Goal: Information Seeking & Learning: Compare options

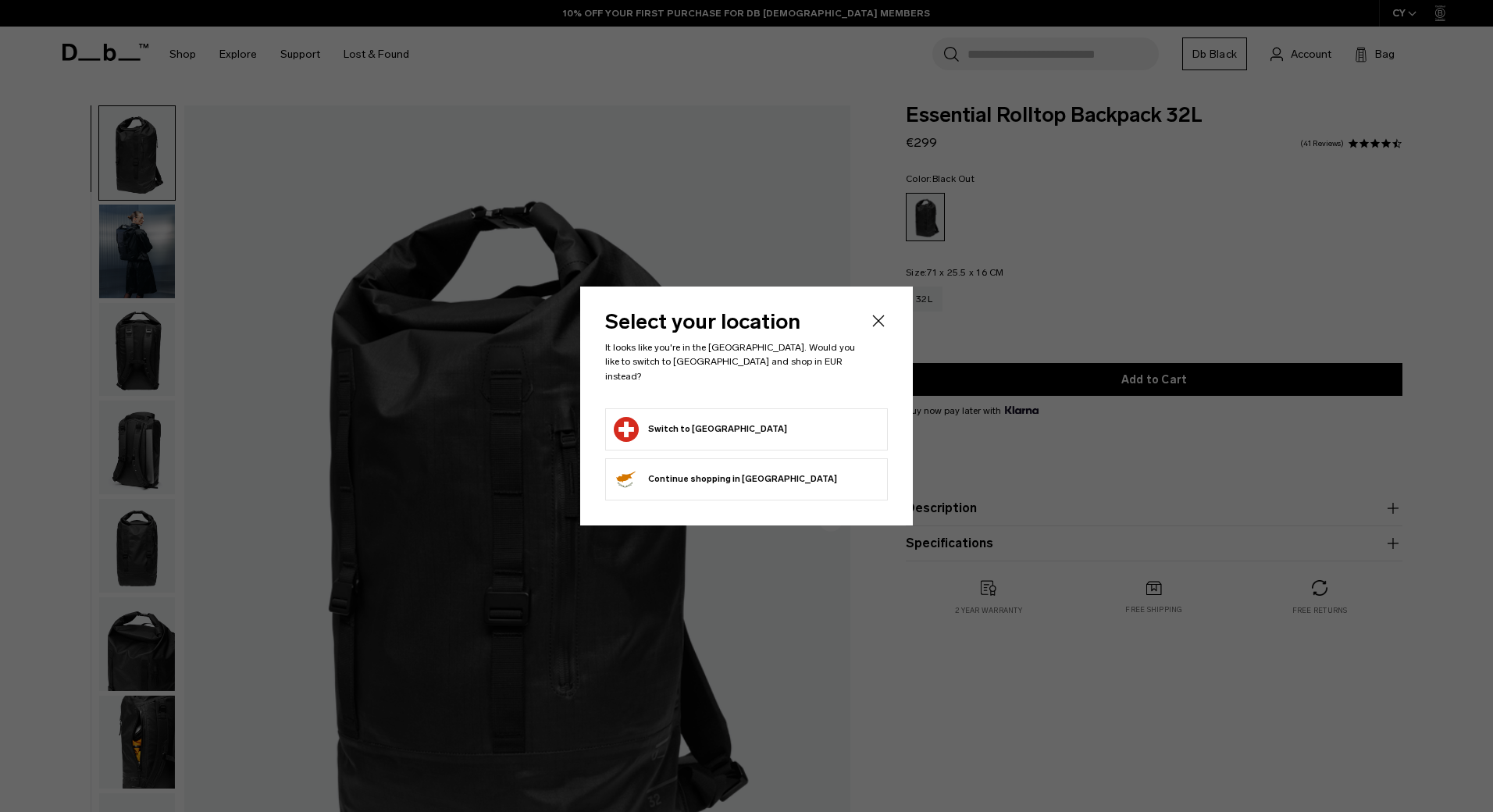
click at [693, 428] on body "Skip to content BUY NOW, PAY LATER WITH [PERSON_NAME] 10% OFF YOUR FIRST PURCHA…" at bounding box center [746, 406] width 1493 height 812
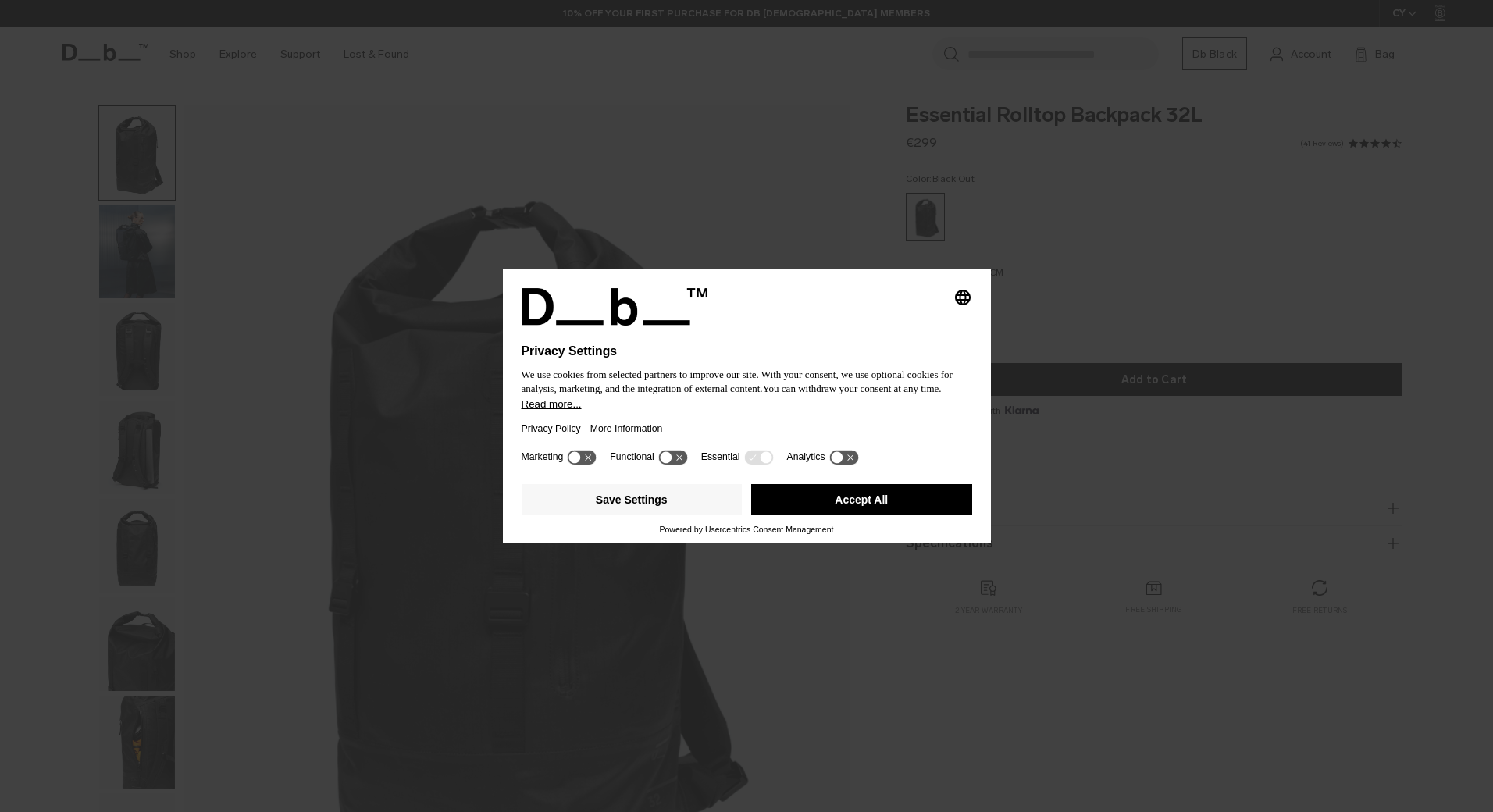
click at [855, 499] on button "Accept All" at bounding box center [862, 499] width 221 height 31
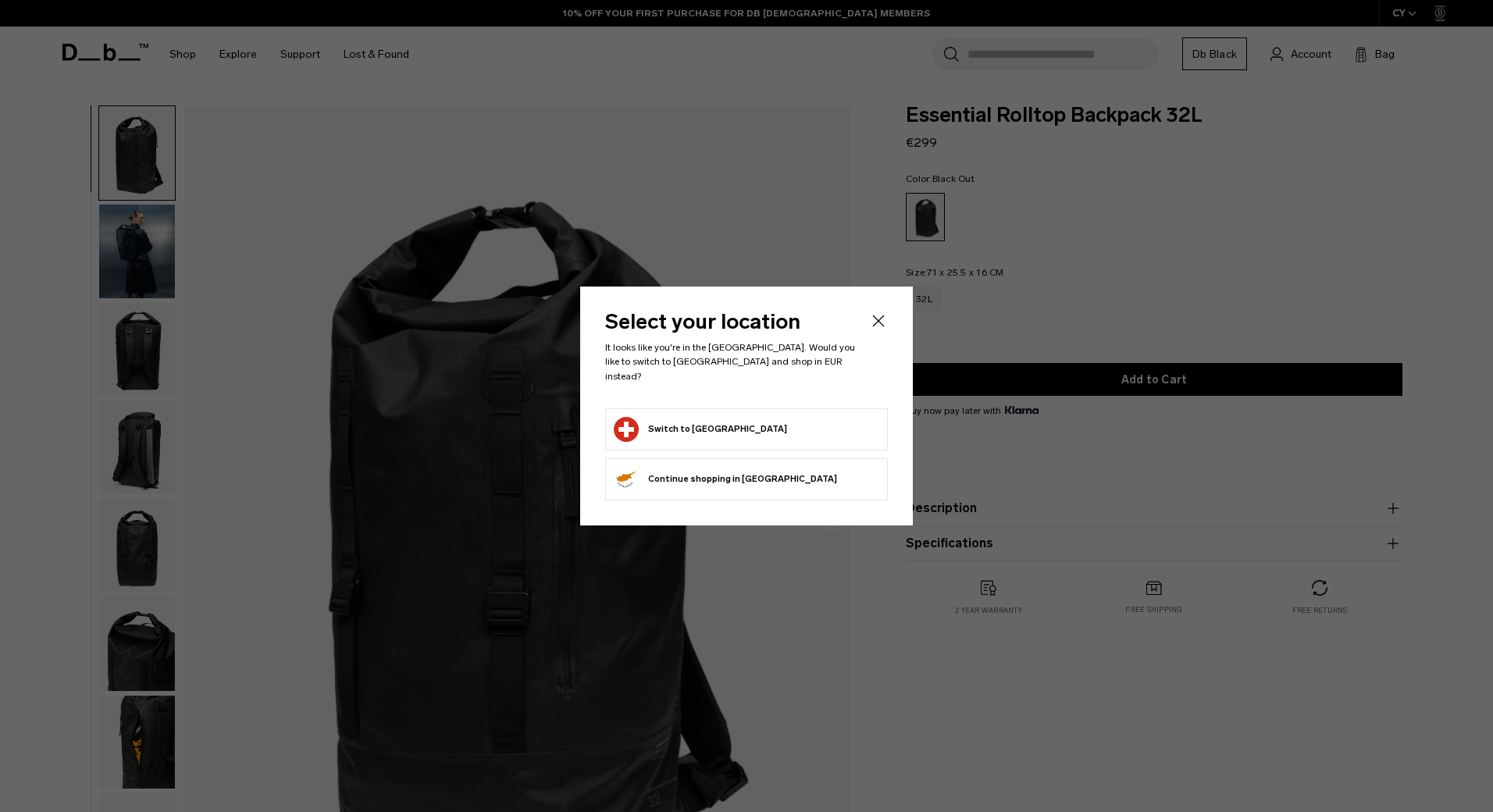
click at [655, 429] on button "Switch to Switzerland" at bounding box center [701, 429] width 174 height 25
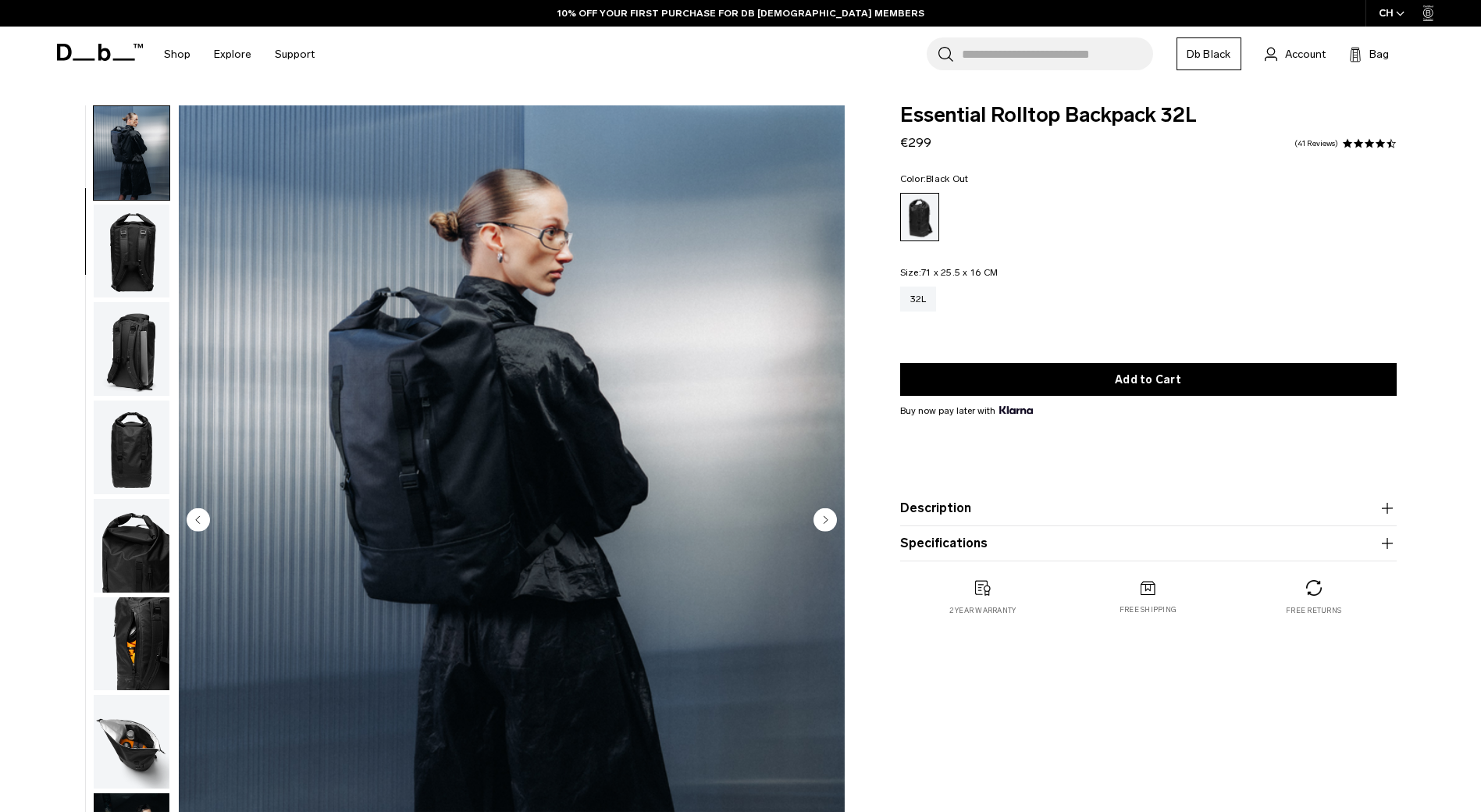
click at [138, 316] on img "button" at bounding box center [131, 349] width 76 height 93
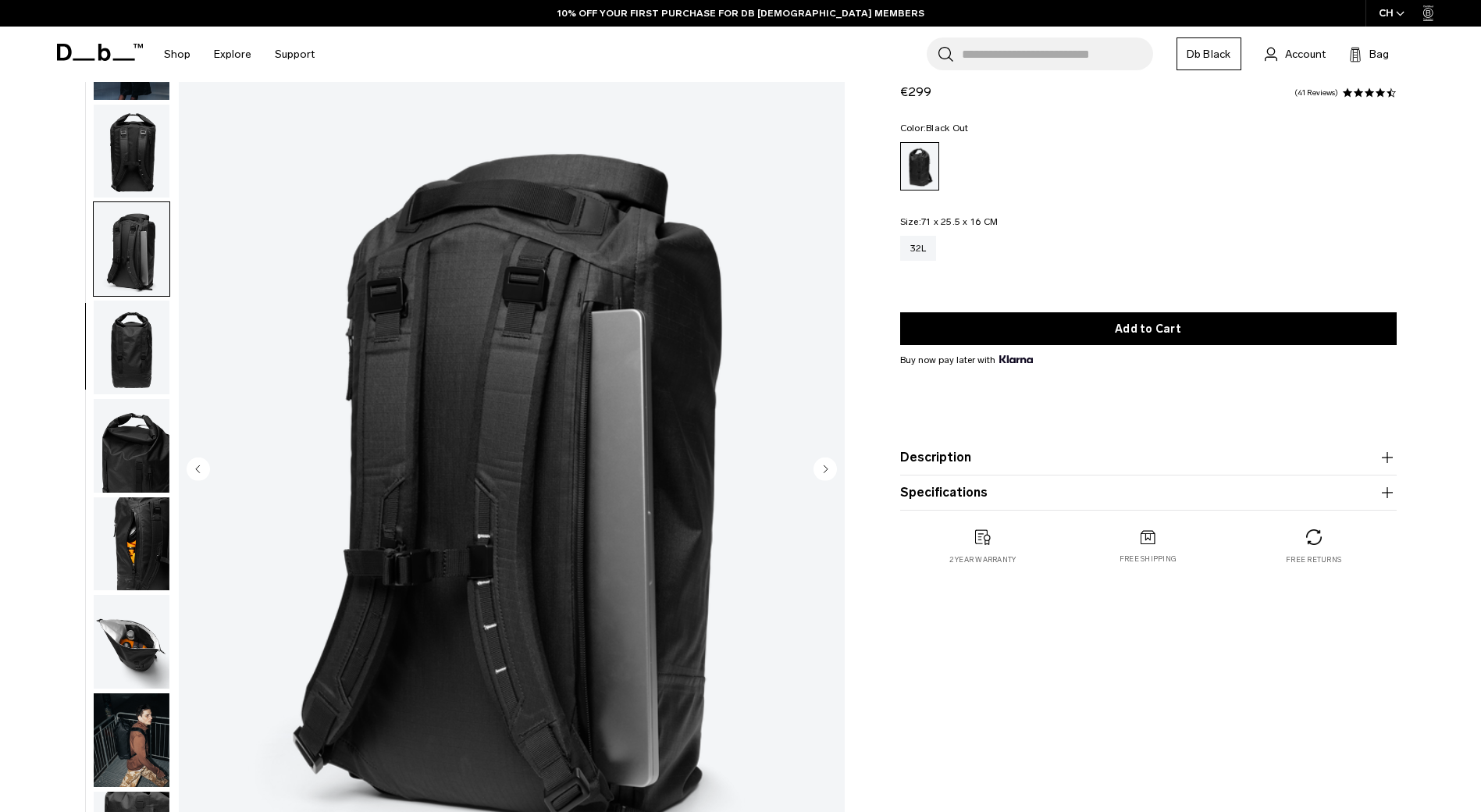
scroll to position [78, 0]
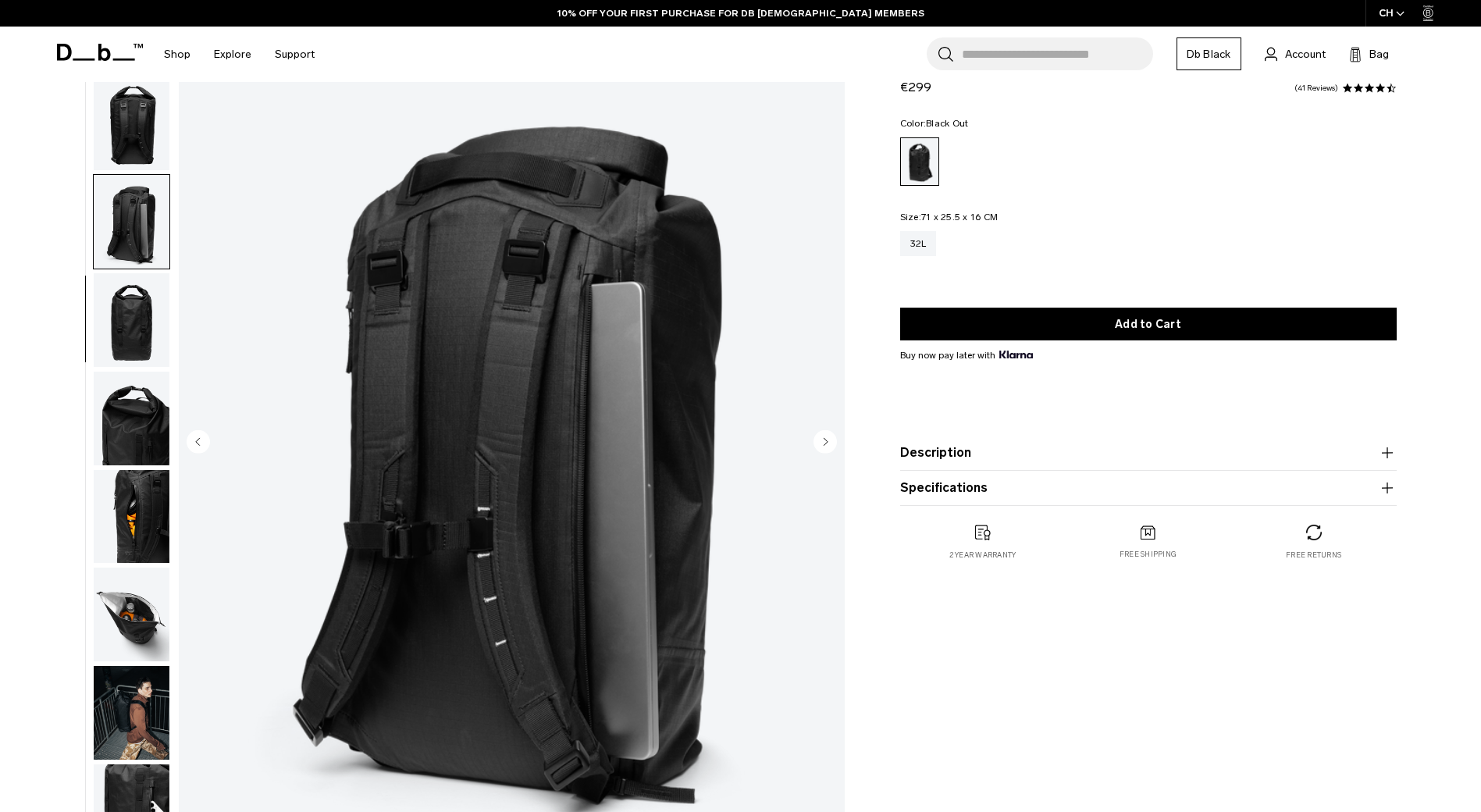
click at [139, 321] on img "button" at bounding box center [131, 320] width 76 height 93
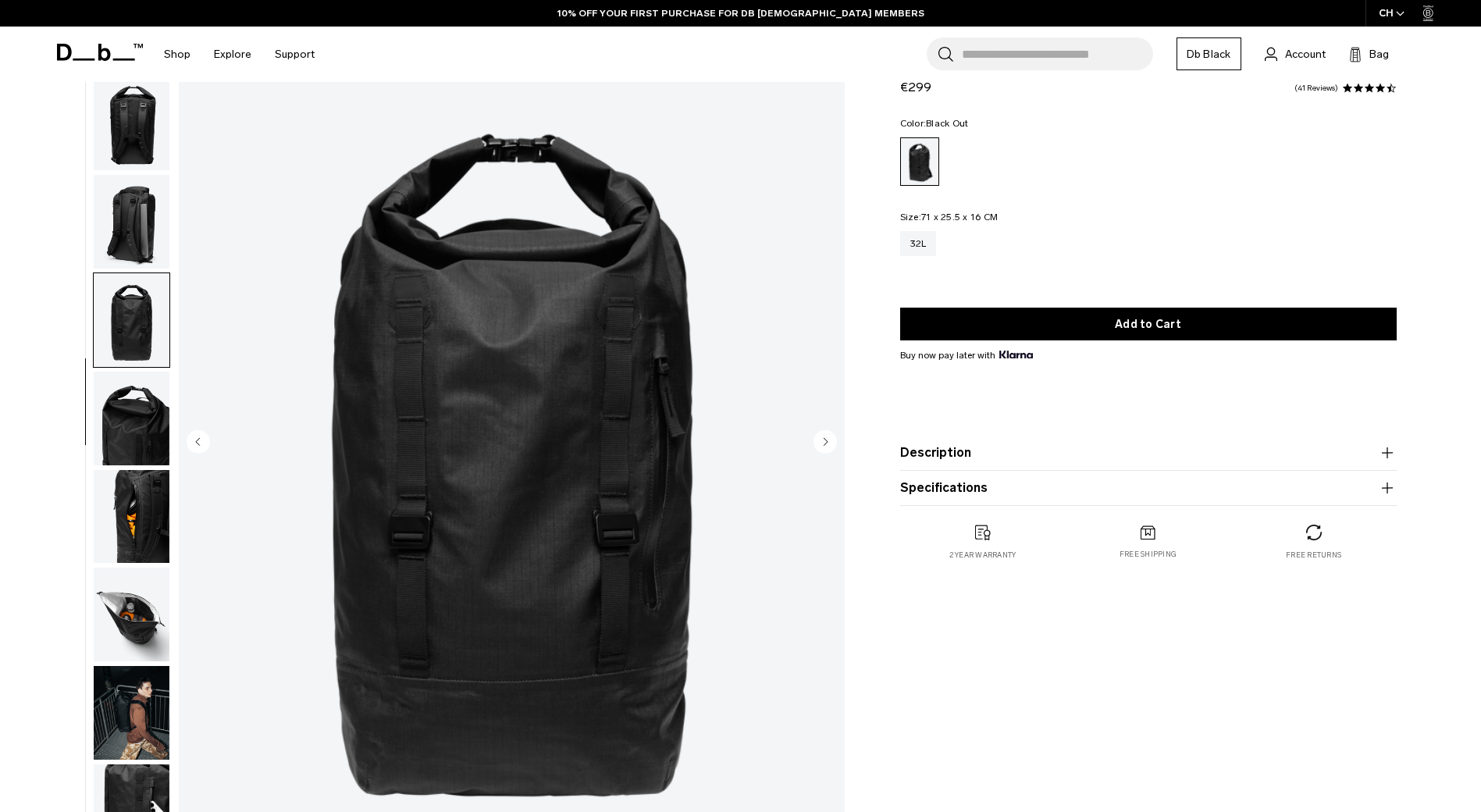
click at [138, 419] on img "button" at bounding box center [131, 418] width 76 height 93
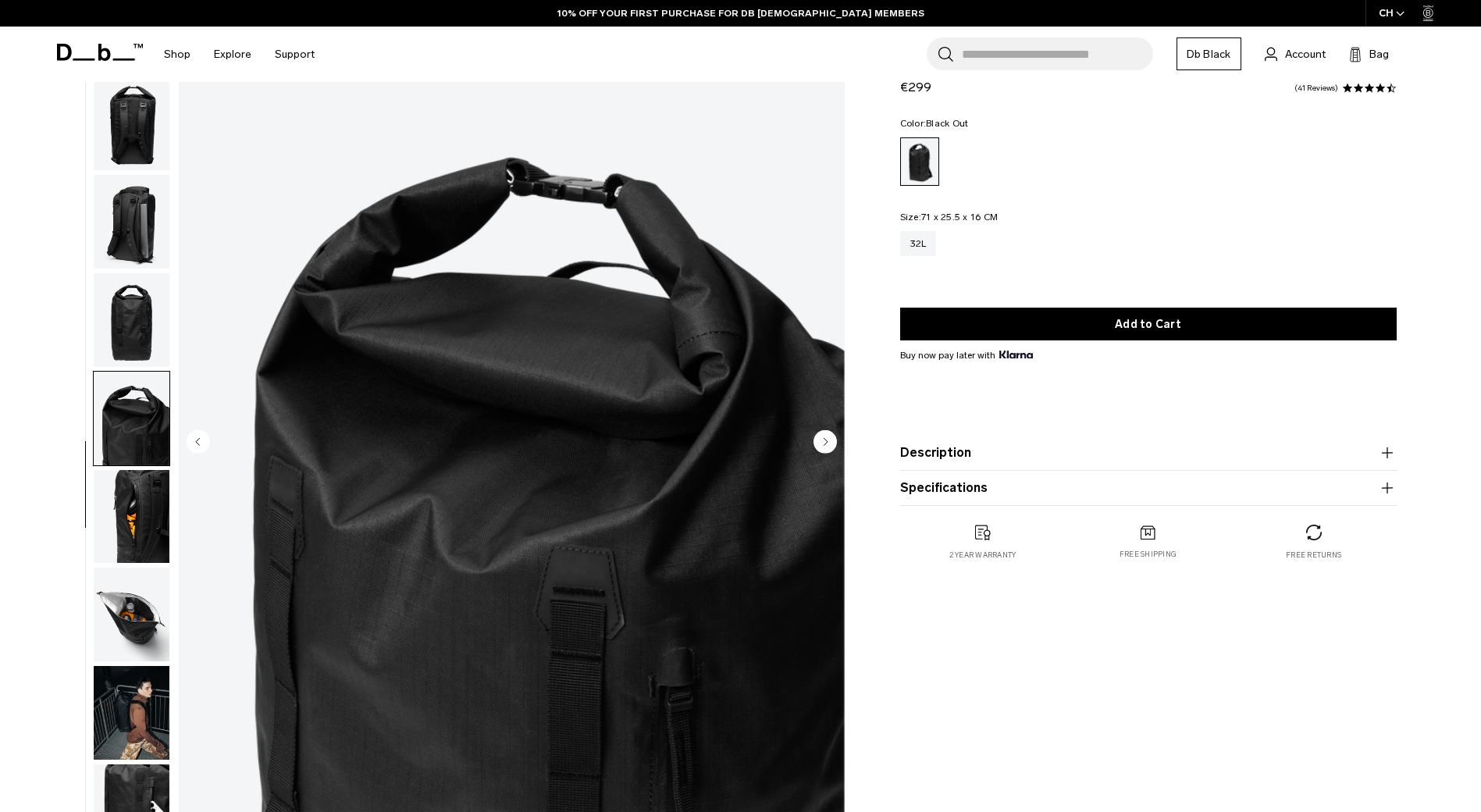
scroll to position [156, 0]
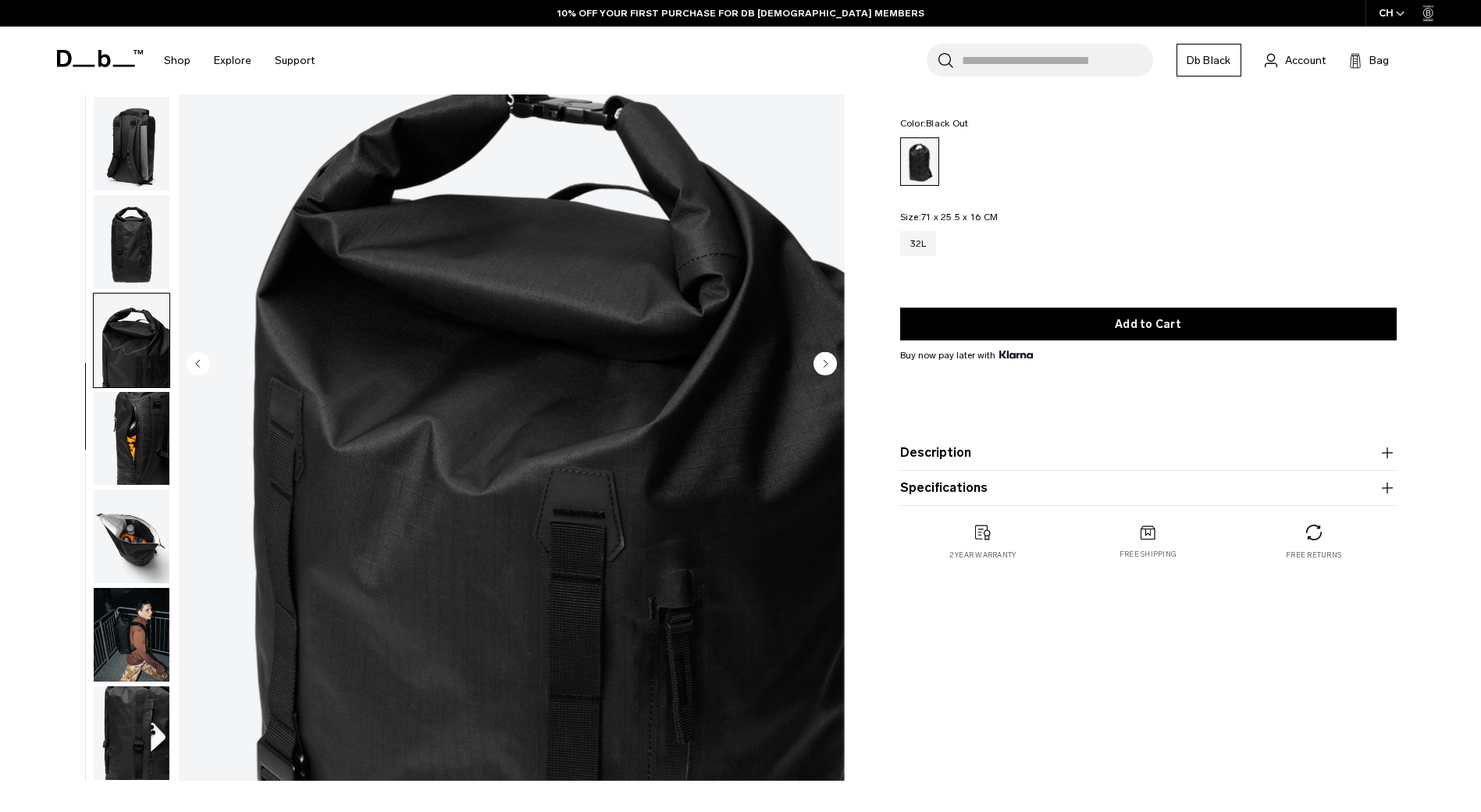
click at [137, 444] on img "button" at bounding box center [131, 438] width 76 height 93
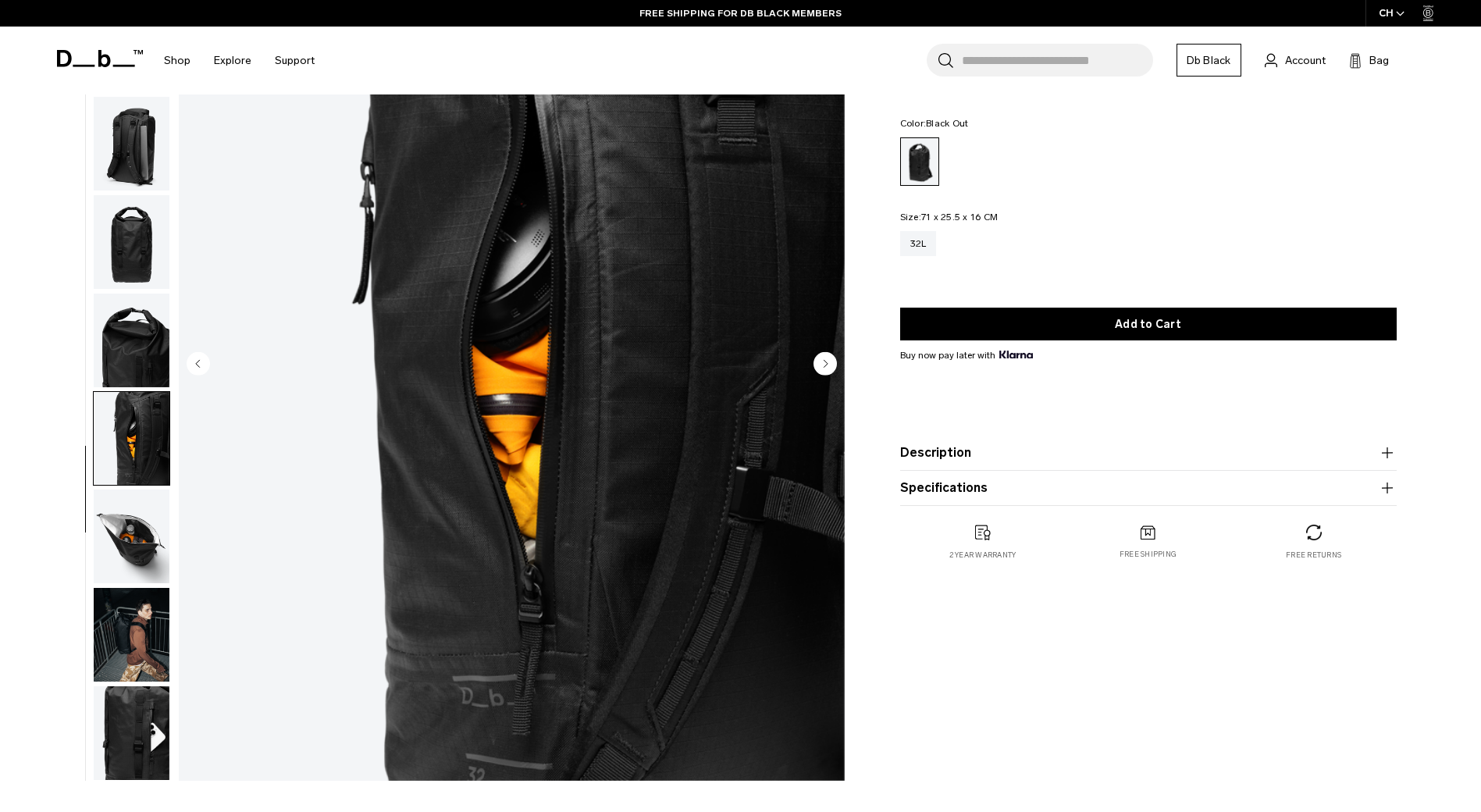
click at [135, 533] on img "button" at bounding box center [131, 536] width 76 height 93
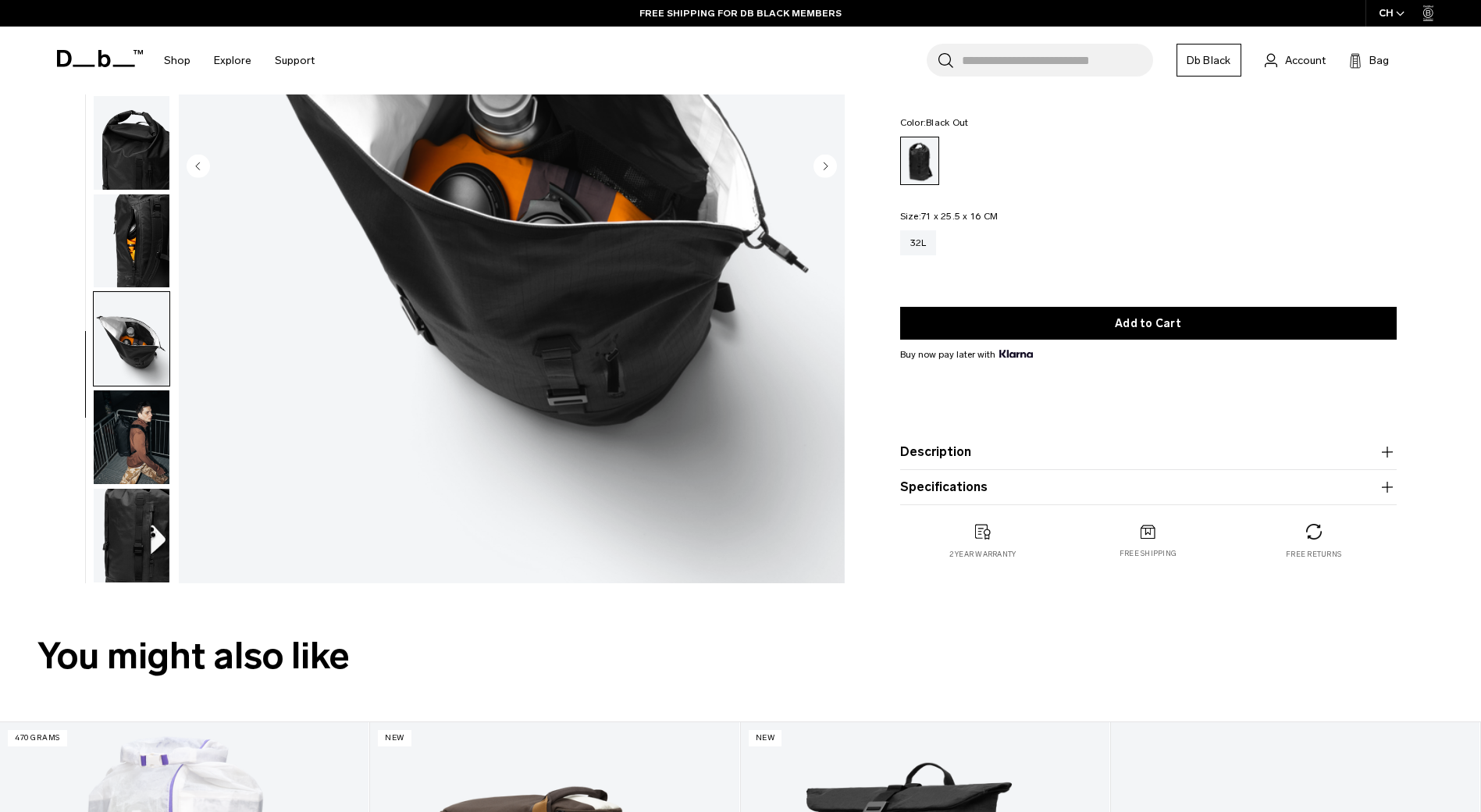
scroll to position [391, 0]
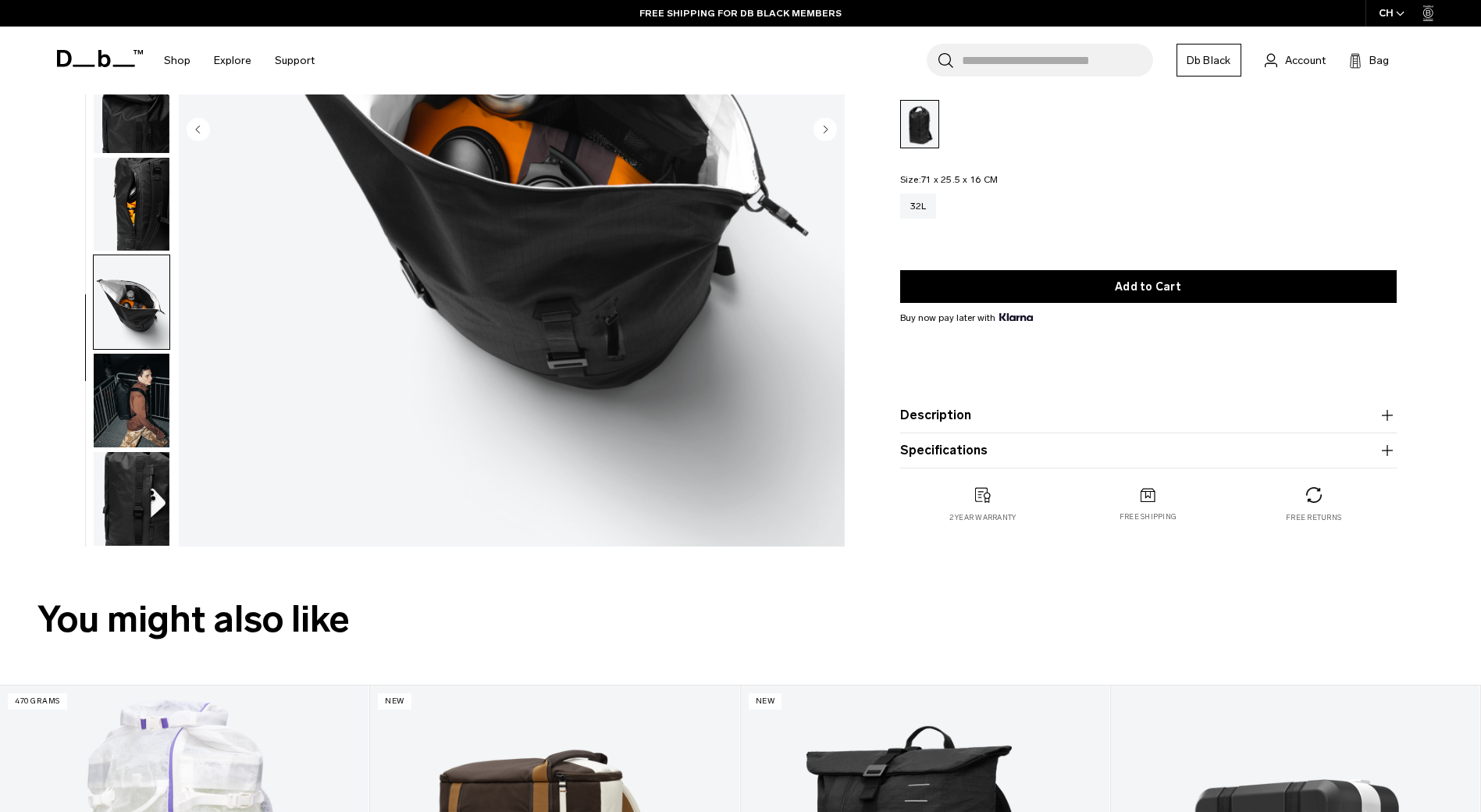
click at [154, 469] on img "button" at bounding box center [131, 498] width 76 height 93
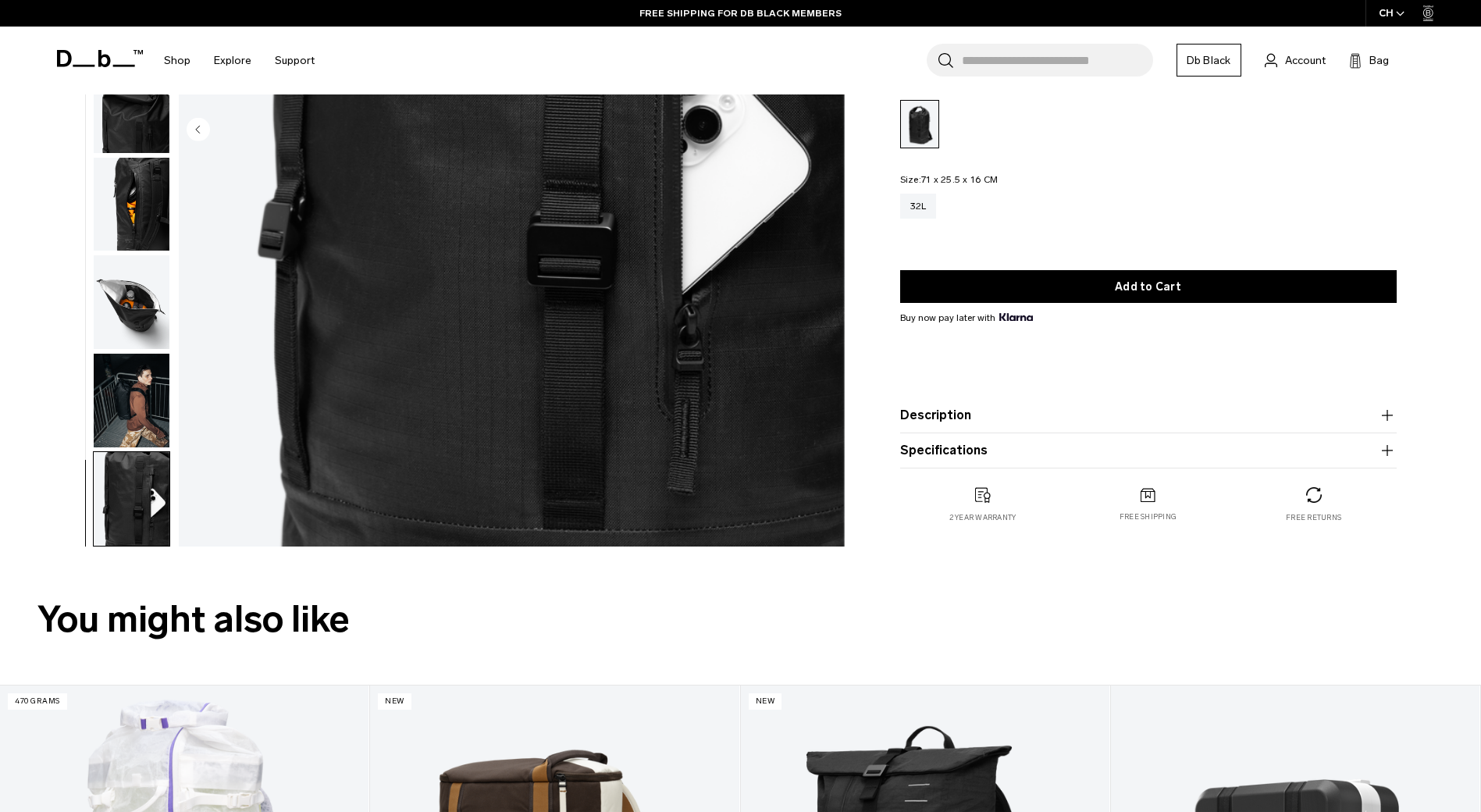
click at [149, 406] on img "button" at bounding box center [131, 401] width 76 height 93
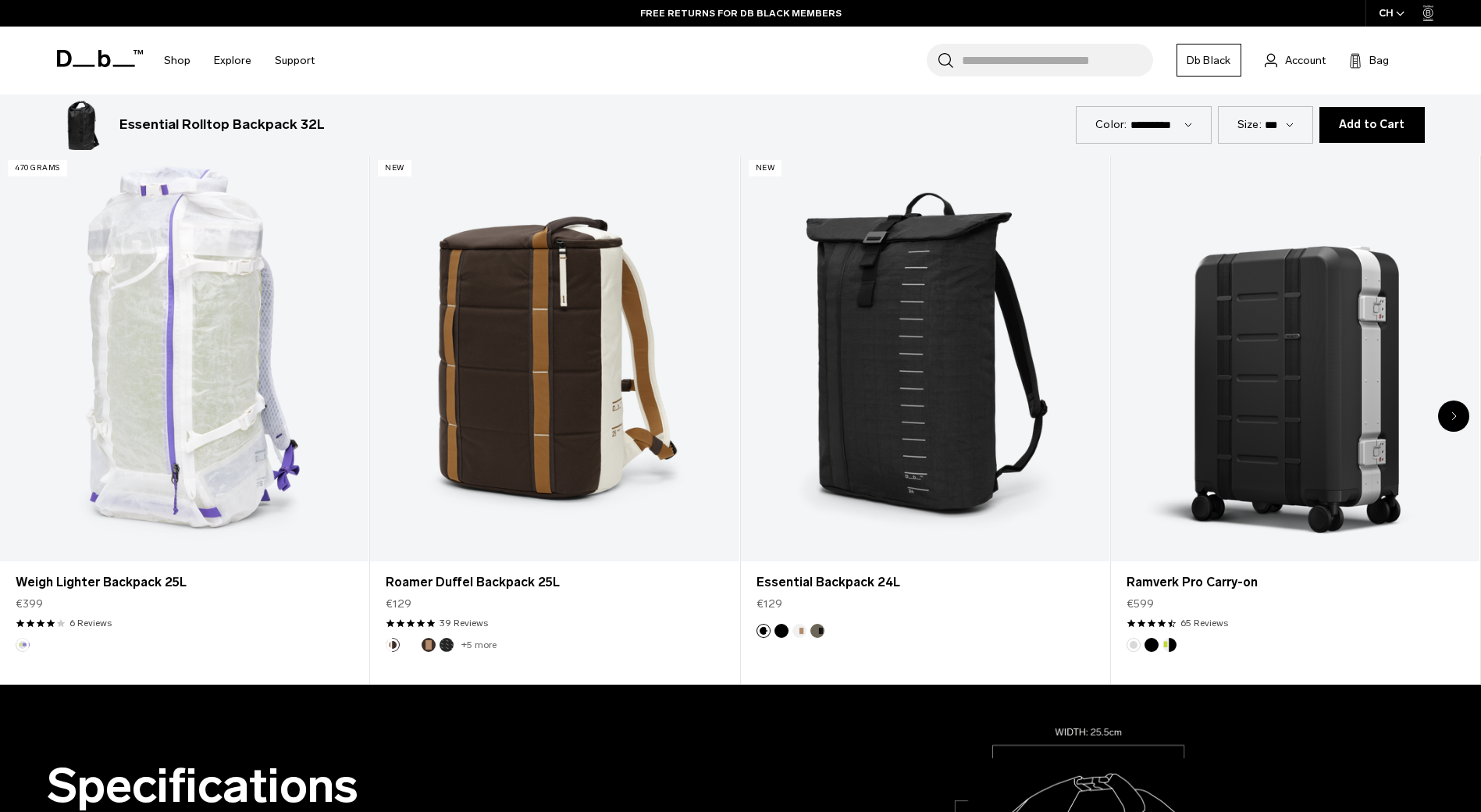
scroll to position [936, 0]
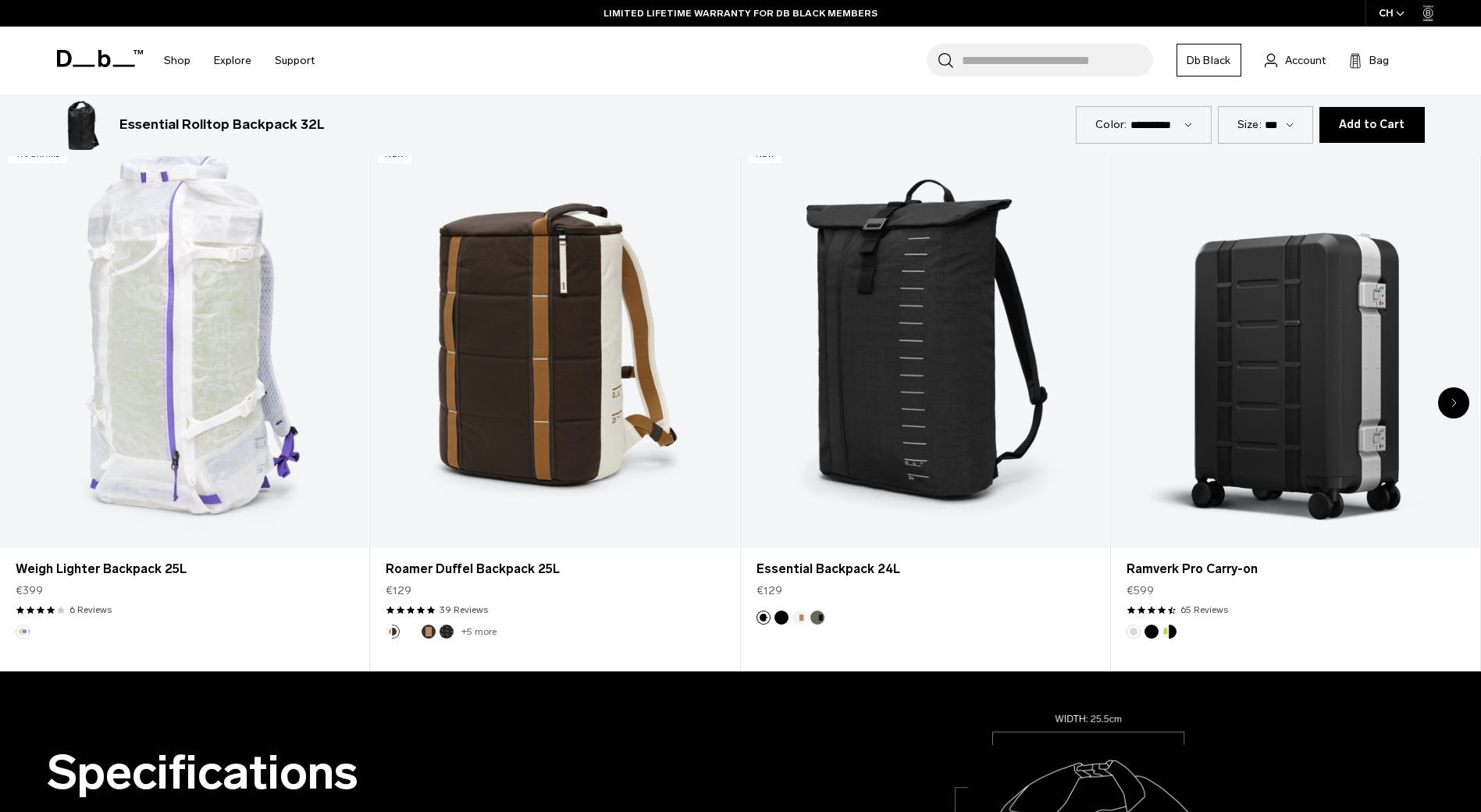
click at [273, 356] on link "Weigh Lighter Backpack 25L" at bounding box center [184, 343] width 368 height 410
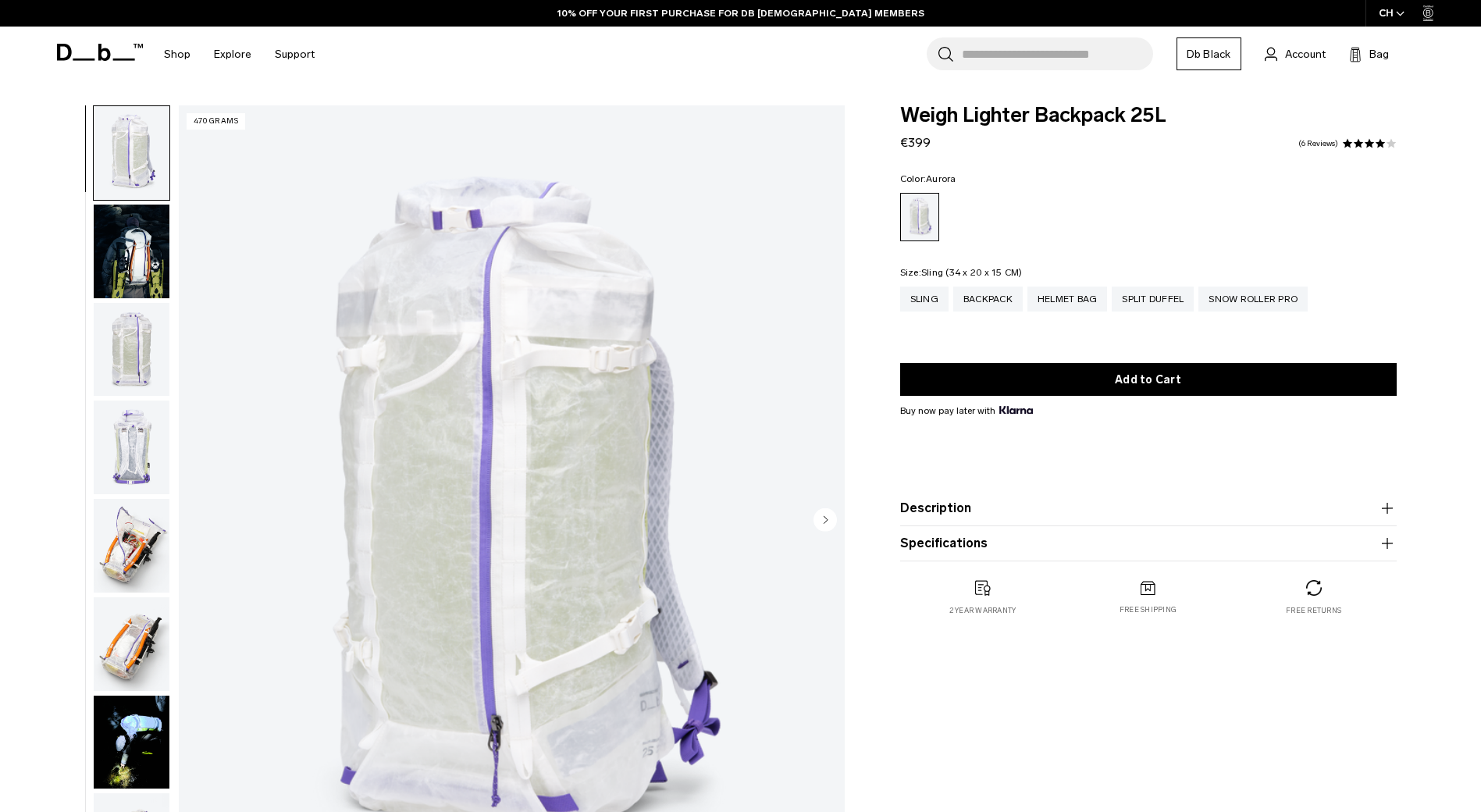
click at [935, 304] on div "Sling" at bounding box center [924, 299] width 48 height 25
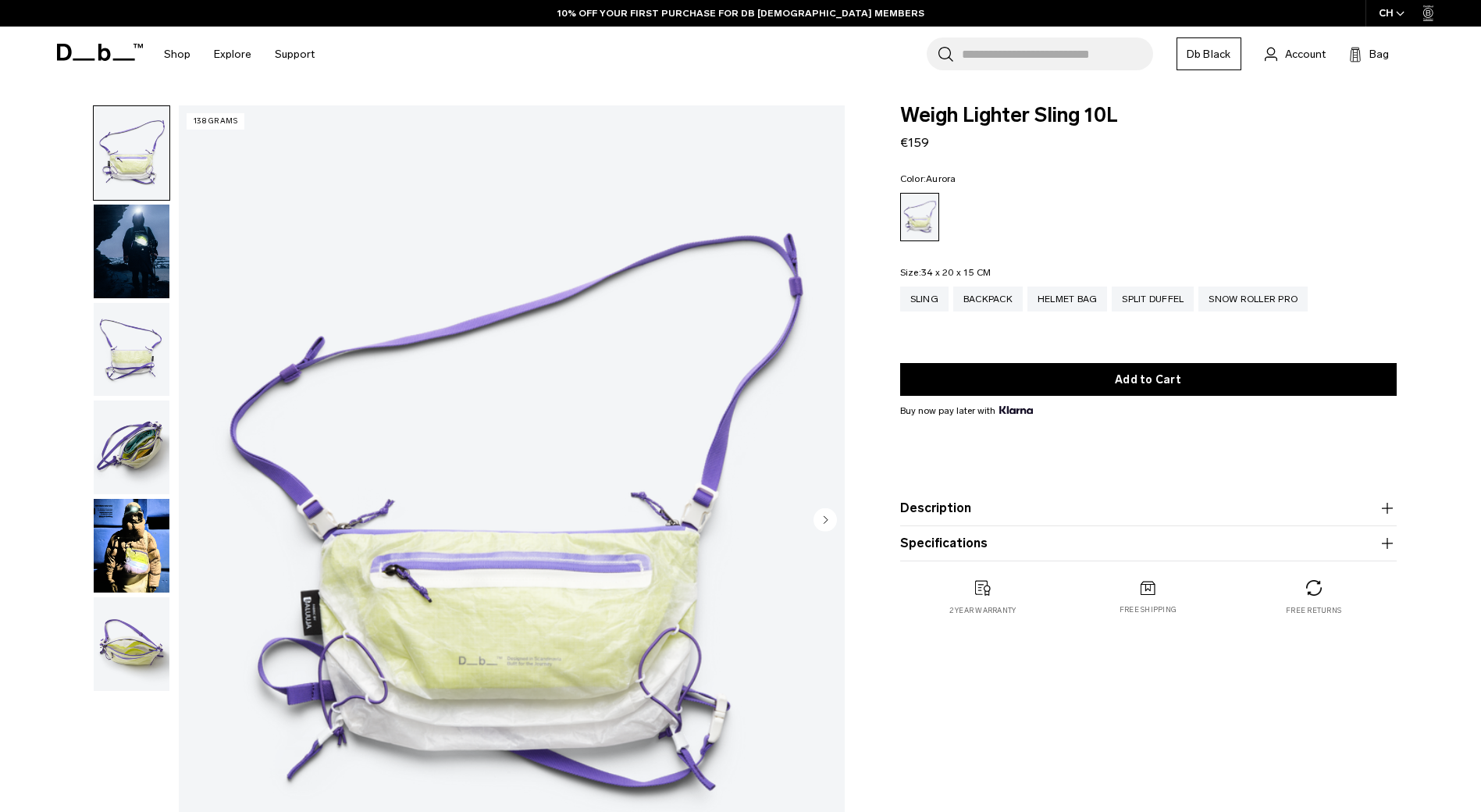
click at [127, 250] on img "button" at bounding box center [131, 251] width 76 height 93
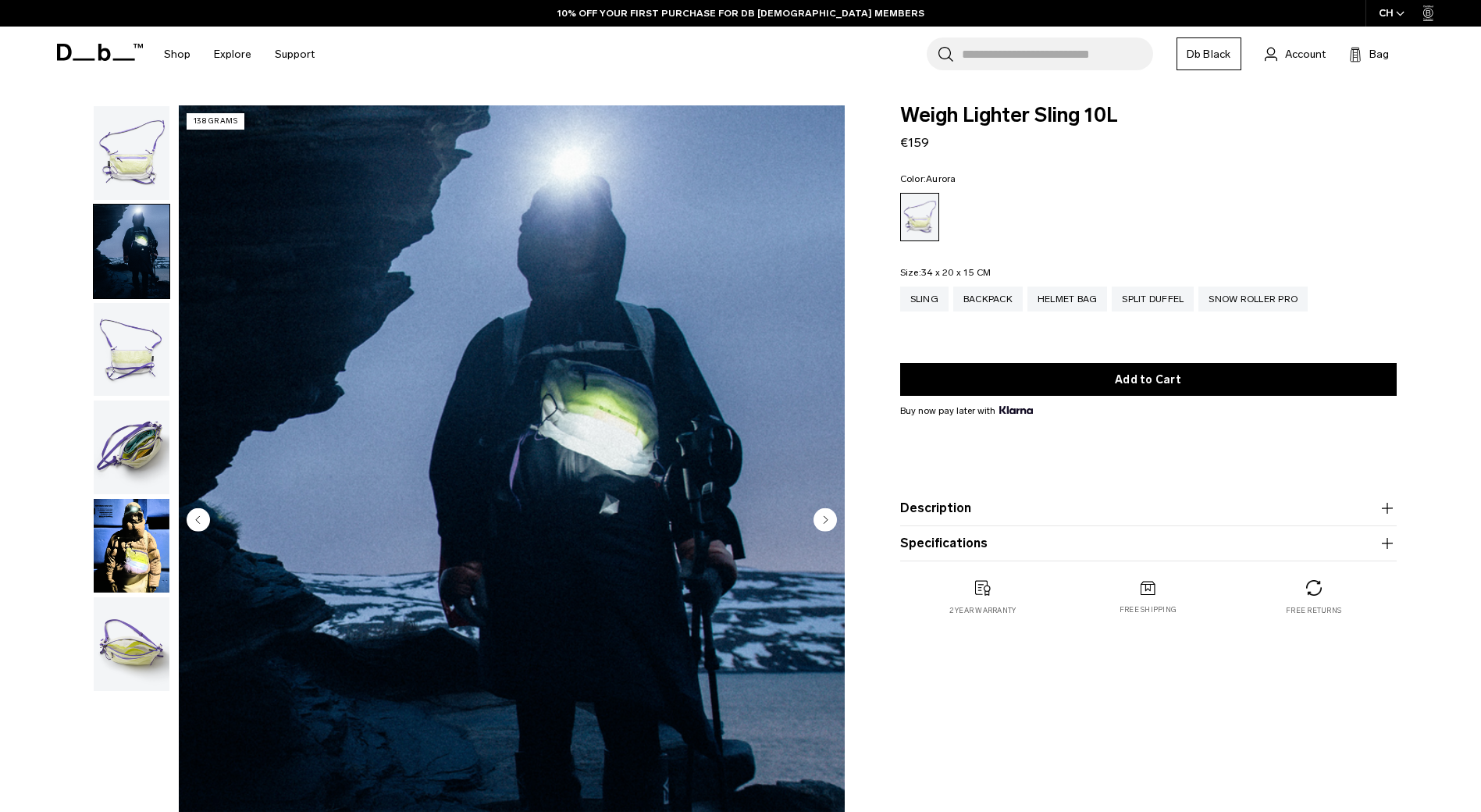
click at [125, 382] on img "button" at bounding box center [131, 350] width 76 height 93
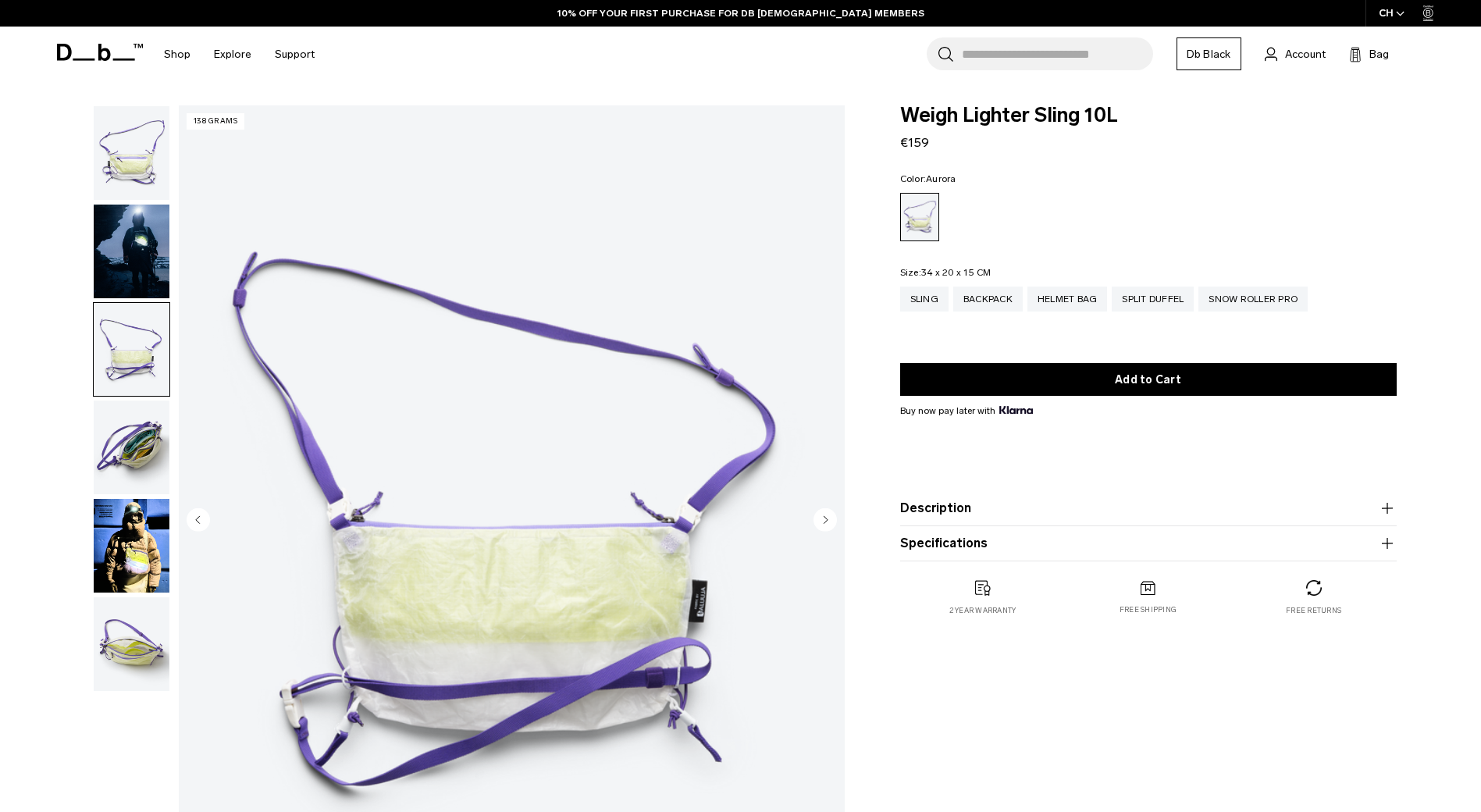
click at [114, 463] on img "button" at bounding box center [131, 447] width 76 height 93
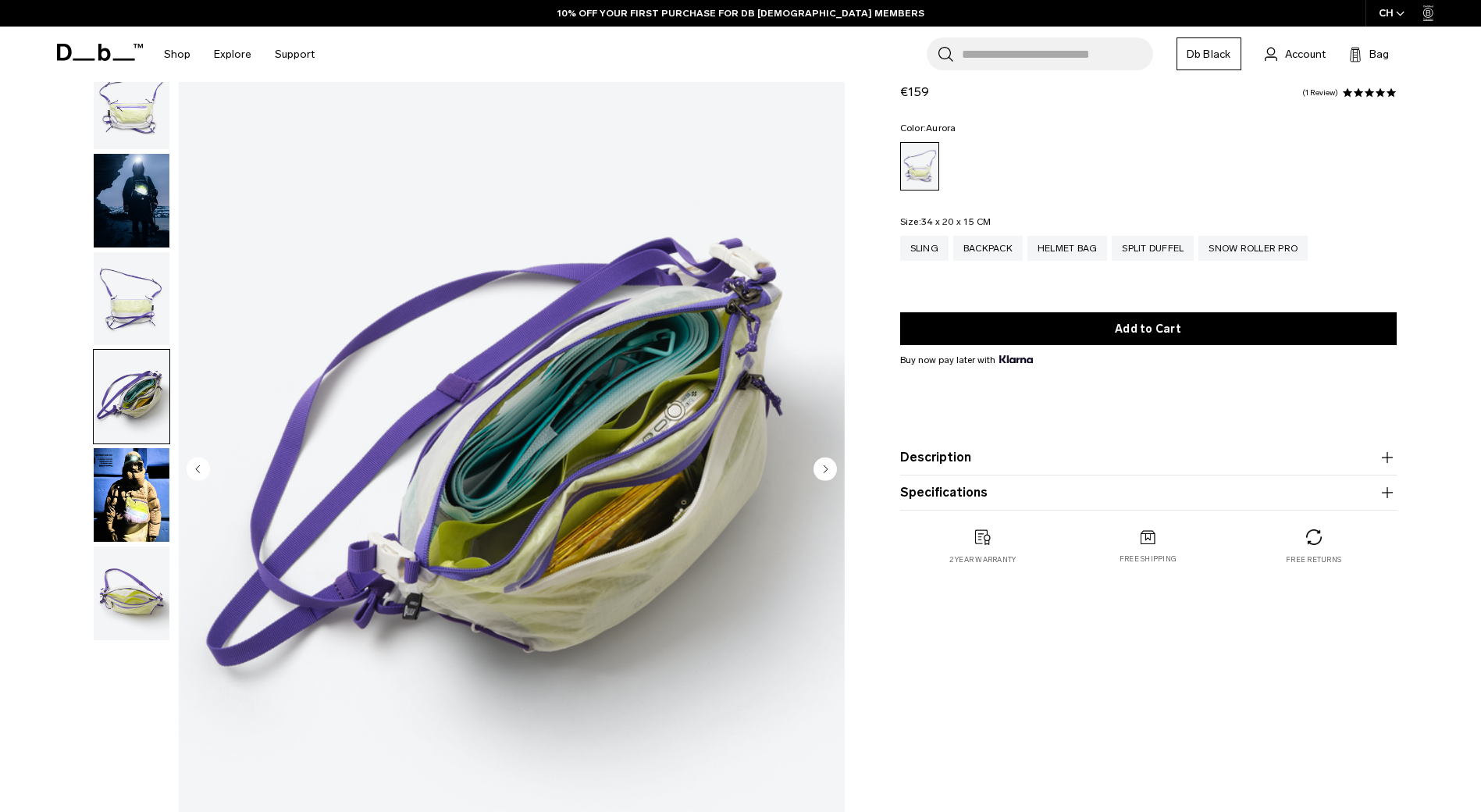
scroll to position [78, 0]
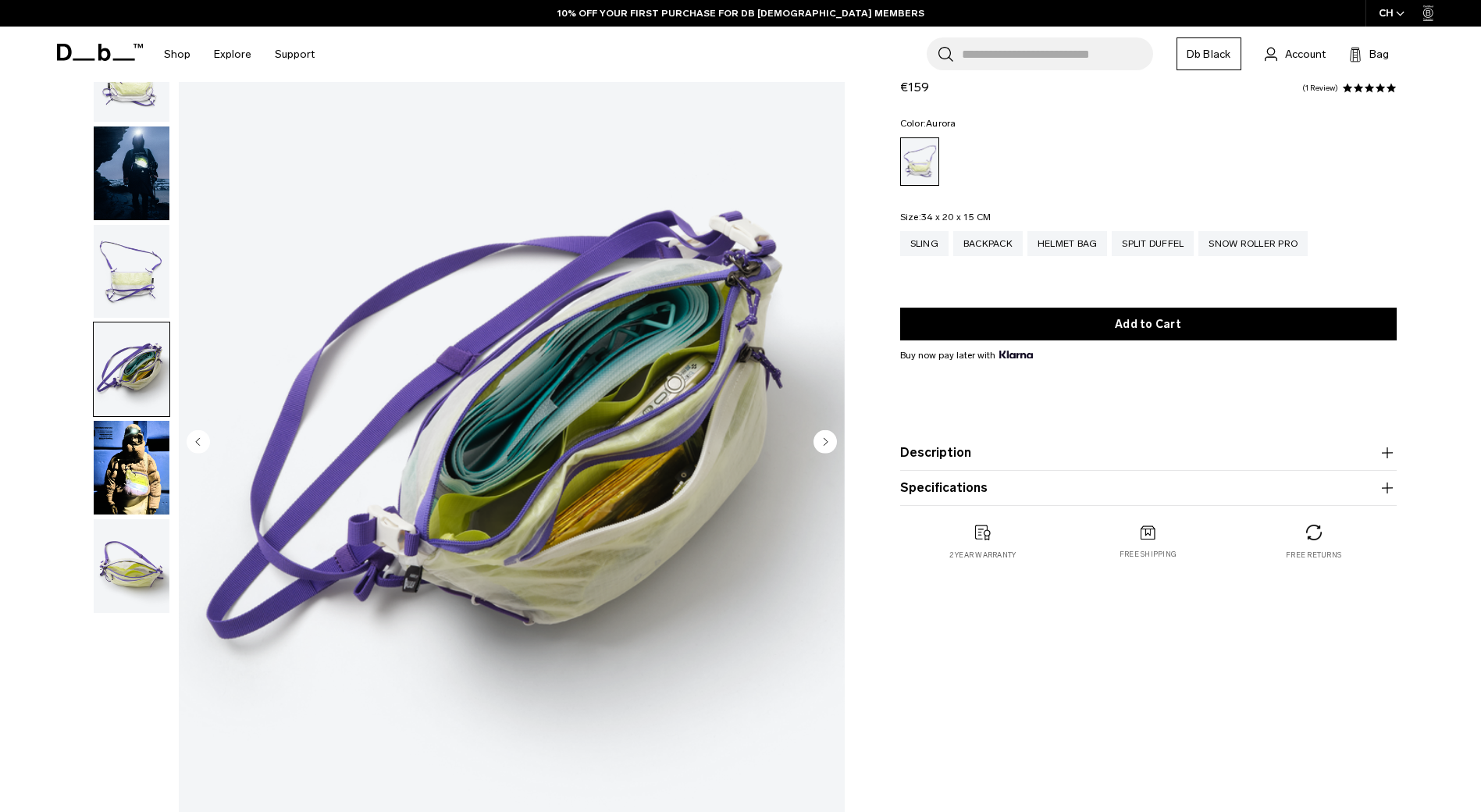
click at [126, 457] on img "button" at bounding box center [131, 467] width 76 height 93
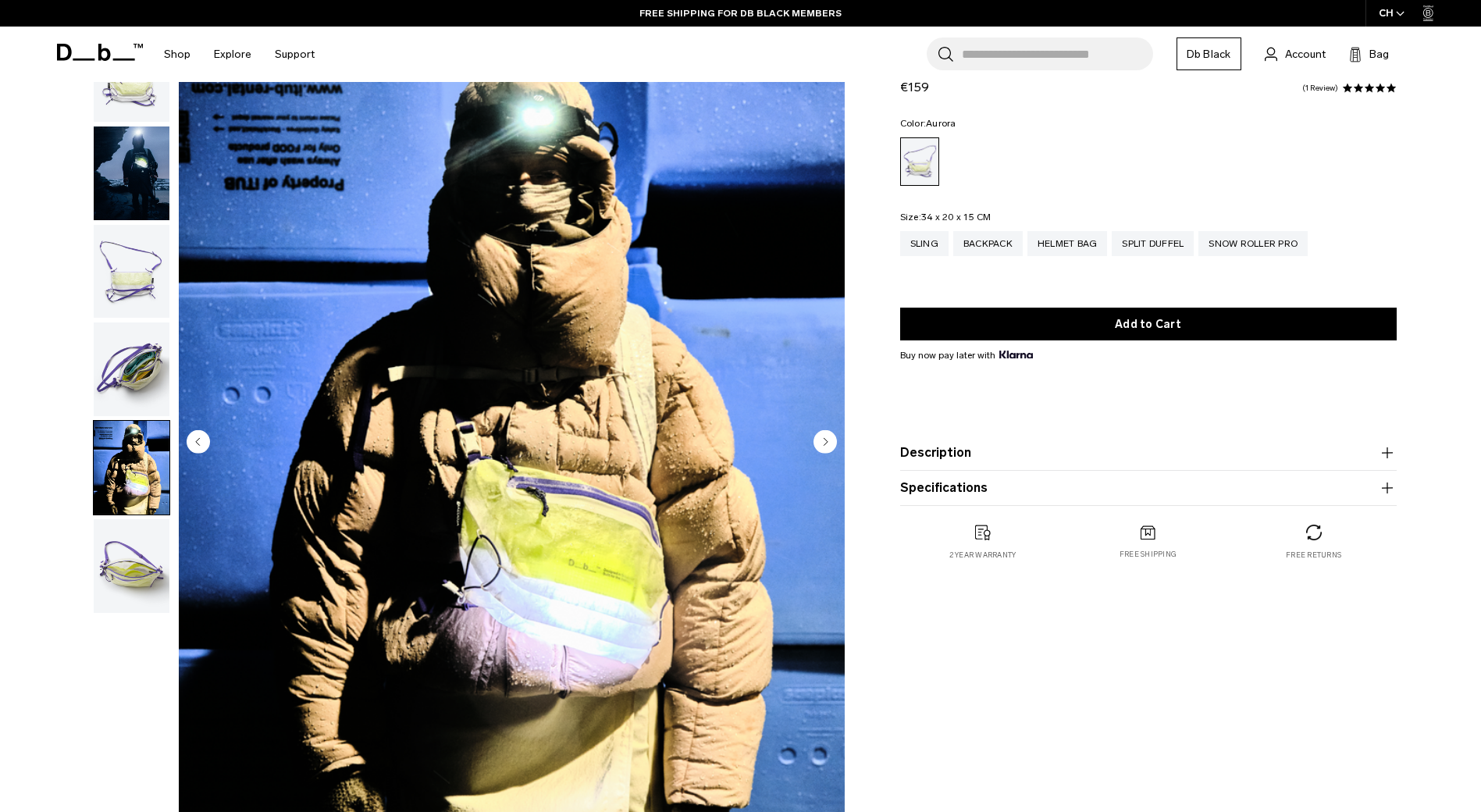
click at [134, 587] on img "button" at bounding box center [131, 566] width 76 height 93
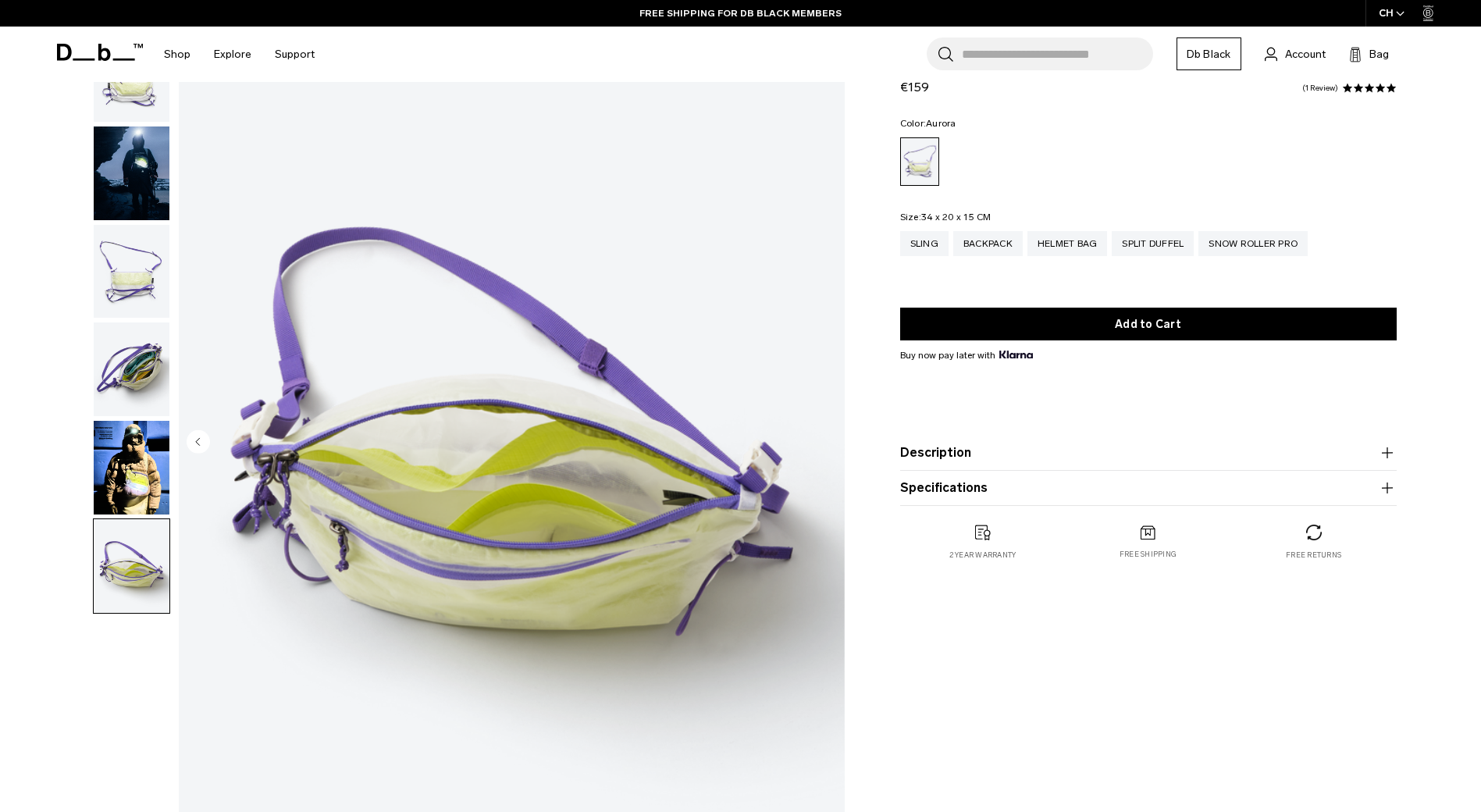
click at [138, 509] on img "button" at bounding box center [131, 467] width 76 height 93
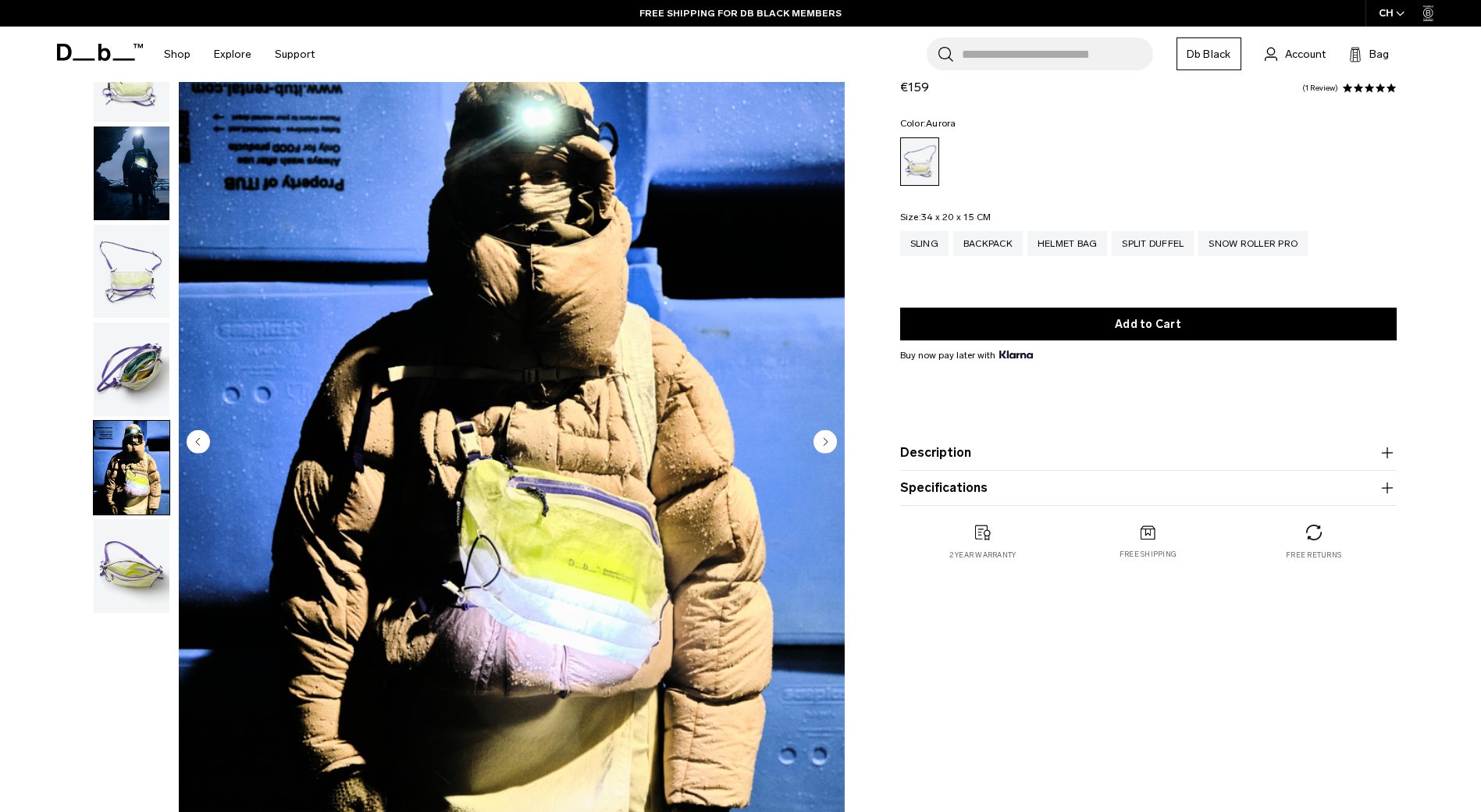
scroll to position [0, 0]
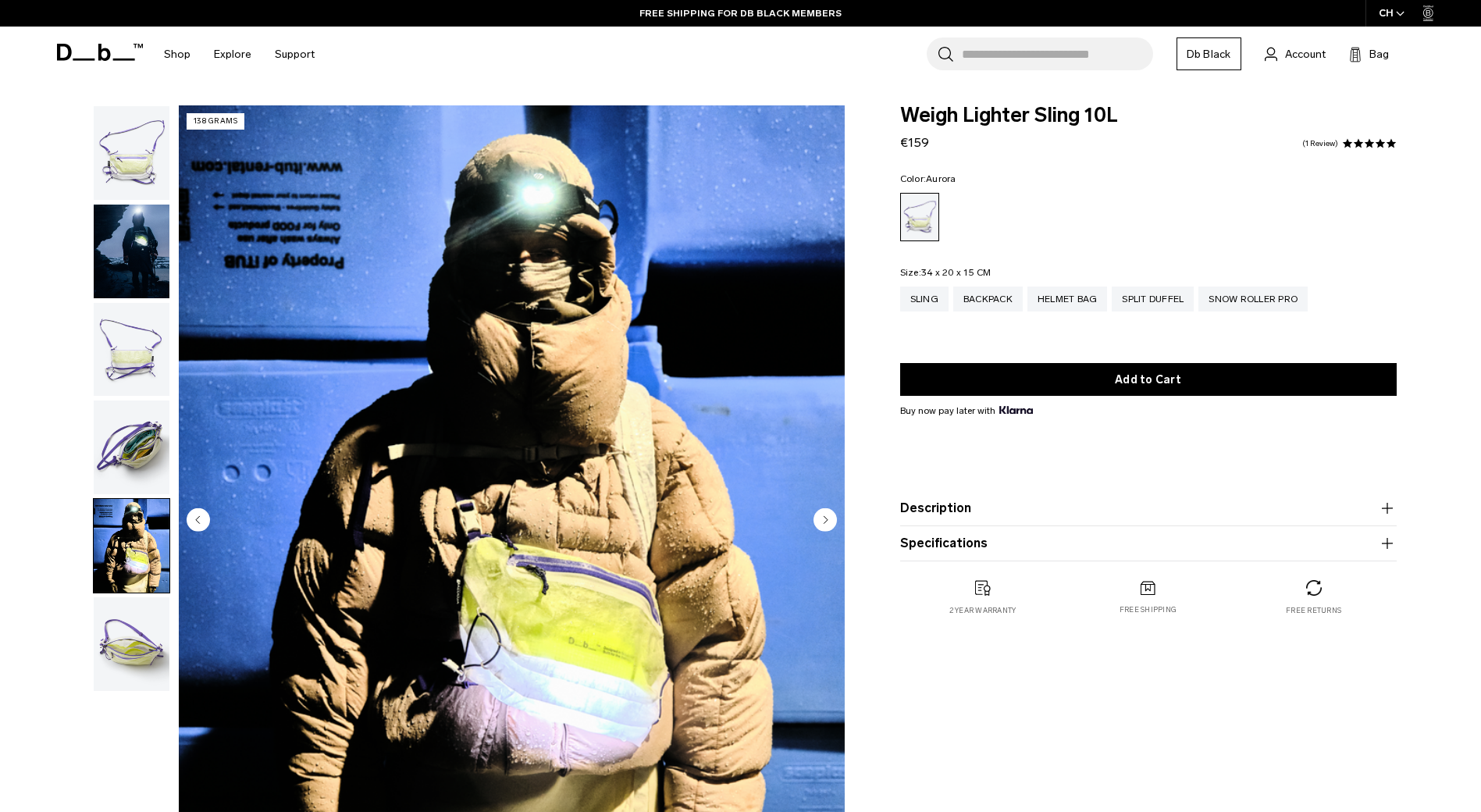
click at [143, 156] on img "button" at bounding box center [131, 153] width 76 height 93
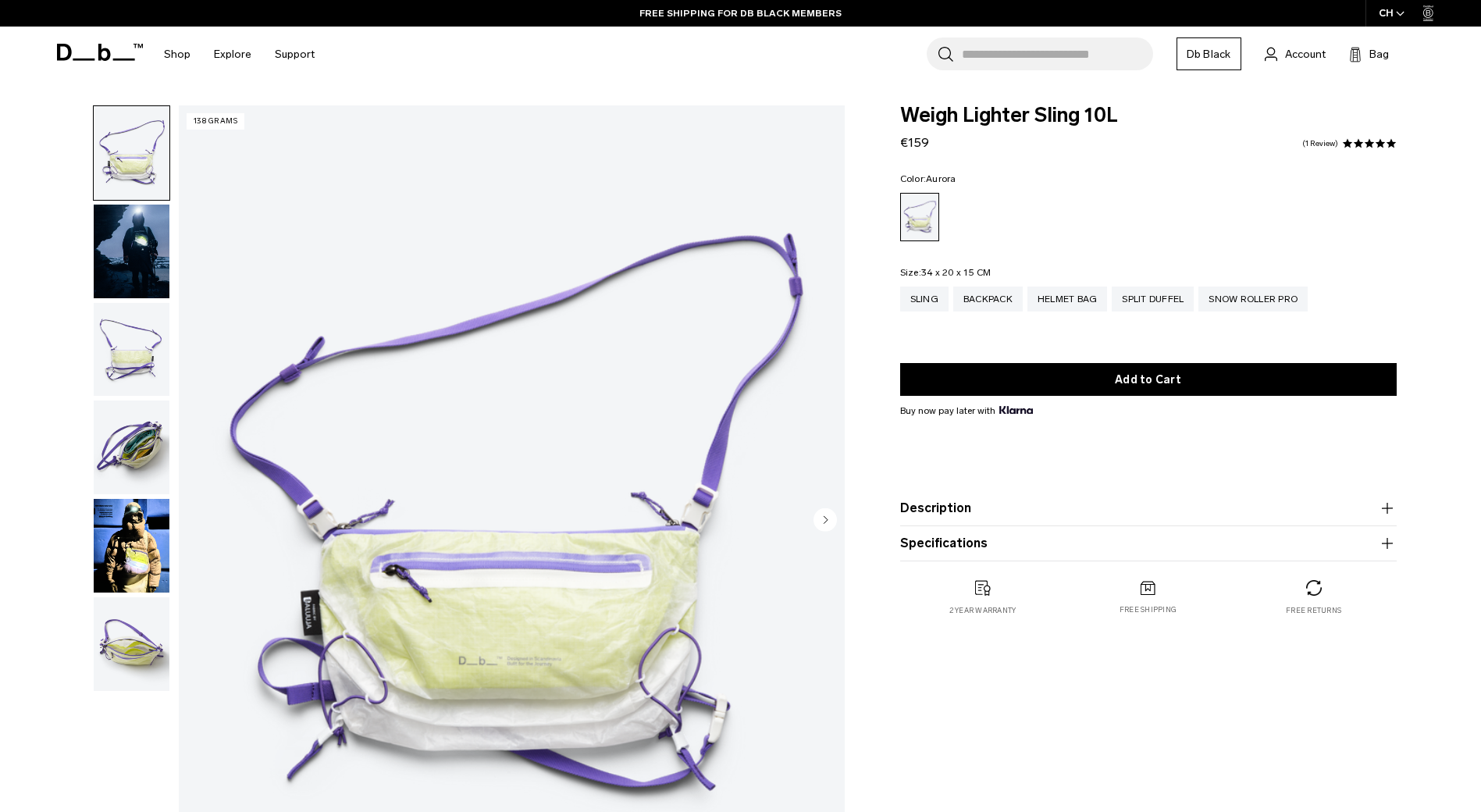
click at [142, 283] on img "button" at bounding box center [131, 251] width 76 height 93
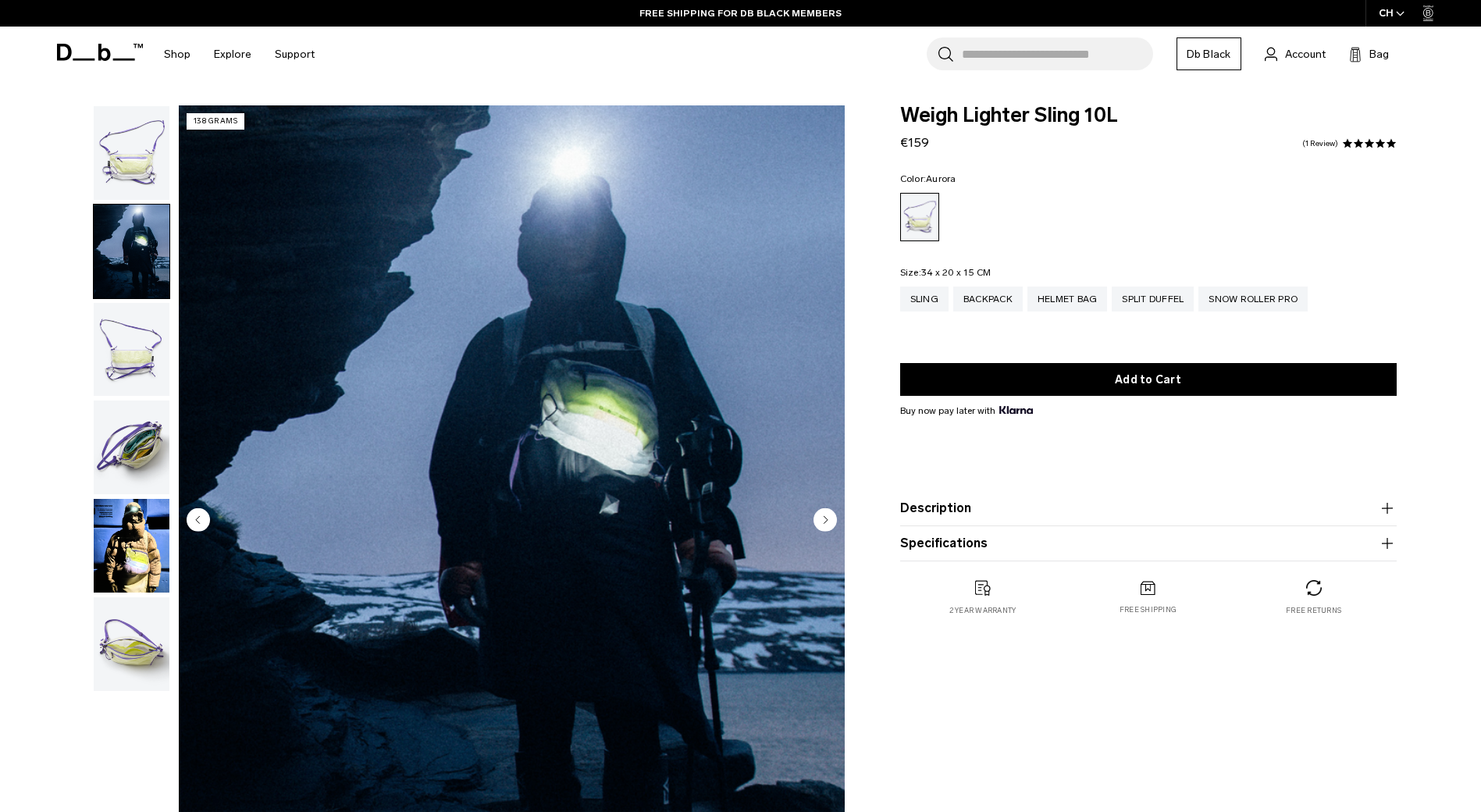
click at [146, 511] on img "button" at bounding box center [131, 546] width 76 height 93
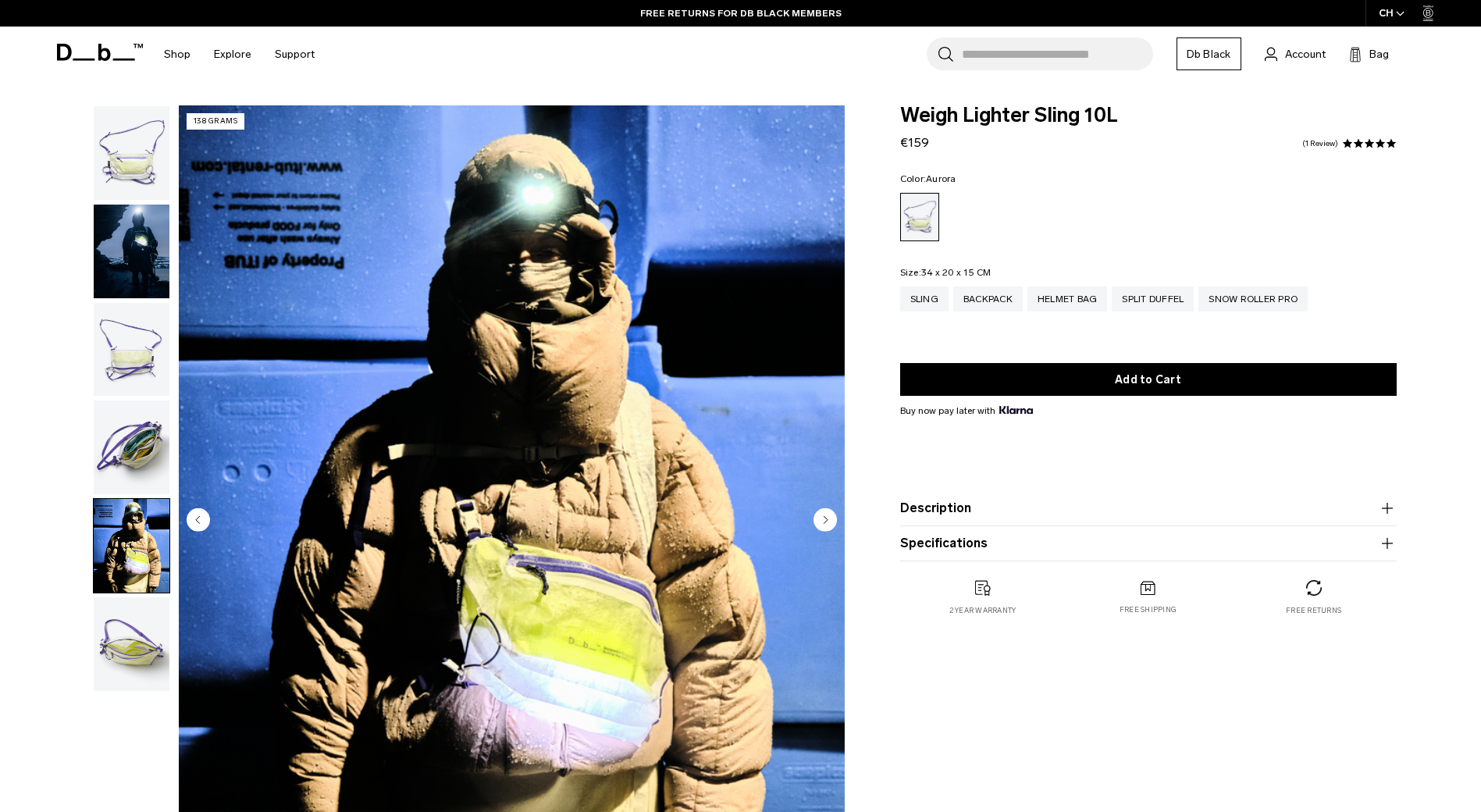
click at [121, 652] on img "button" at bounding box center [131, 643] width 76 height 93
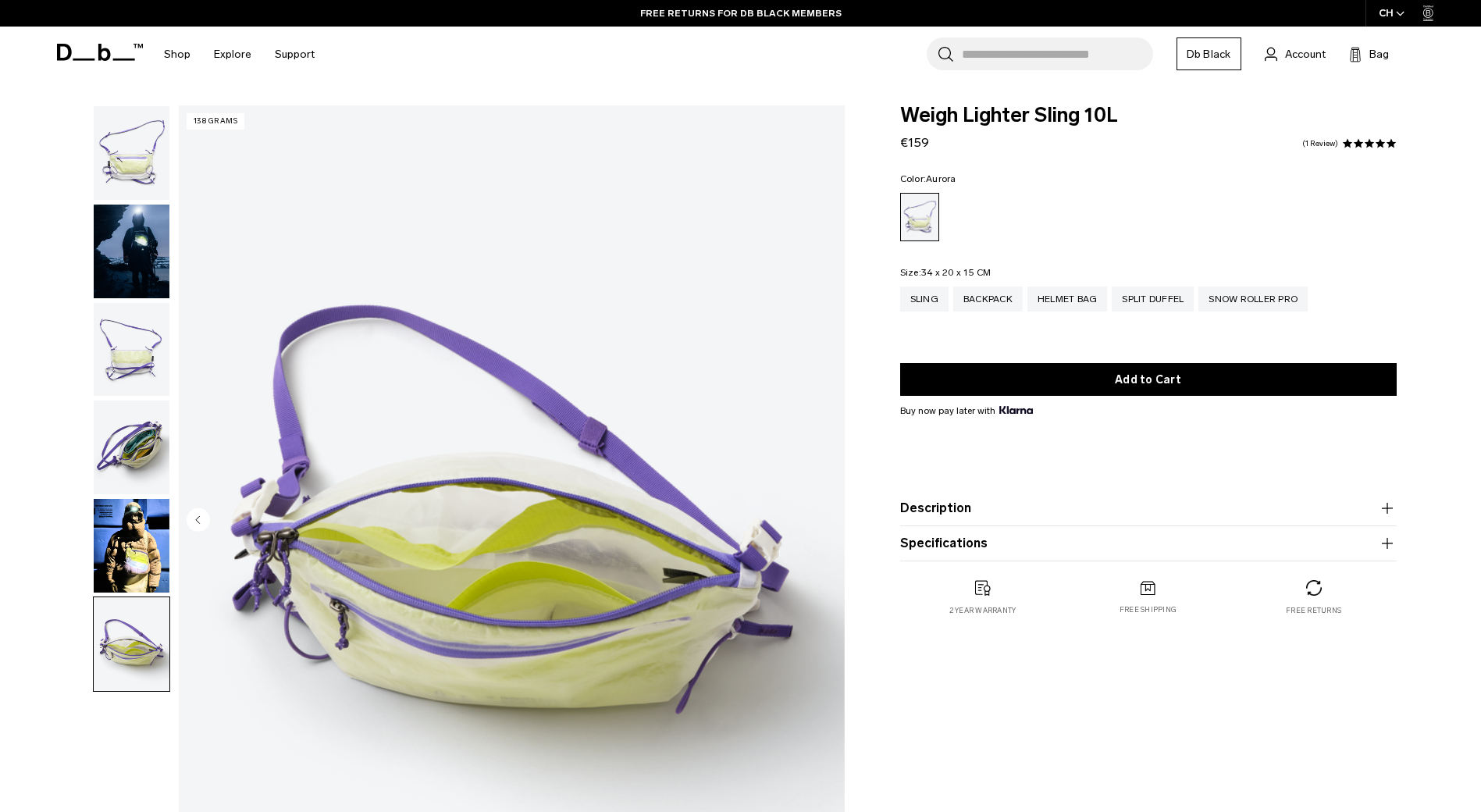
click at [131, 499] on img "button" at bounding box center [131, 546] width 76 height 93
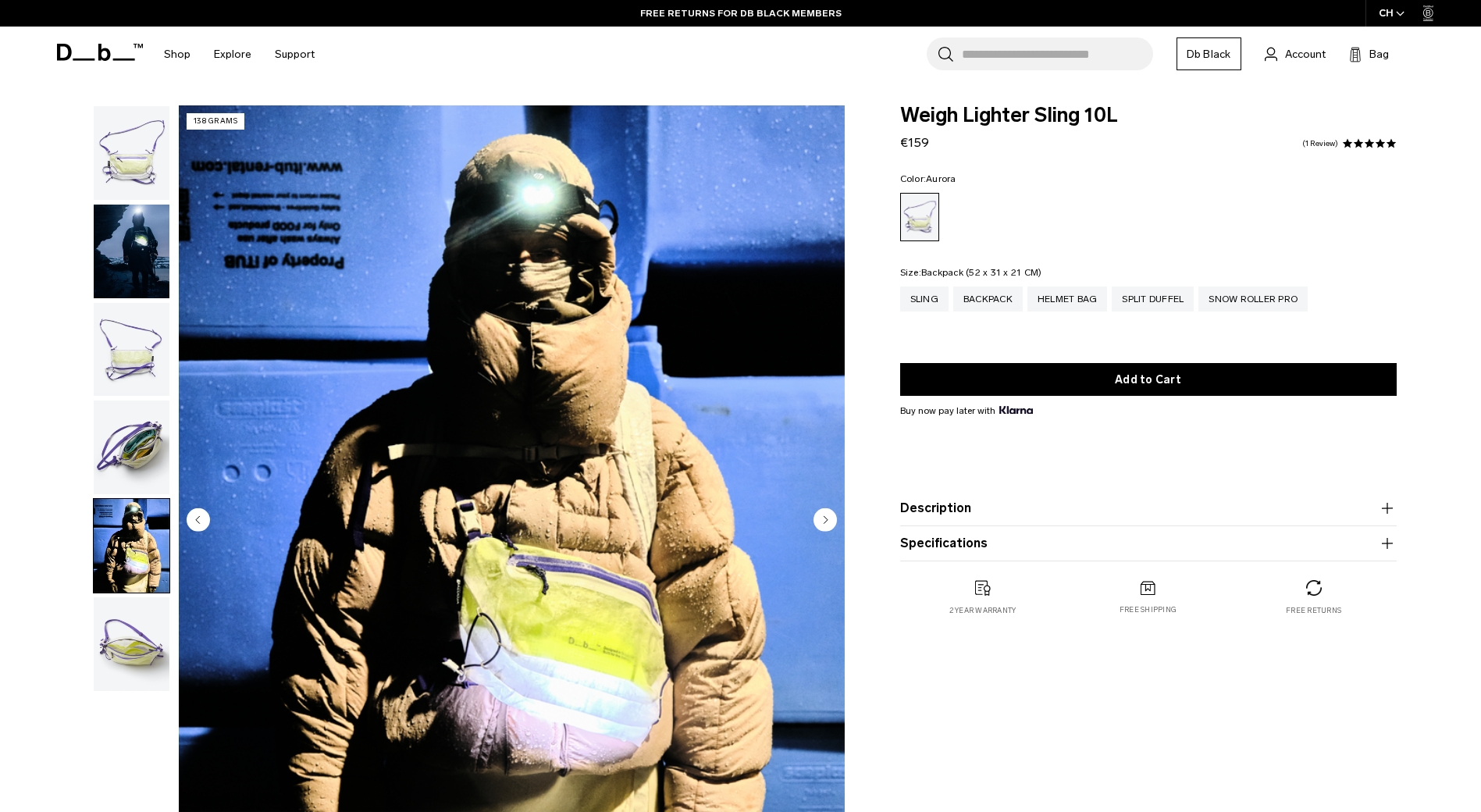
click at [1012, 304] on div "Backpack" at bounding box center [988, 299] width 69 height 25
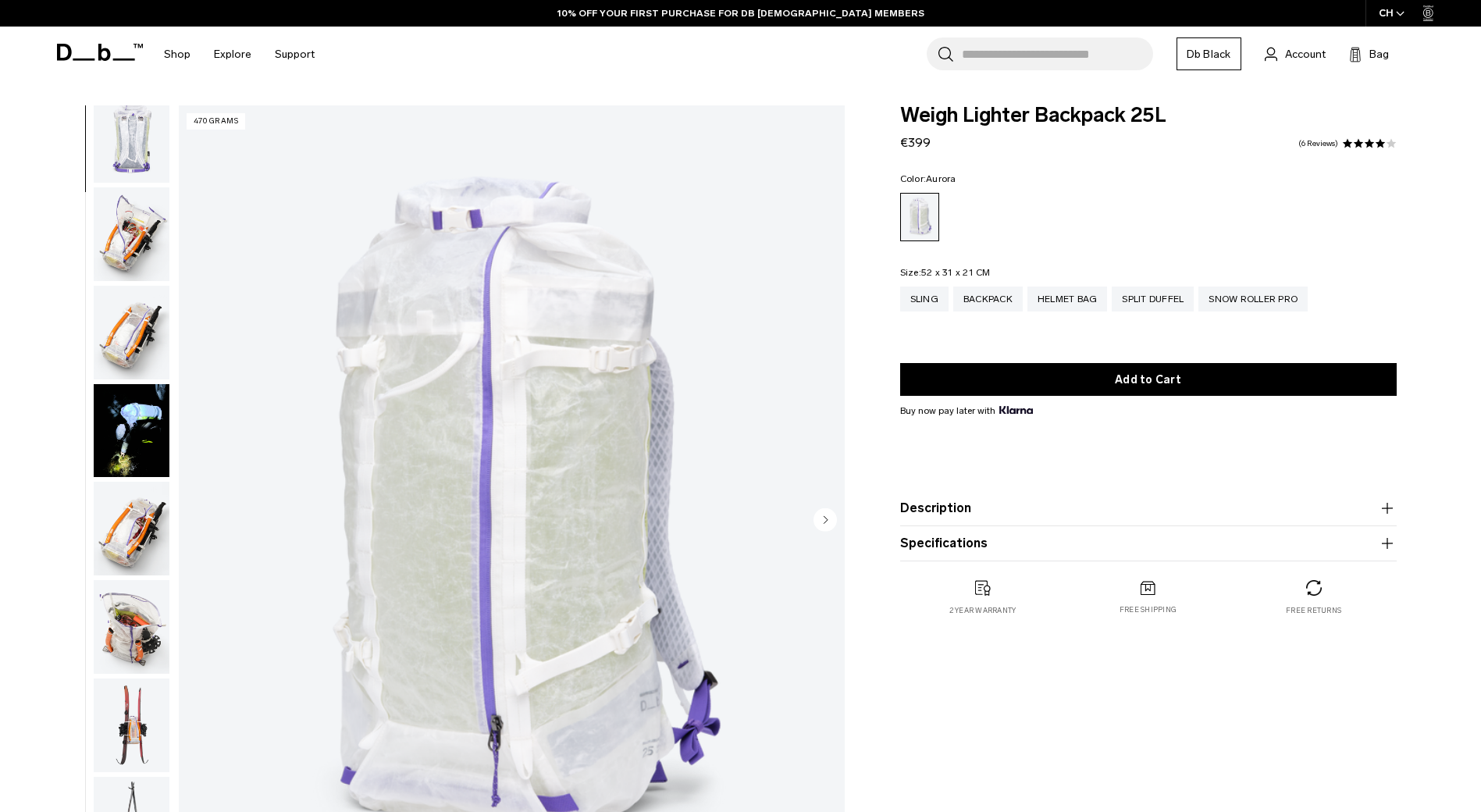
scroll to position [312, 0]
click at [171, 254] on div "01 / 18 470 grams" at bounding box center [446, 524] width 815 height 839
click at [157, 254] on img "button" at bounding box center [131, 234] width 76 height 93
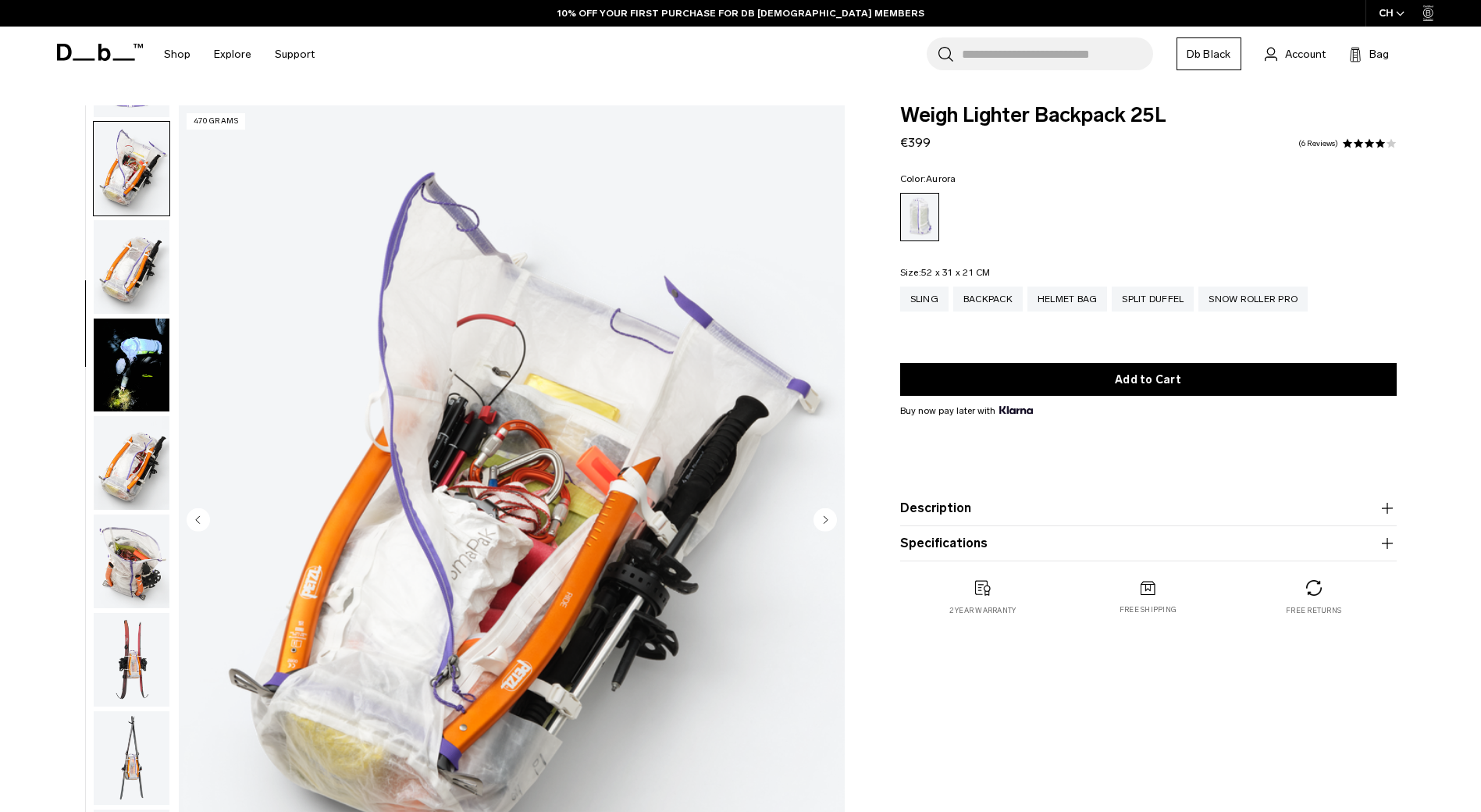
scroll to position [392, 0]
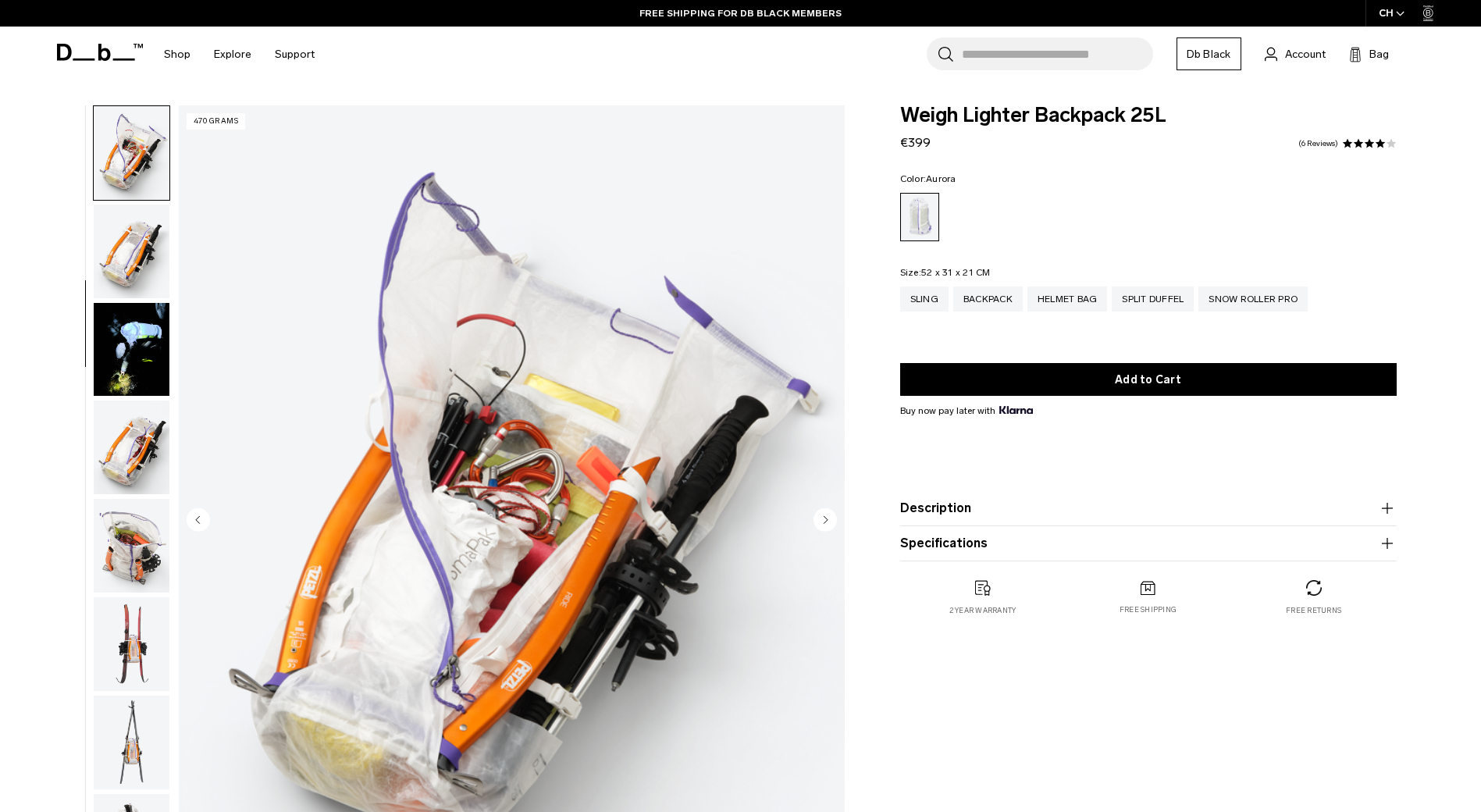
click at [145, 271] on img "button" at bounding box center [131, 251] width 76 height 93
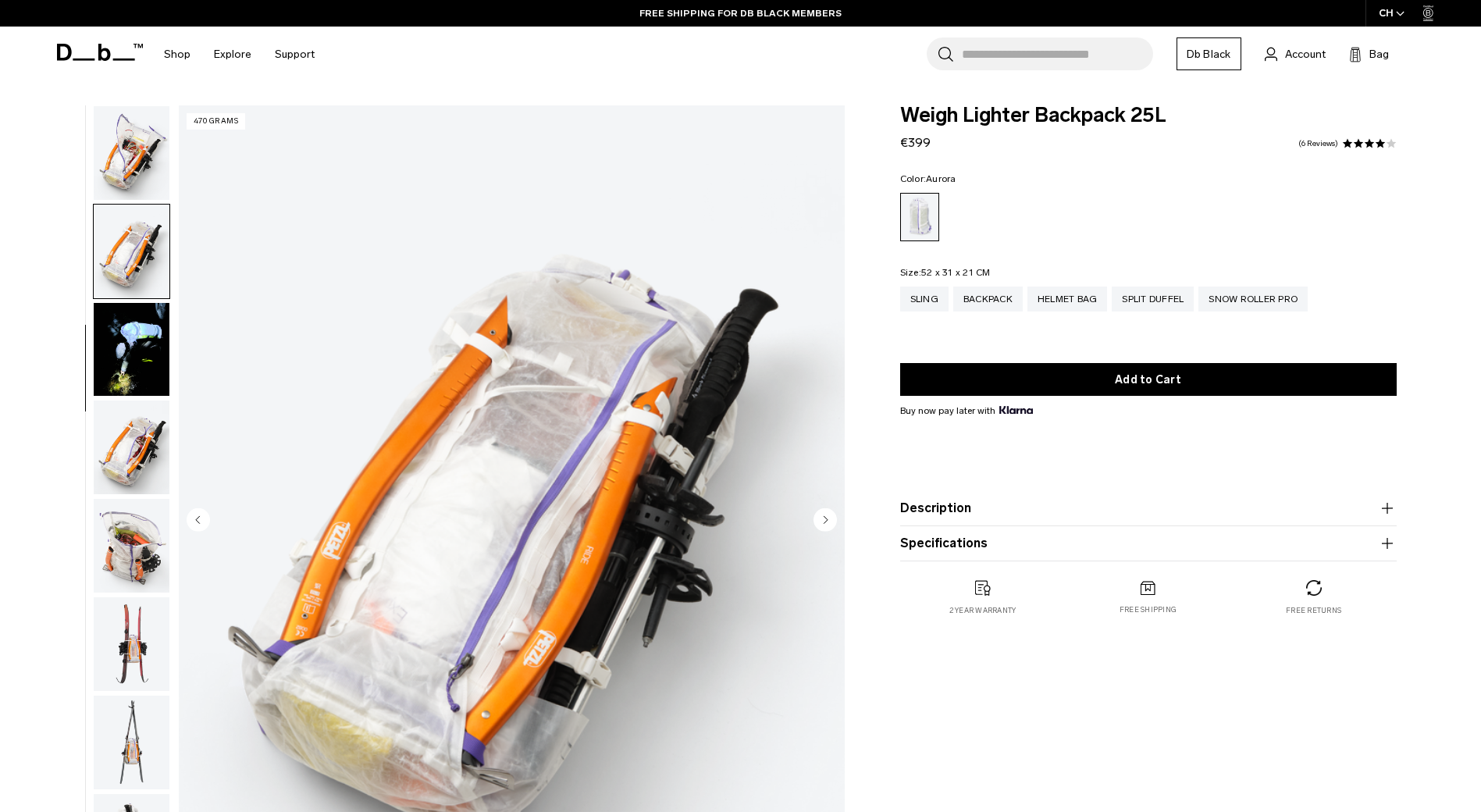
scroll to position [491, 0]
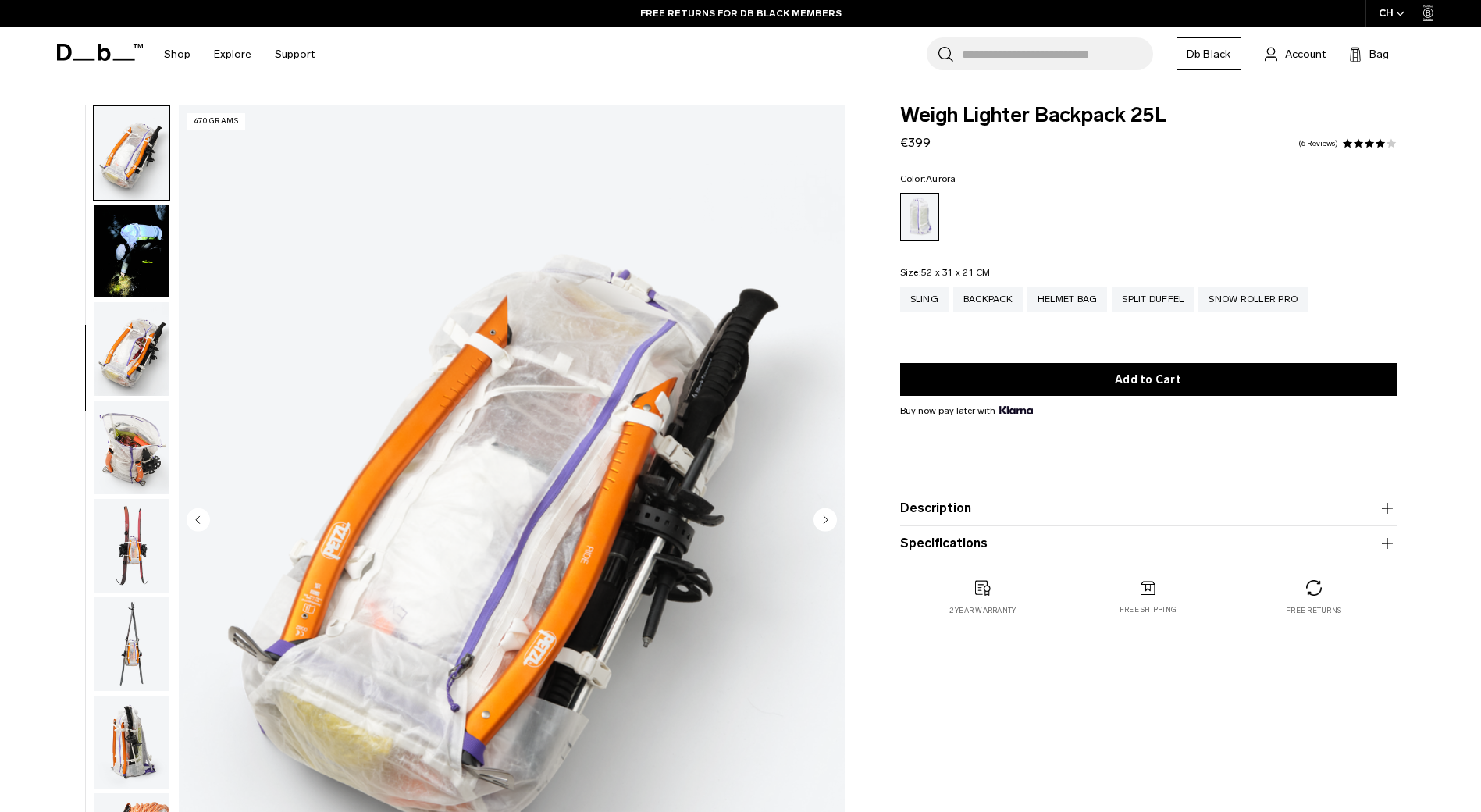
click at [161, 399] on ul at bounding box center [131, 521] width 78 height 831
click at [132, 239] on img "button" at bounding box center [131, 251] width 76 height 93
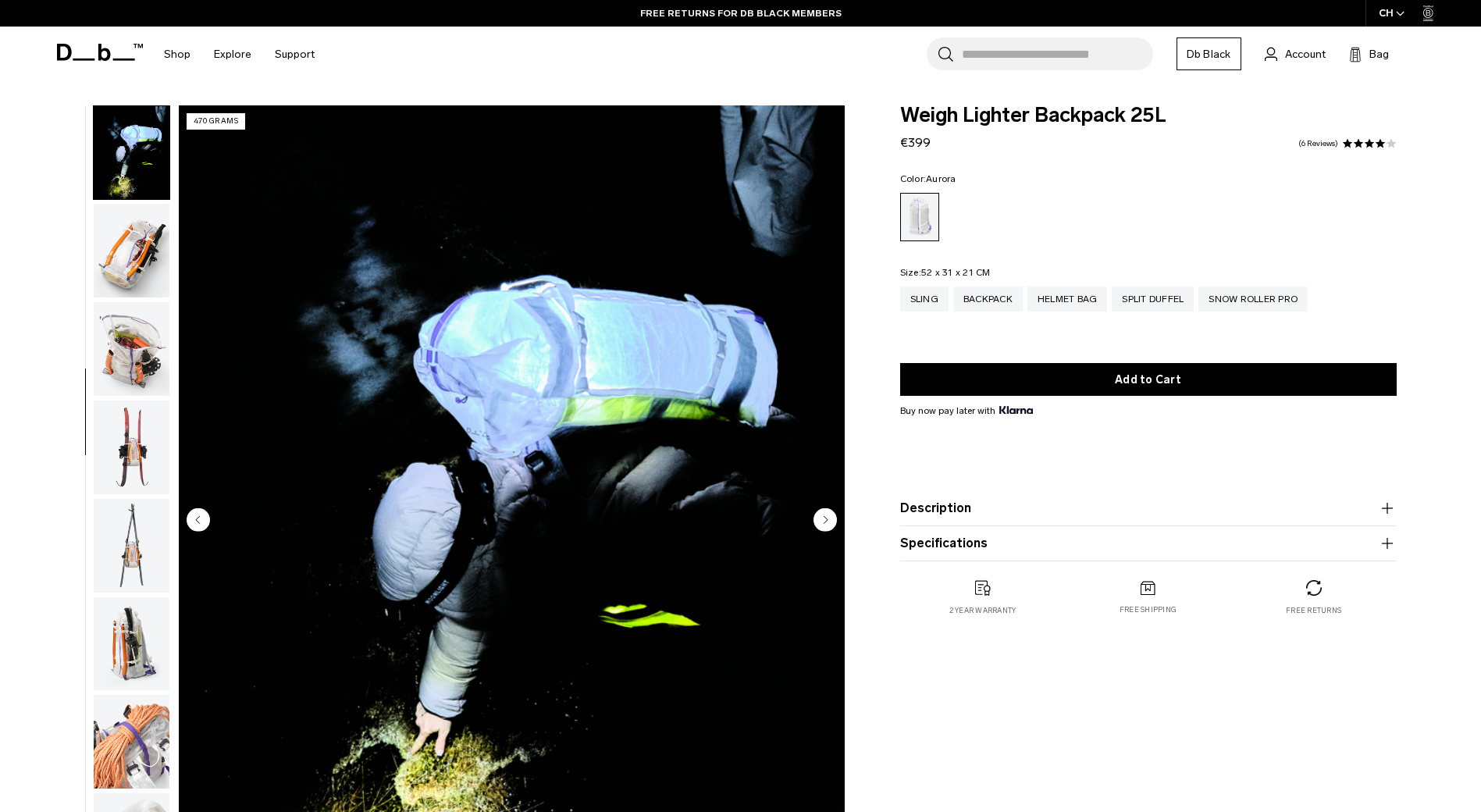
click at [132, 239] on img "button" at bounding box center [131, 250] width 76 height 93
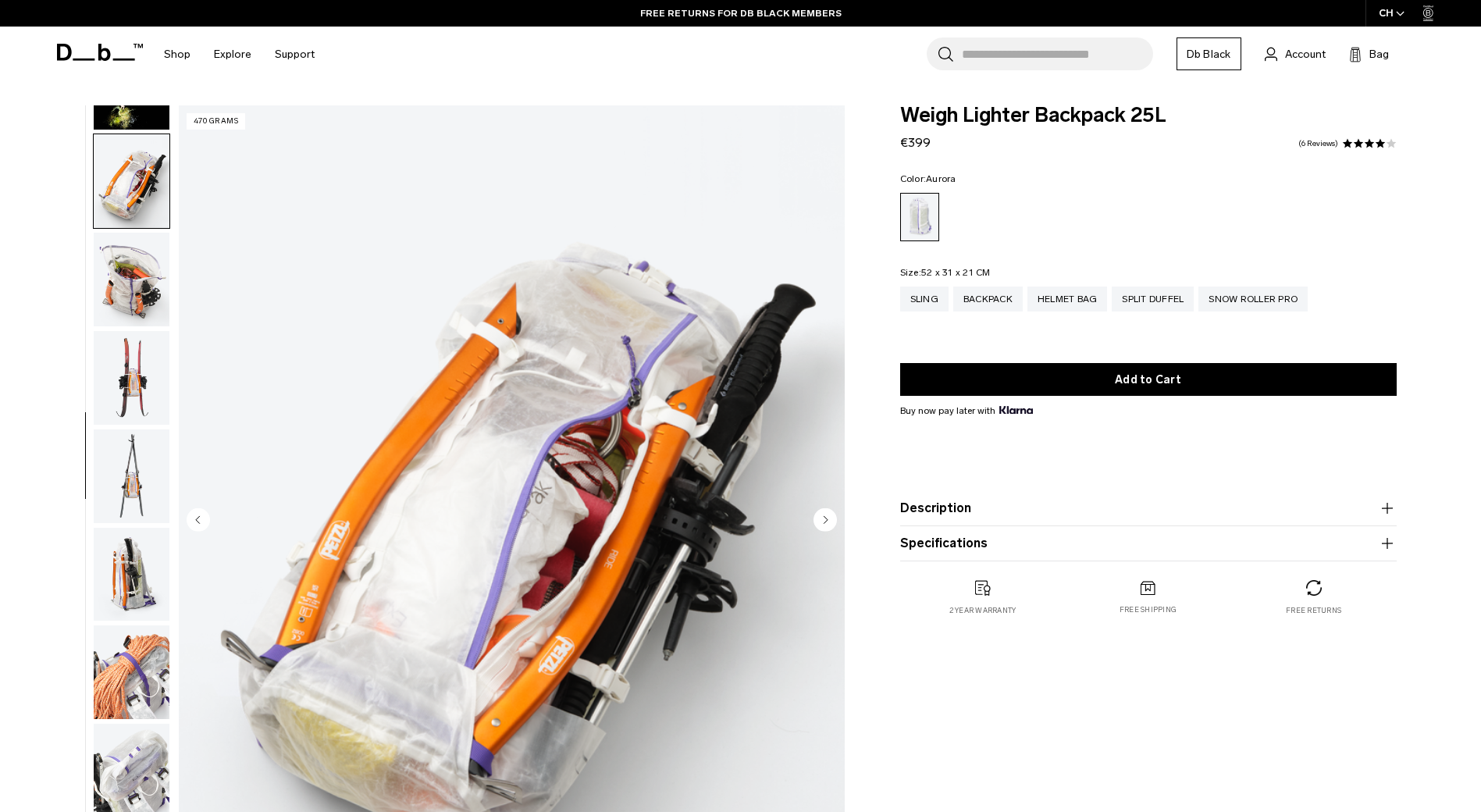
scroll to position [687, 0]
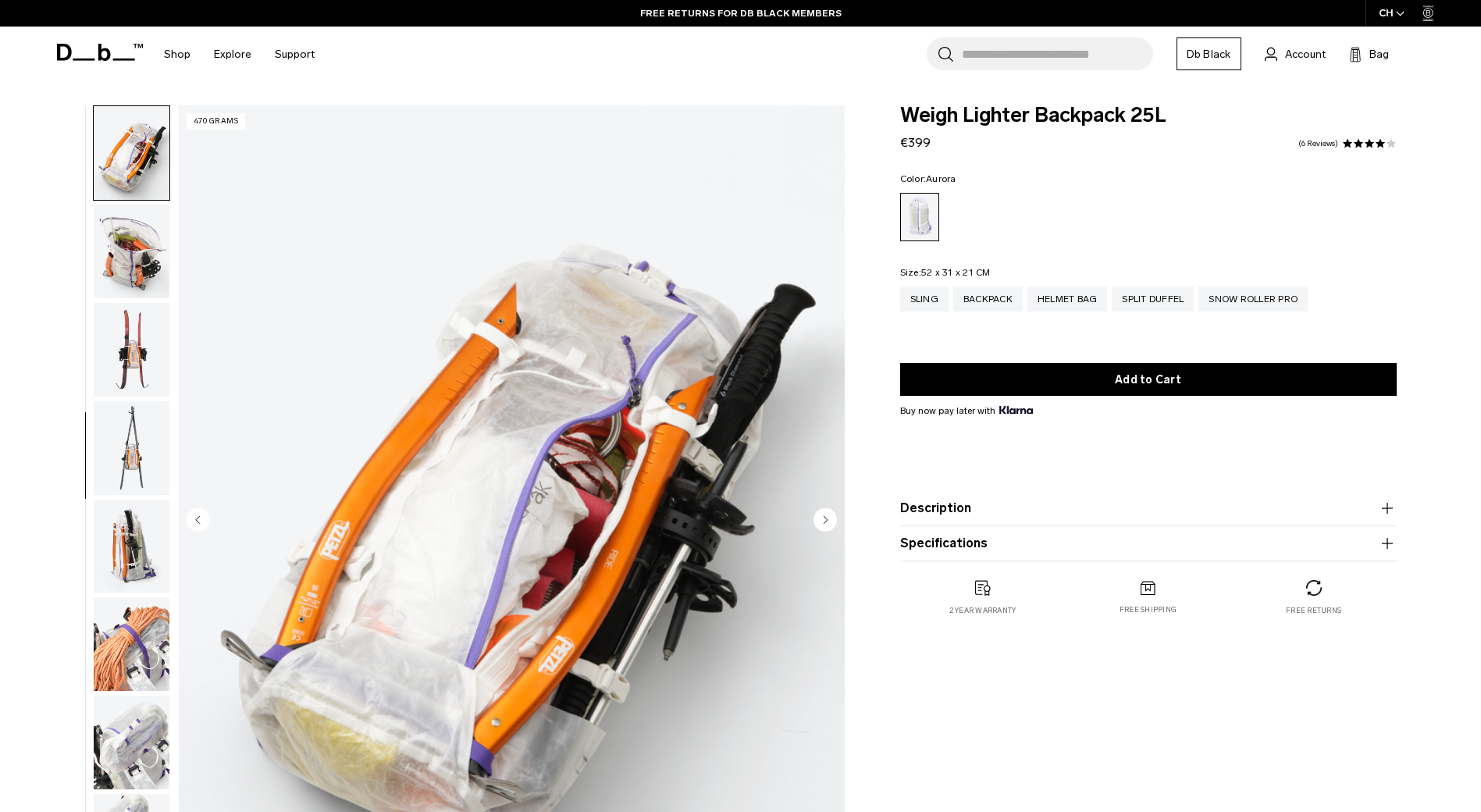
click at [132, 239] on img "button" at bounding box center [131, 251] width 76 height 93
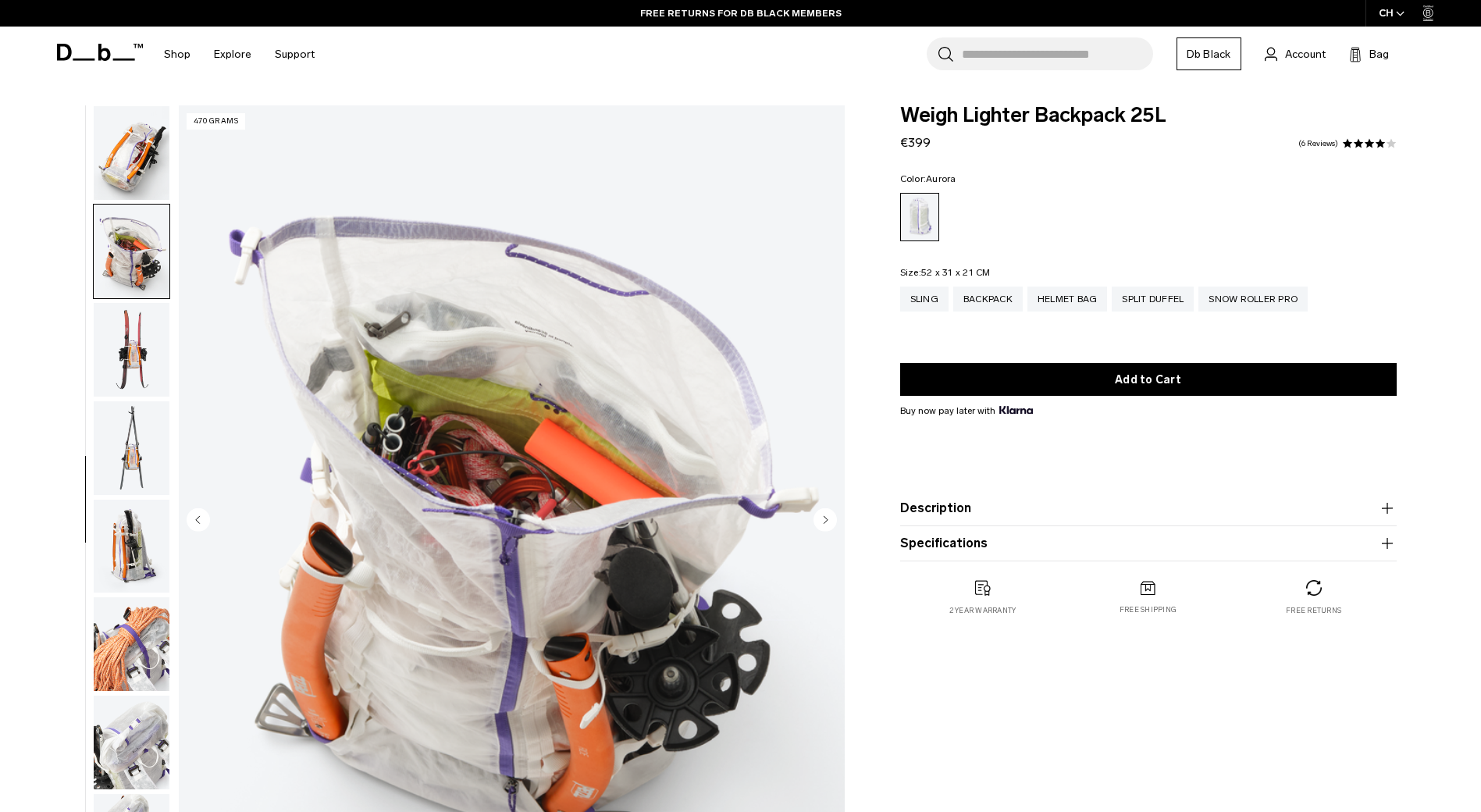
scroll to position [785, 0]
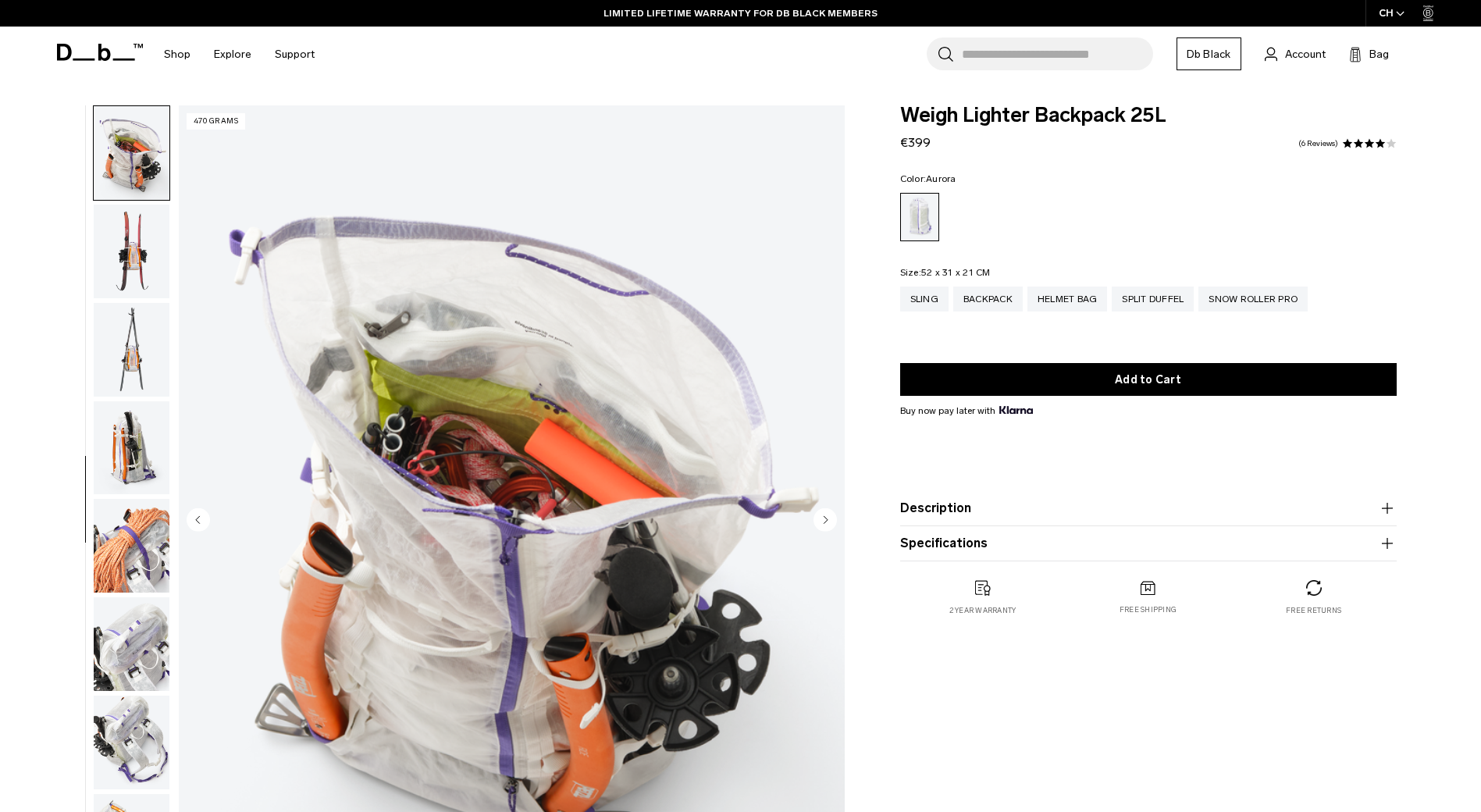
click at [132, 239] on img "button" at bounding box center [131, 251] width 76 height 93
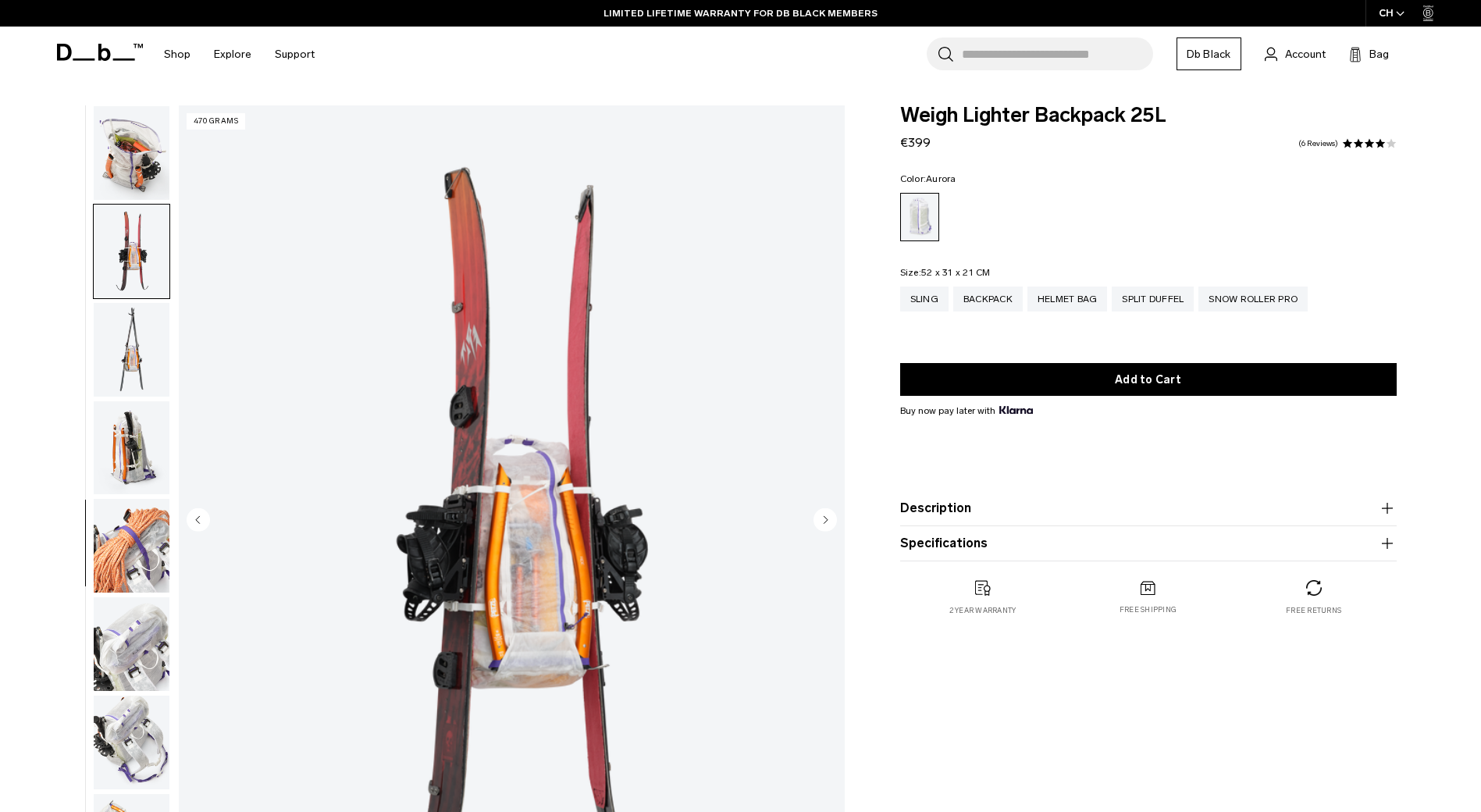
scroll to position [884, 0]
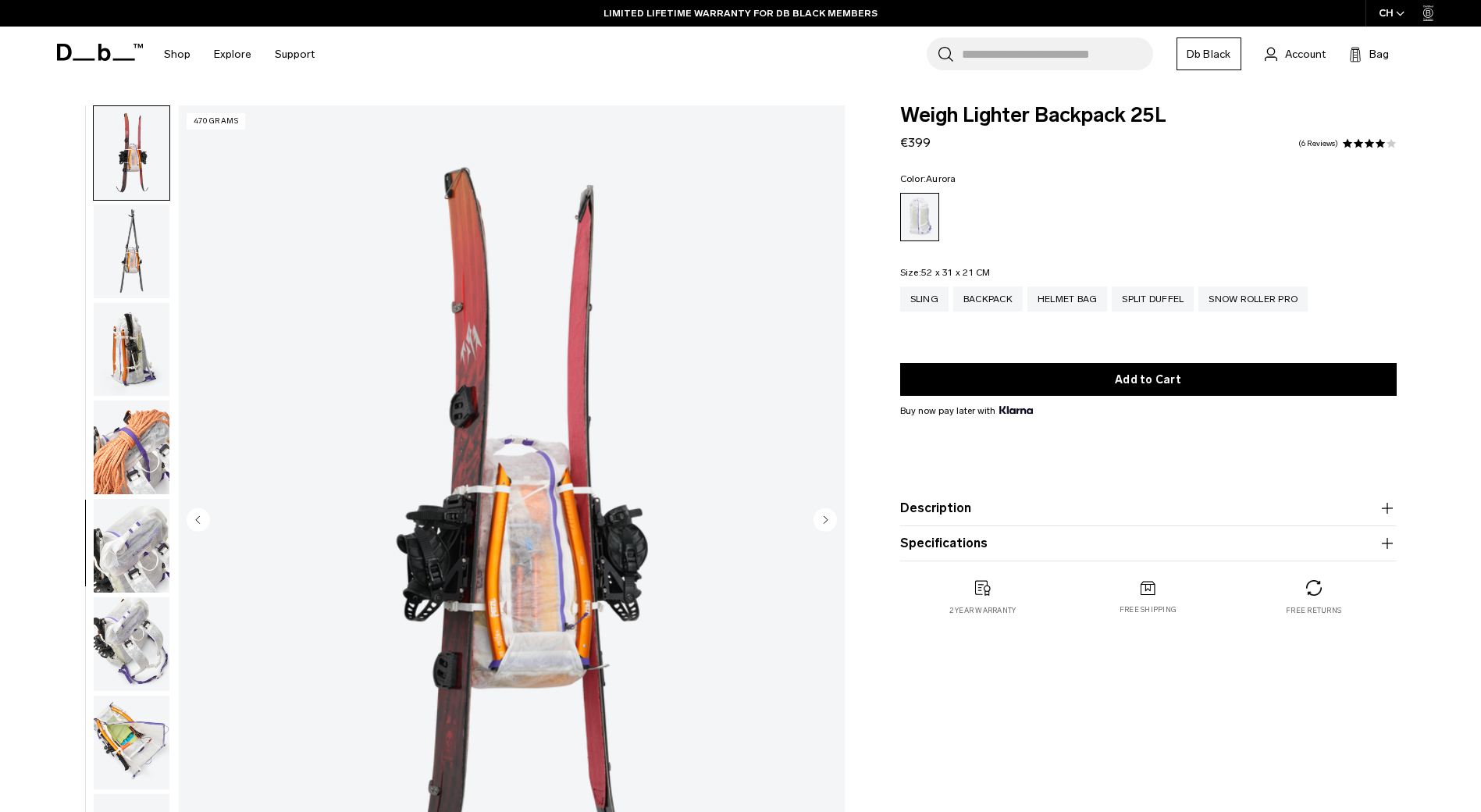
click at [132, 239] on img "button" at bounding box center [131, 251] width 76 height 93
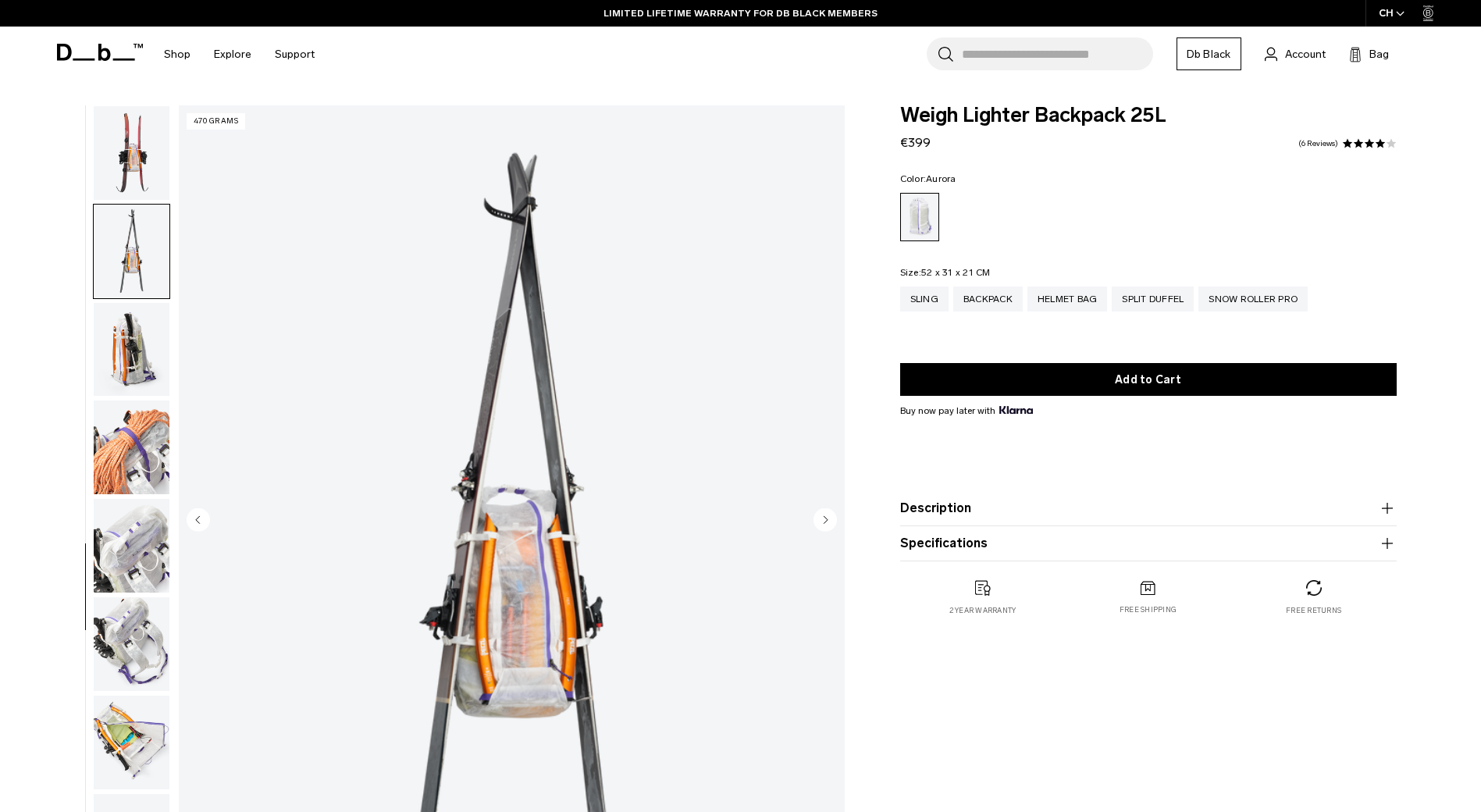
scroll to position [933, 0]
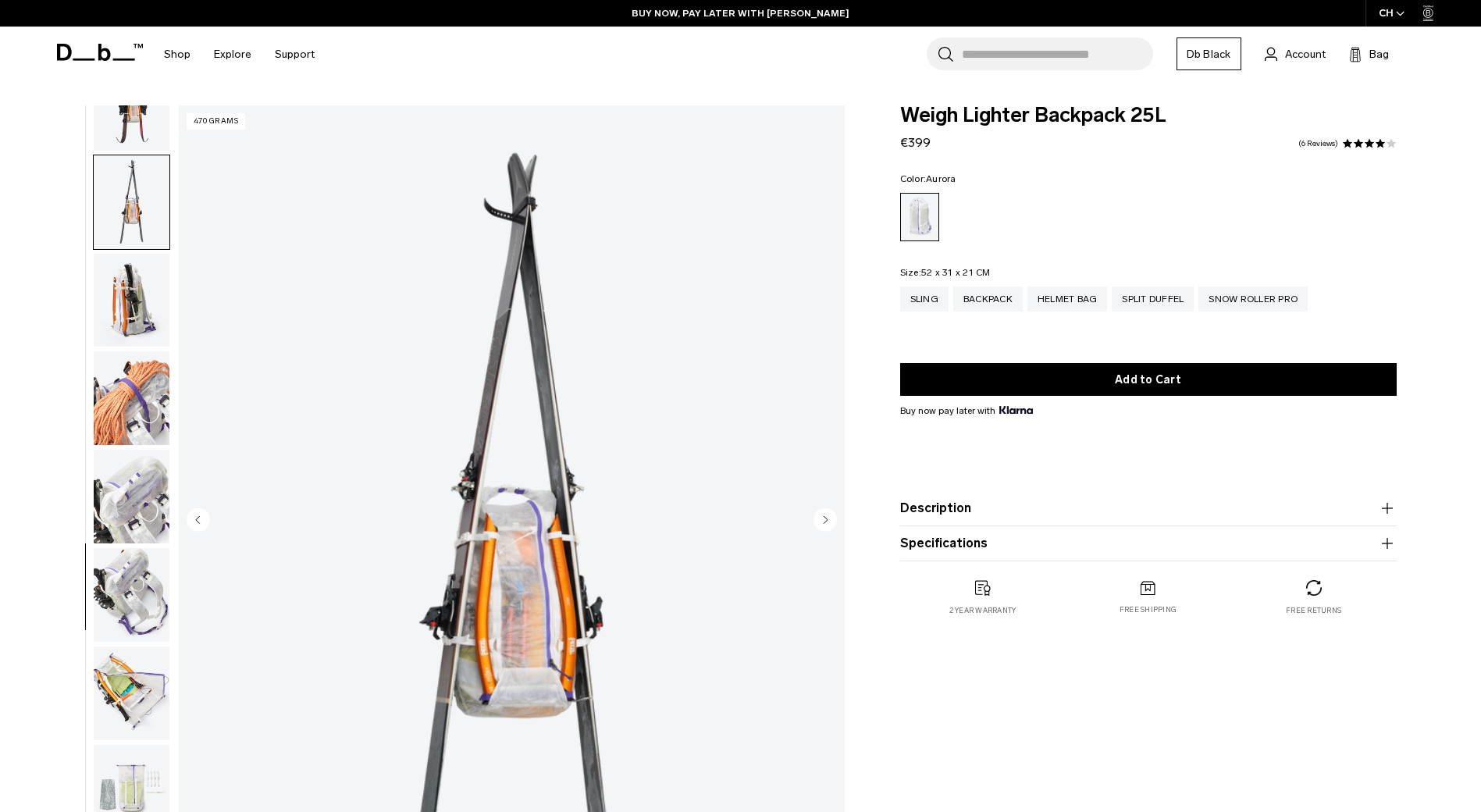
drag, startPoint x: 132, startPoint y: 239, endPoint x: 124, endPoint y: 266, distance: 28.2
click at [124, 266] on img "button" at bounding box center [131, 300] width 76 height 93
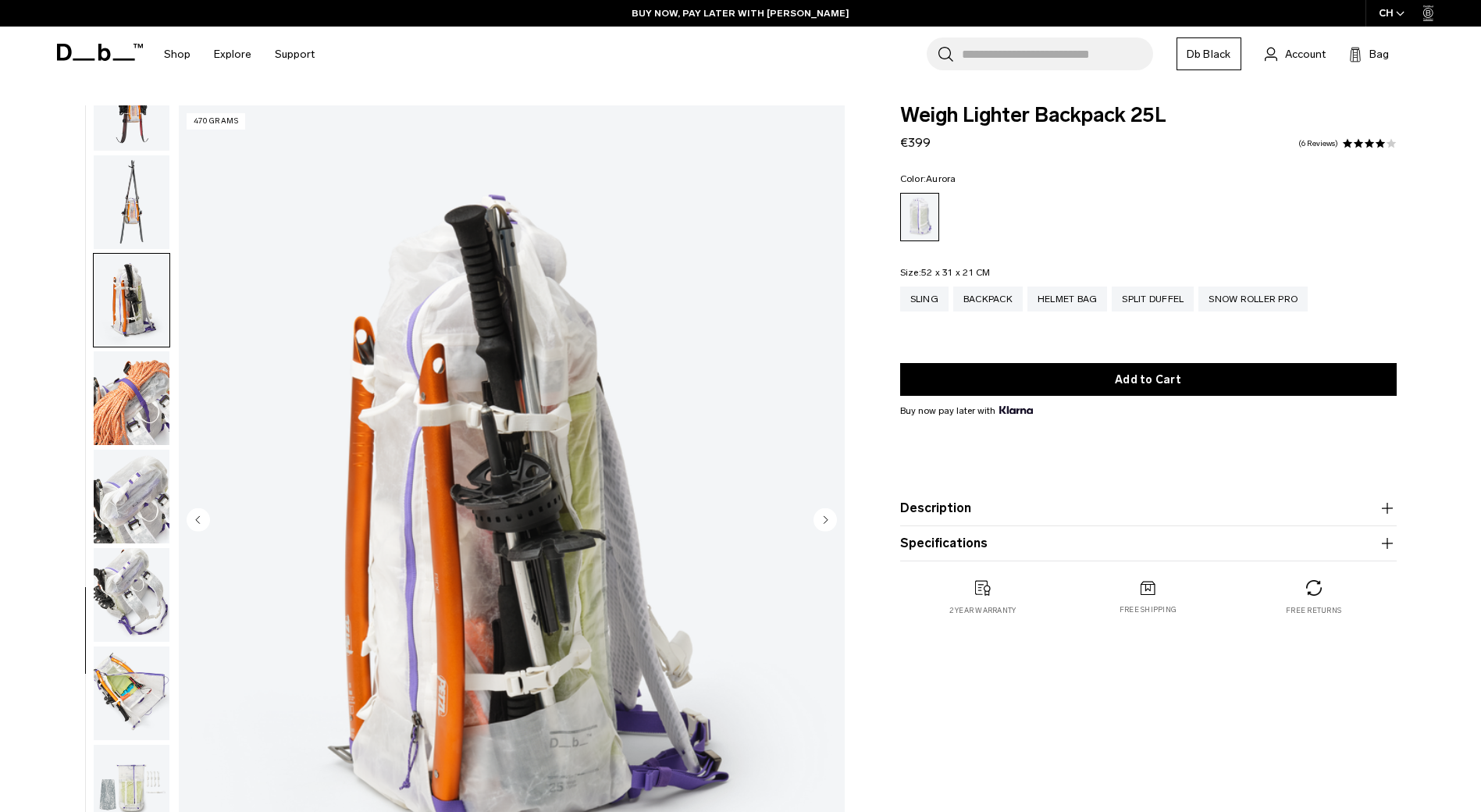
click at [125, 286] on img "button" at bounding box center [131, 300] width 76 height 93
click at [133, 394] on img "button" at bounding box center [131, 398] width 76 height 93
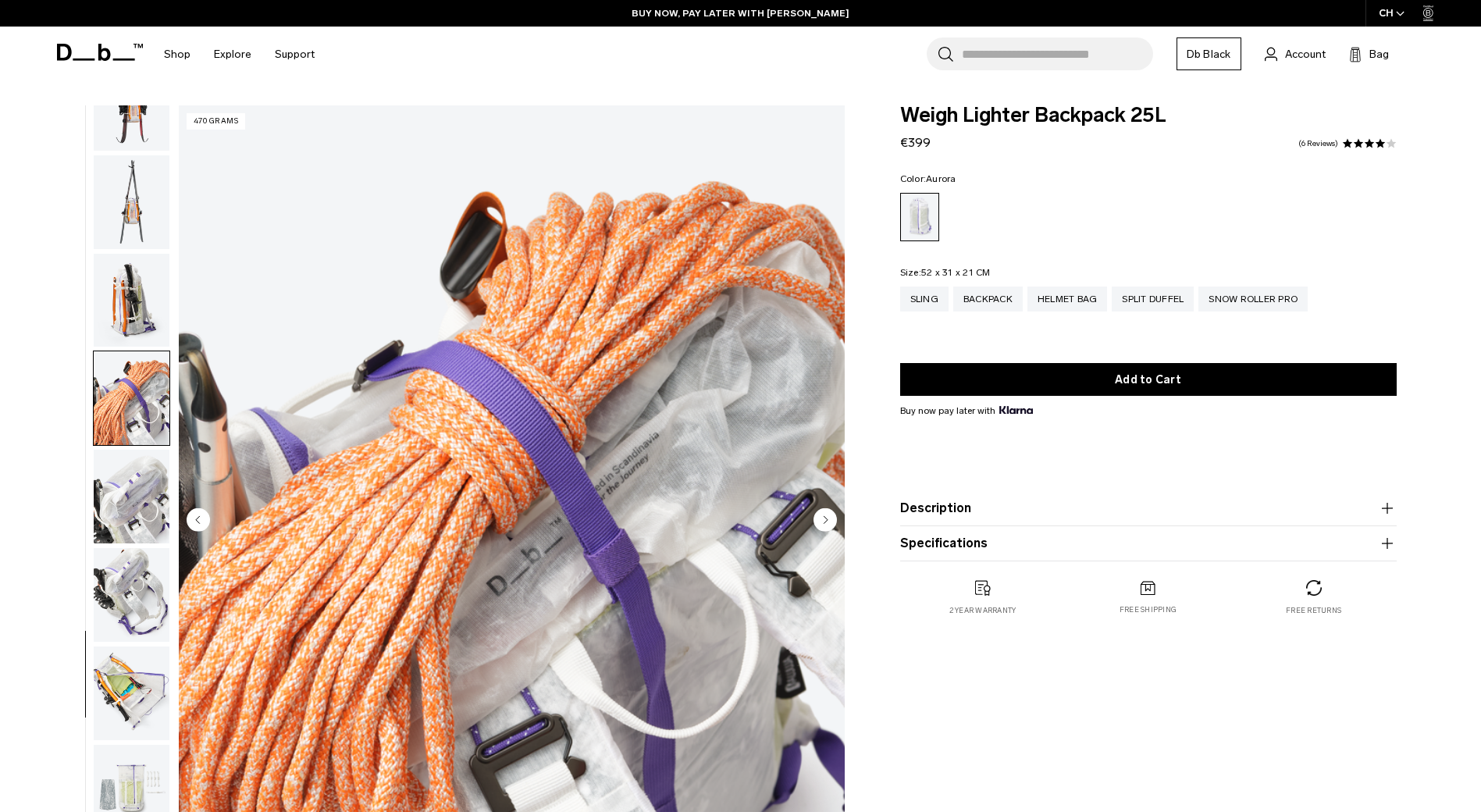
click at [144, 492] on img "button" at bounding box center [131, 497] width 76 height 93
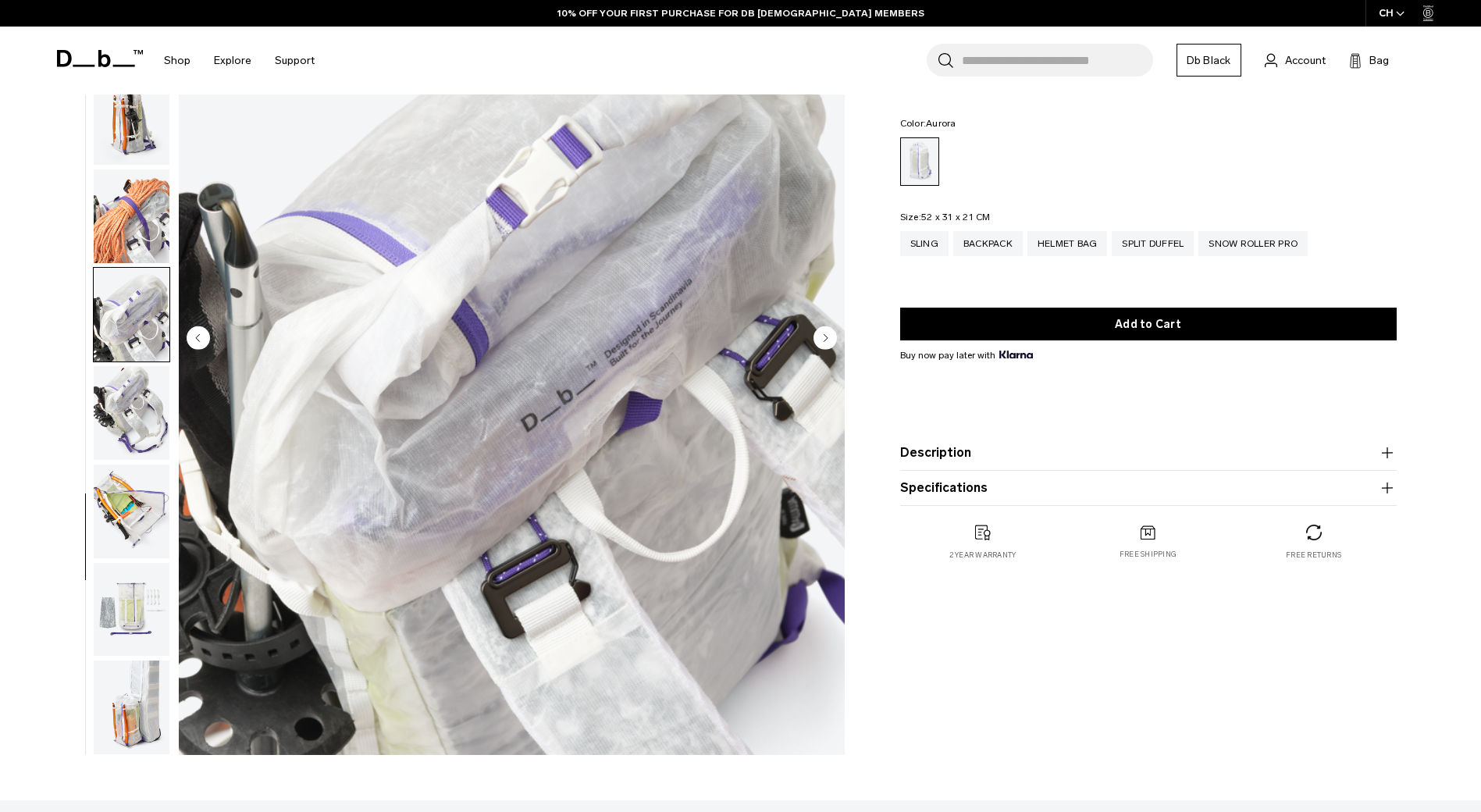
scroll to position [235, 0]
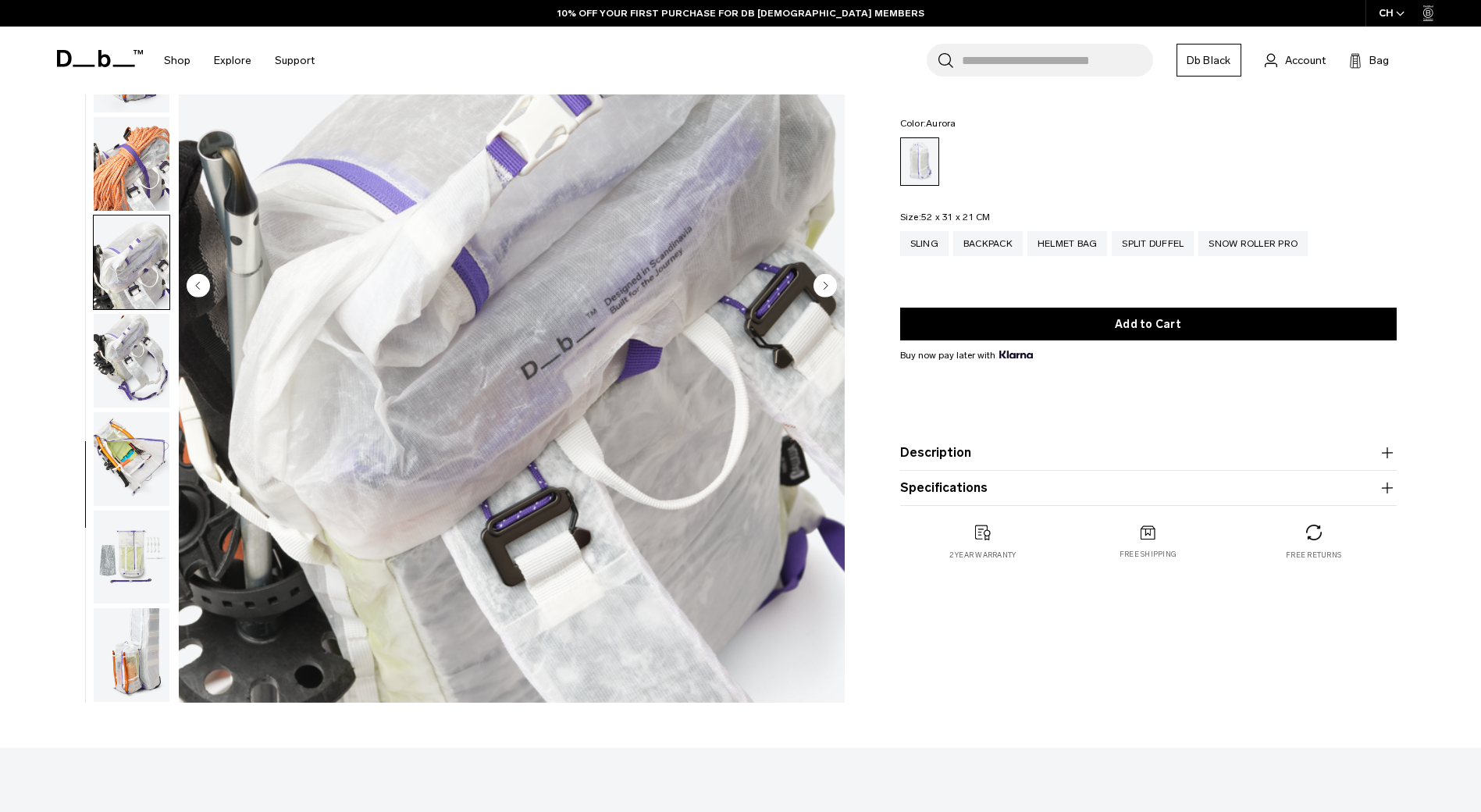
click at [148, 361] on img "button" at bounding box center [131, 361] width 76 height 93
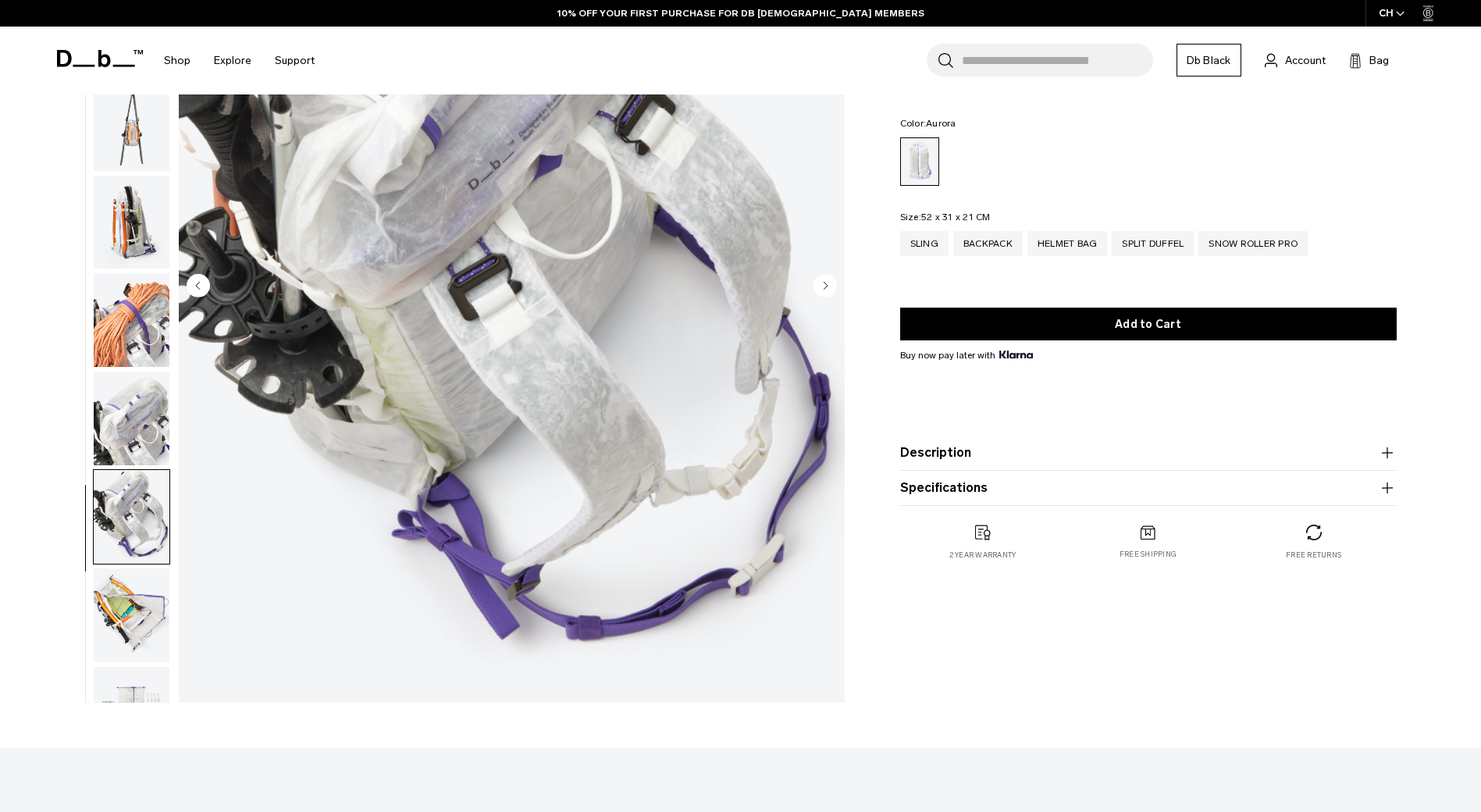
click at [129, 610] on img "button" at bounding box center [131, 615] width 76 height 93
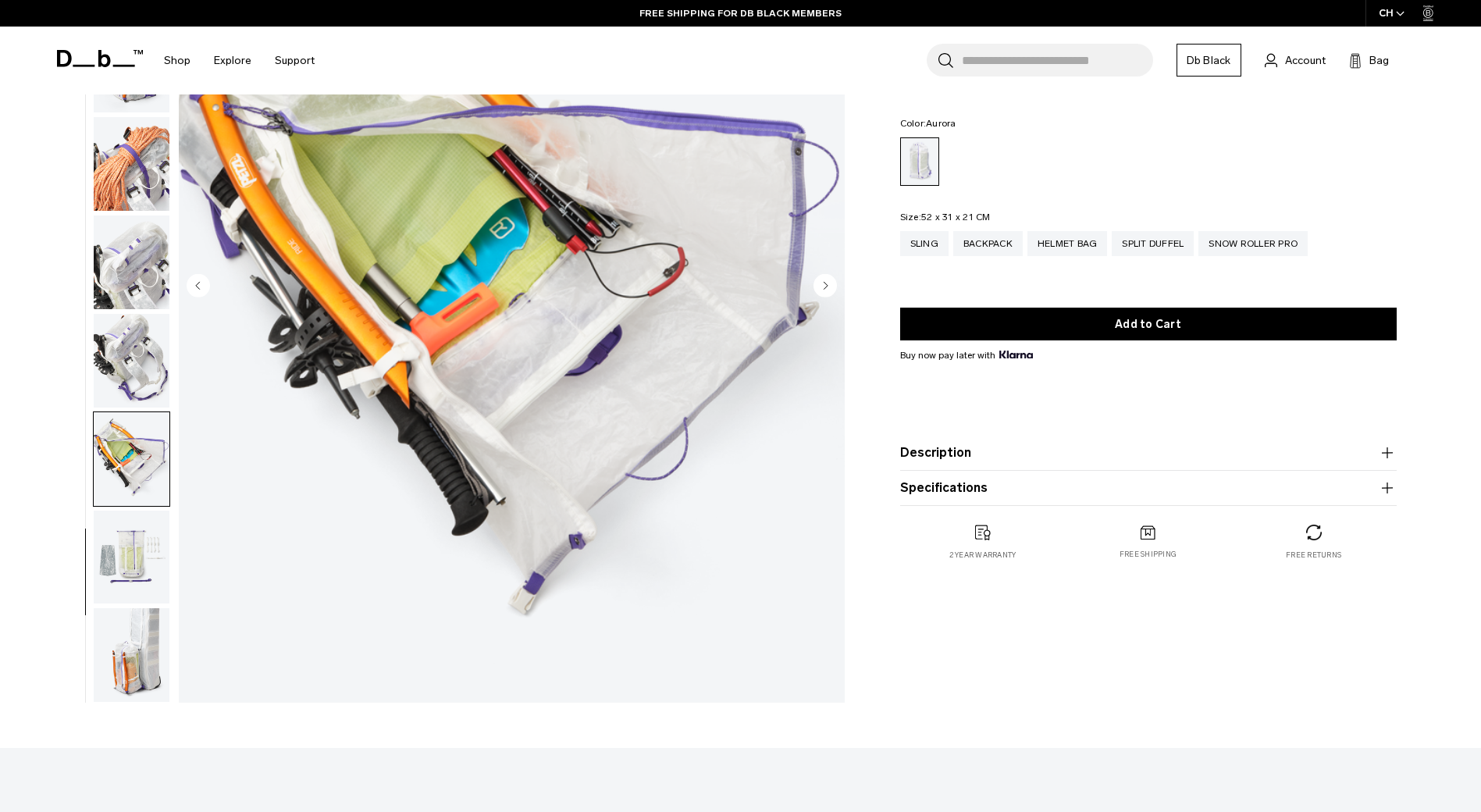
click at [142, 554] on img "button" at bounding box center [131, 557] width 76 height 93
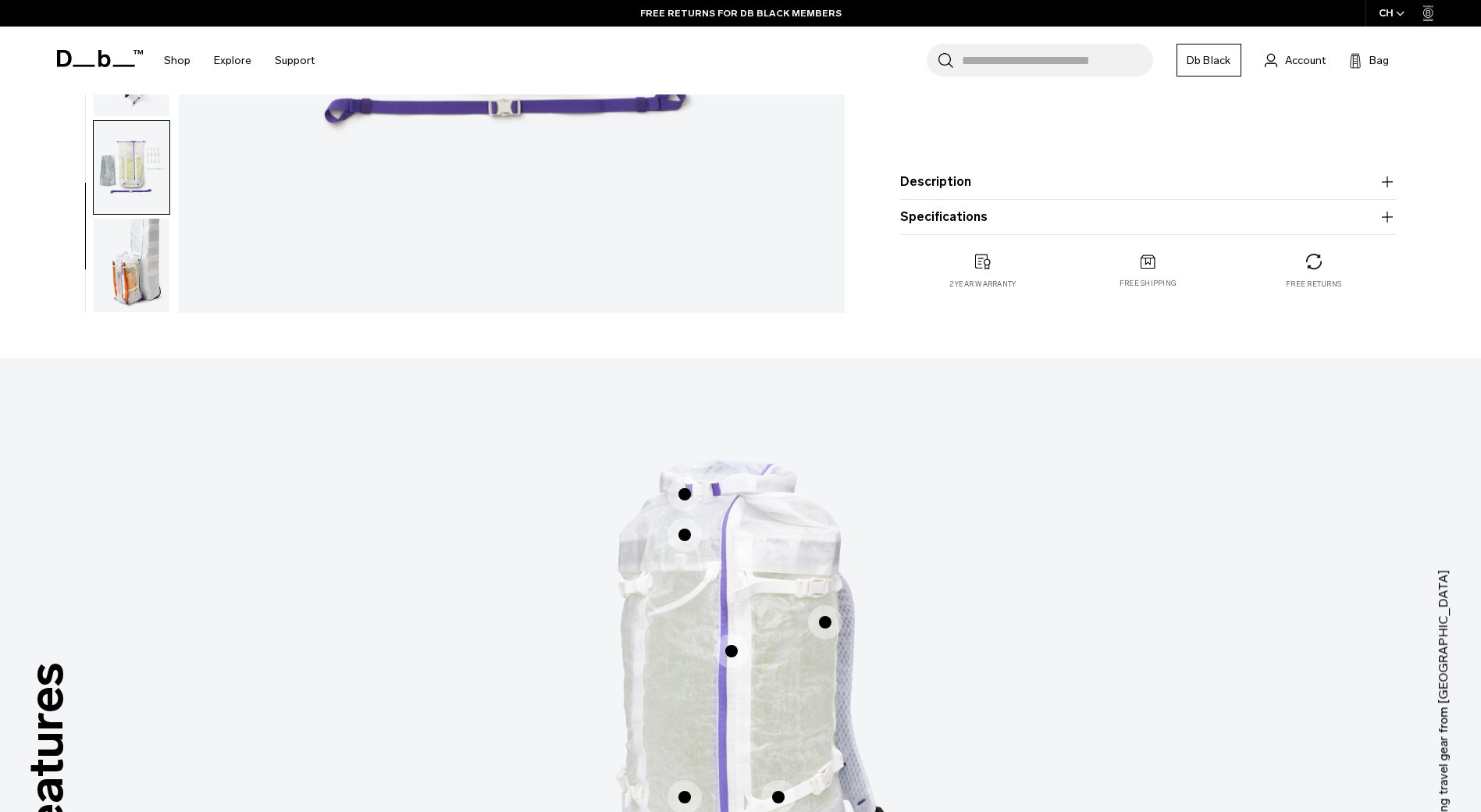
scroll to position [624, 0]
click at [139, 259] on img "button" at bounding box center [131, 265] width 76 height 93
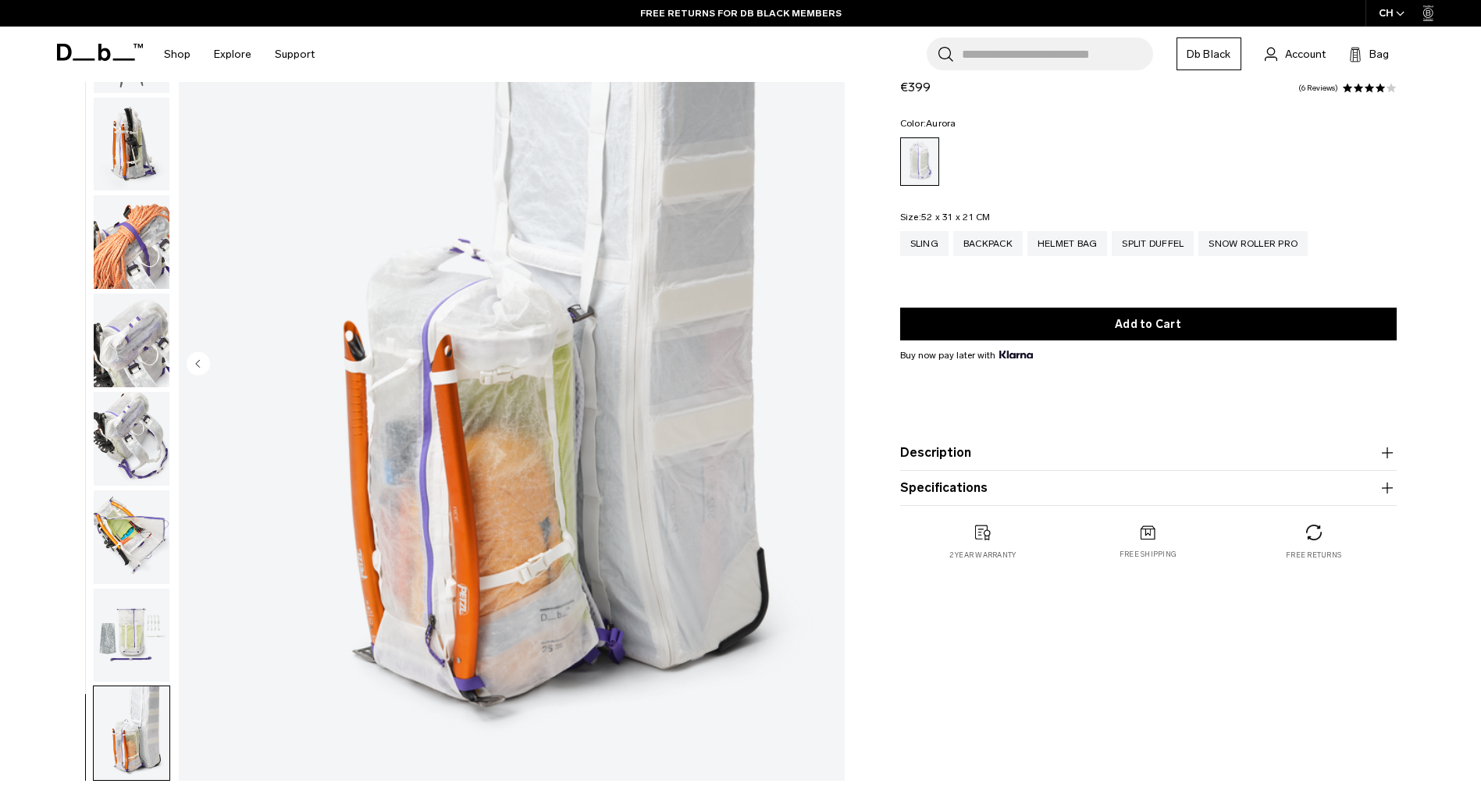
scroll to position [0, 0]
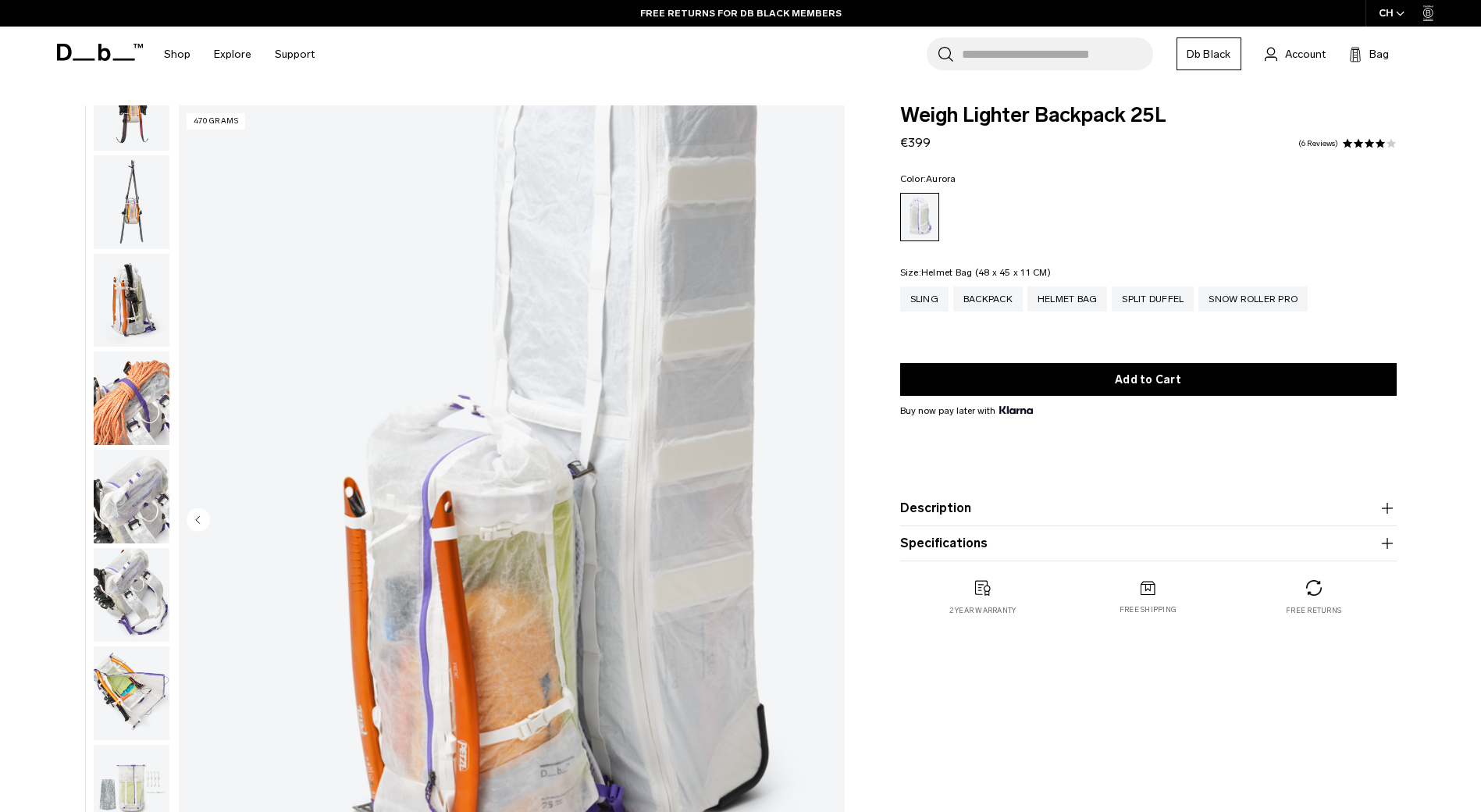
click at [1045, 304] on div "Helmet Bag" at bounding box center [1068, 299] width 80 height 25
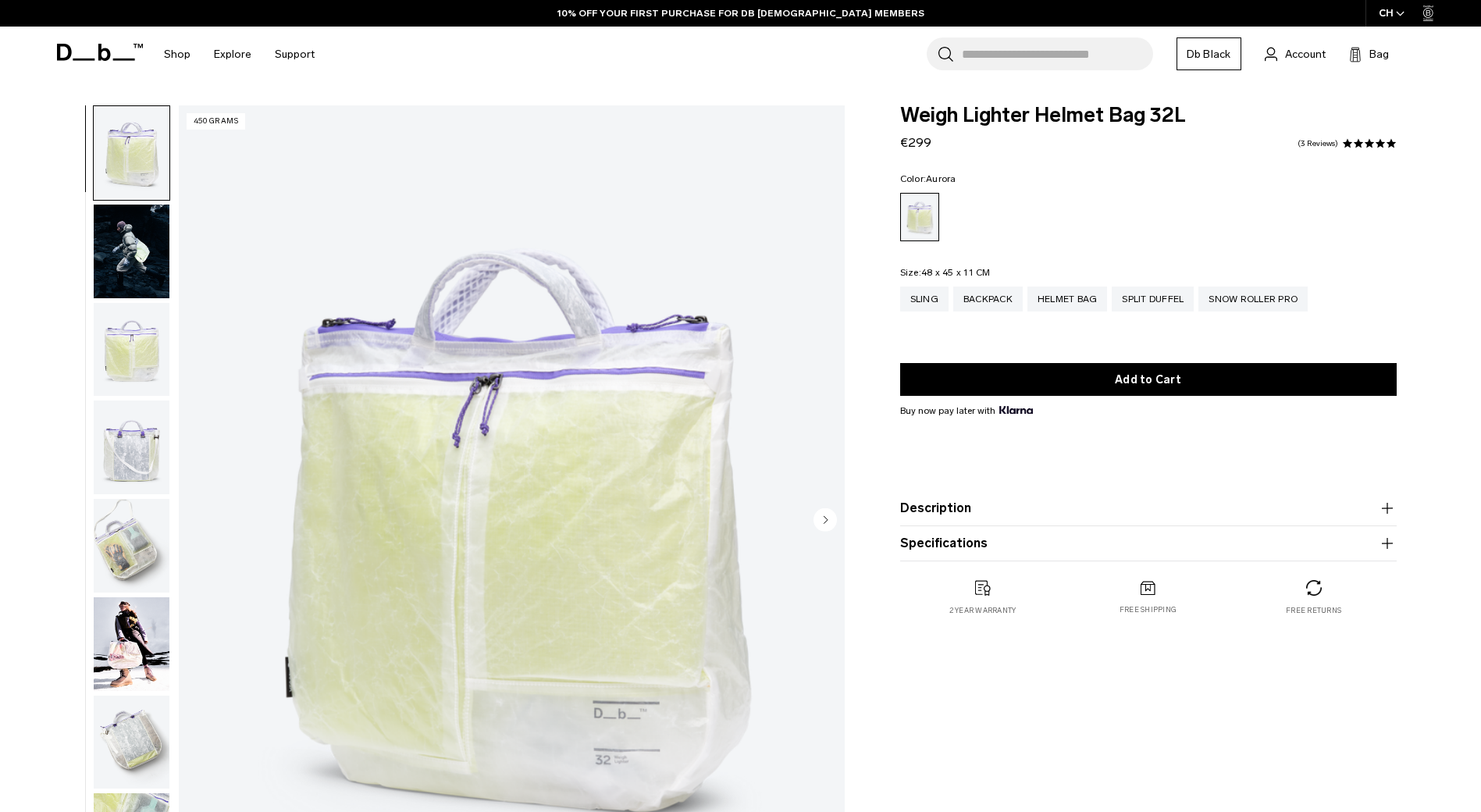
click at [127, 260] on img "button" at bounding box center [131, 251] width 76 height 93
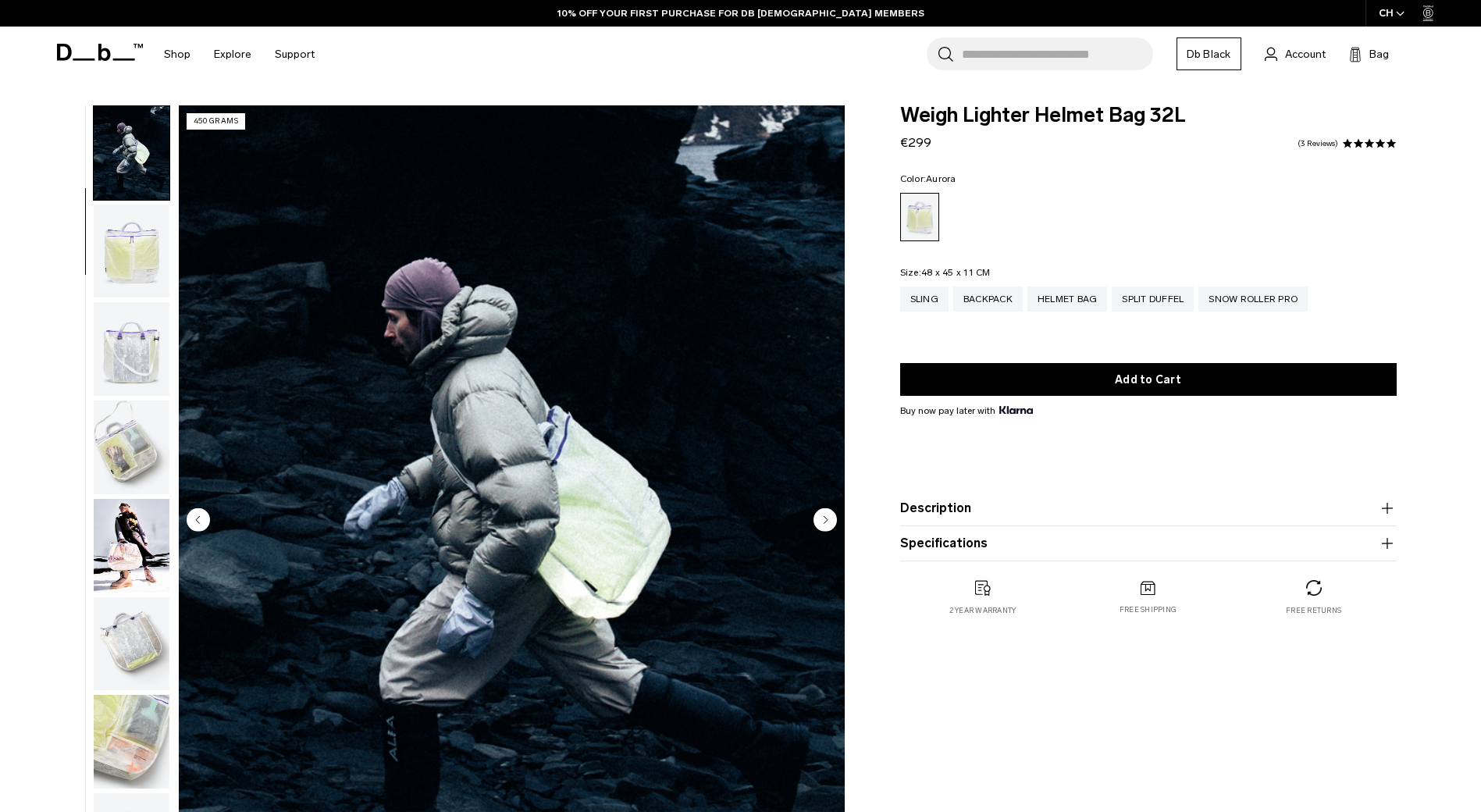
click at [117, 247] on img "button" at bounding box center [131, 251] width 76 height 93
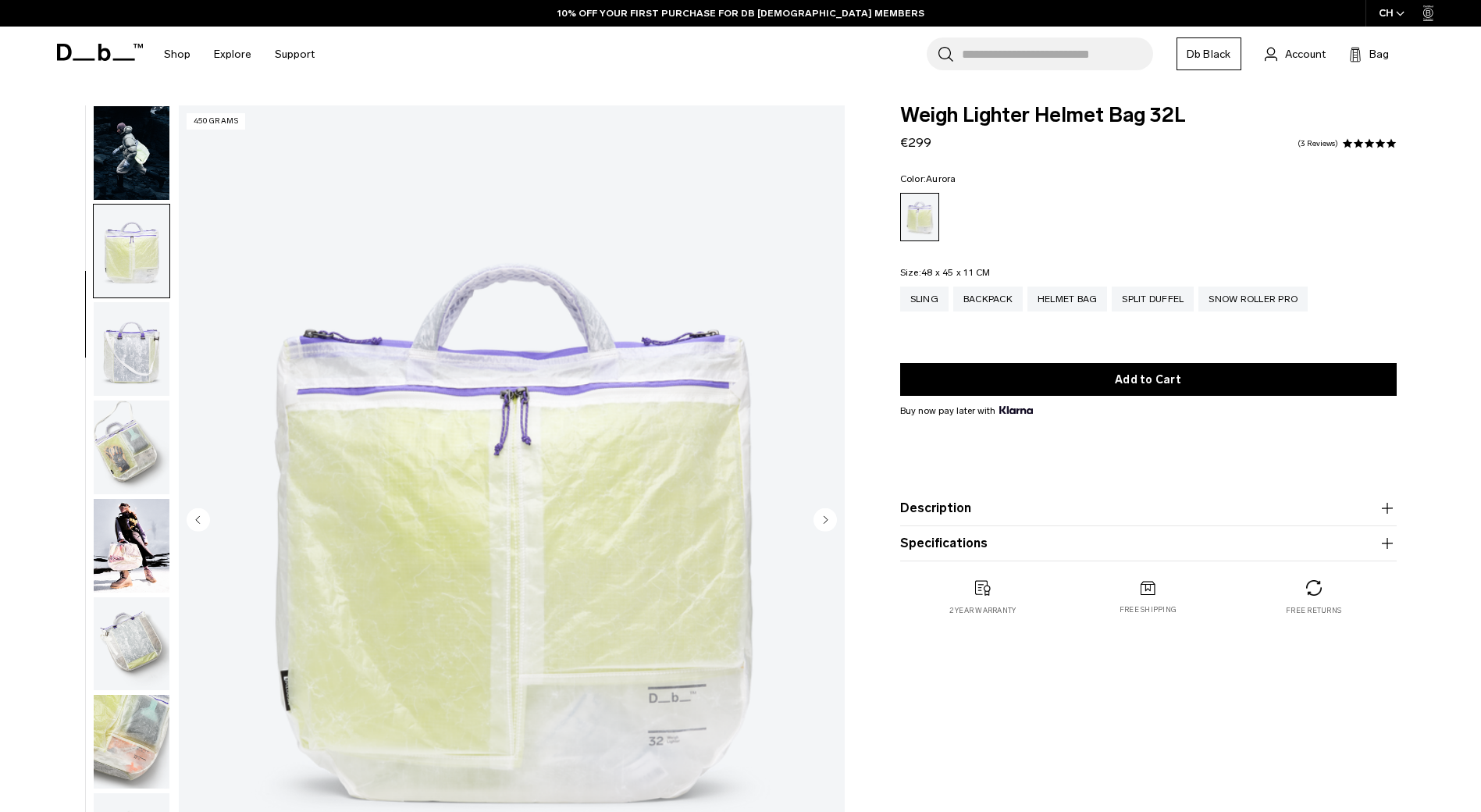
scroll to position [148, 0]
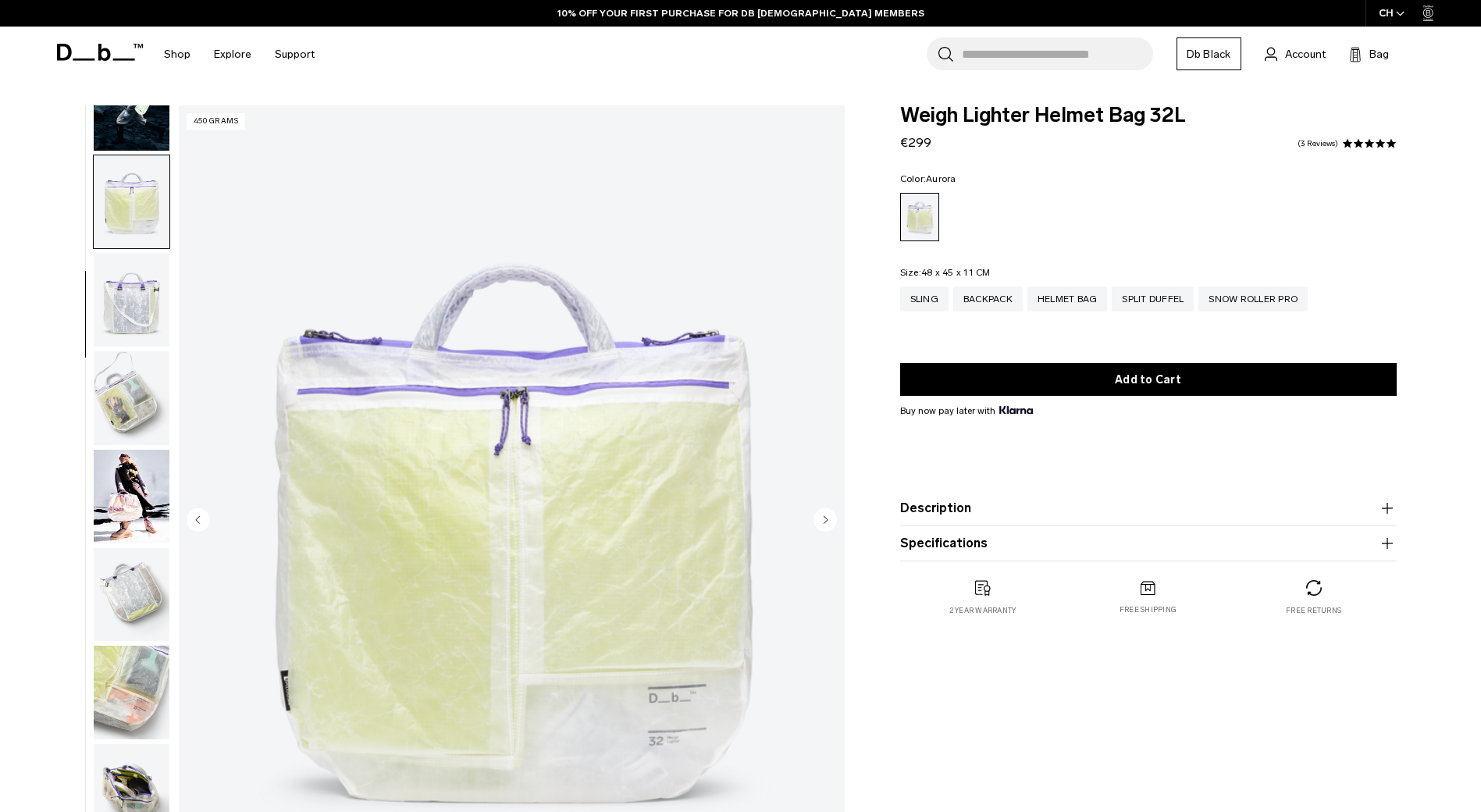
click at [141, 302] on img "button" at bounding box center [131, 300] width 76 height 93
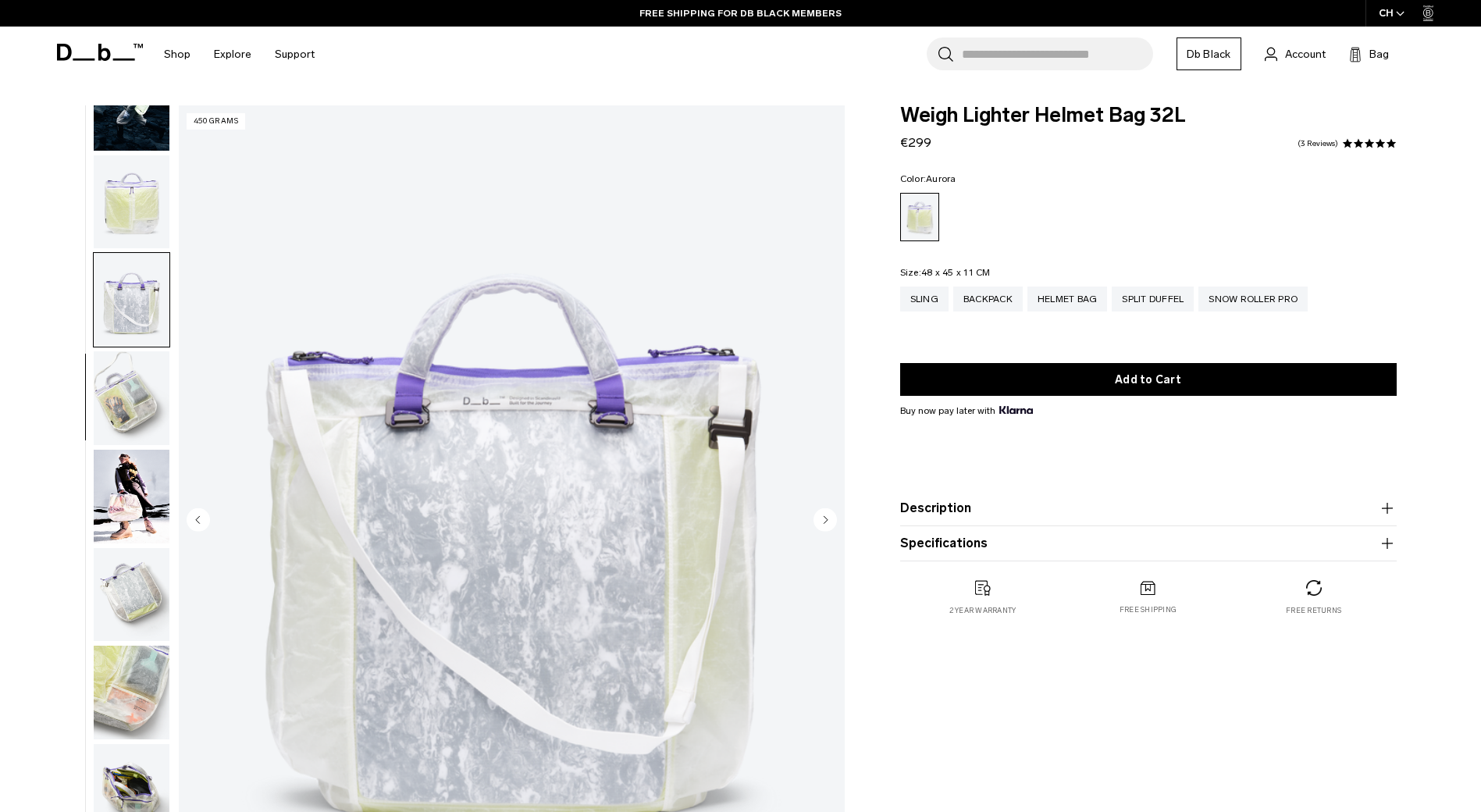
click at [124, 410] on img "button" at bounding box center [131, 398] width 76 height 93
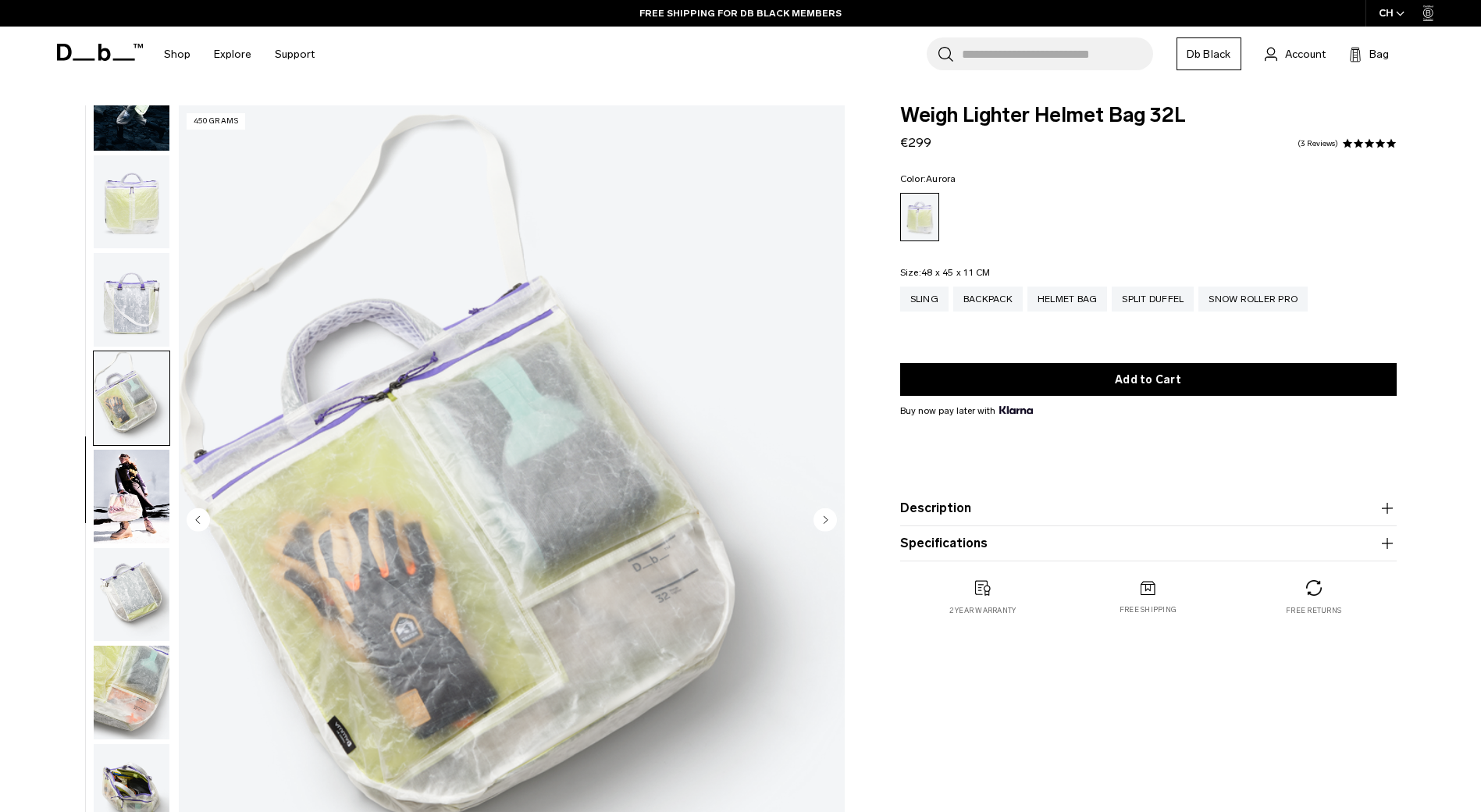
click at [129, 489] on img "button" at bounding box center [131, 497] width 76 height 93
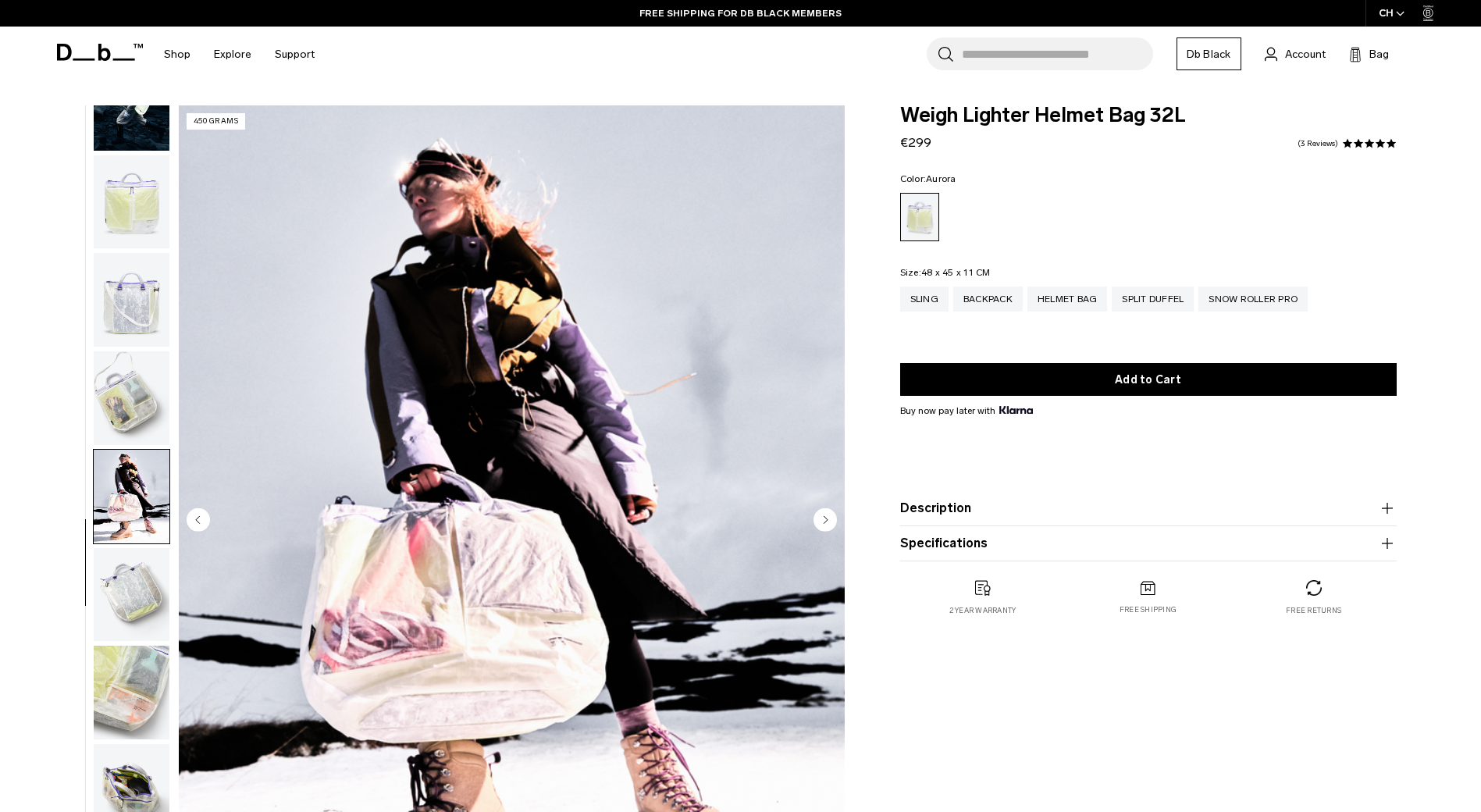
click at [121, 579] on img "button" at bounding box center [131, 594] width 76 height 93
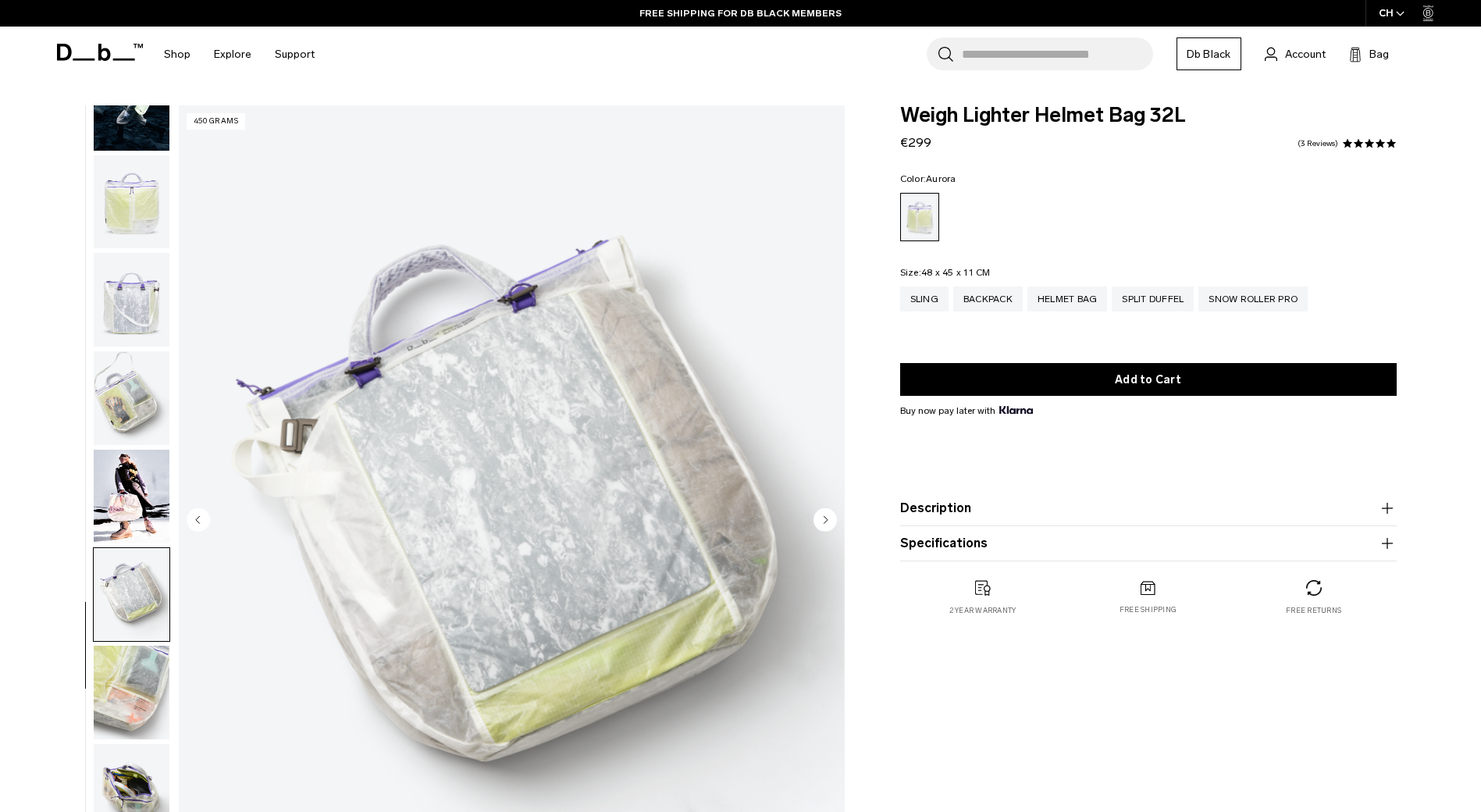
click at [145, 671] on img "button" at bounding box center [131, 692] width 76 height 93
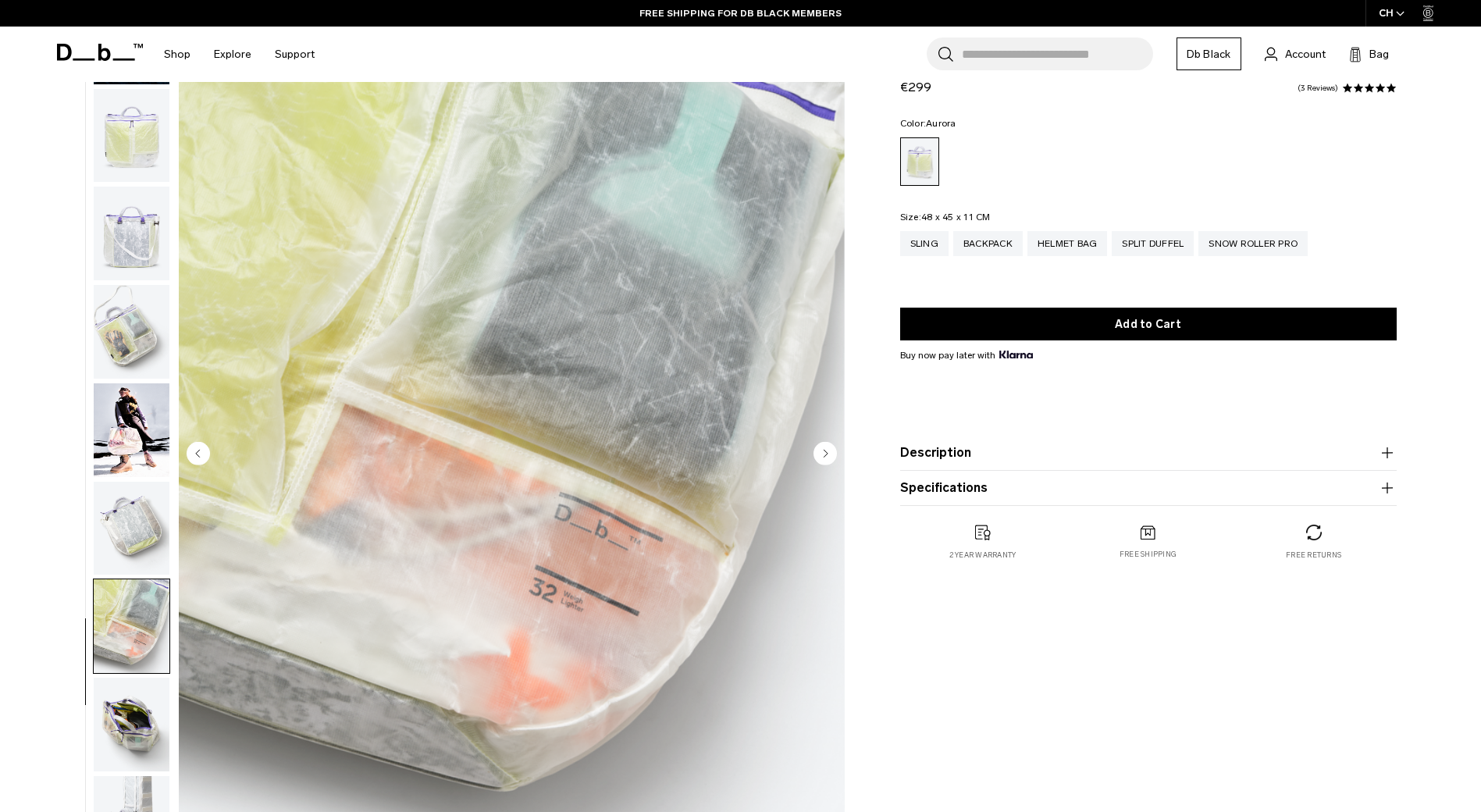
scroll to position [156, 0]
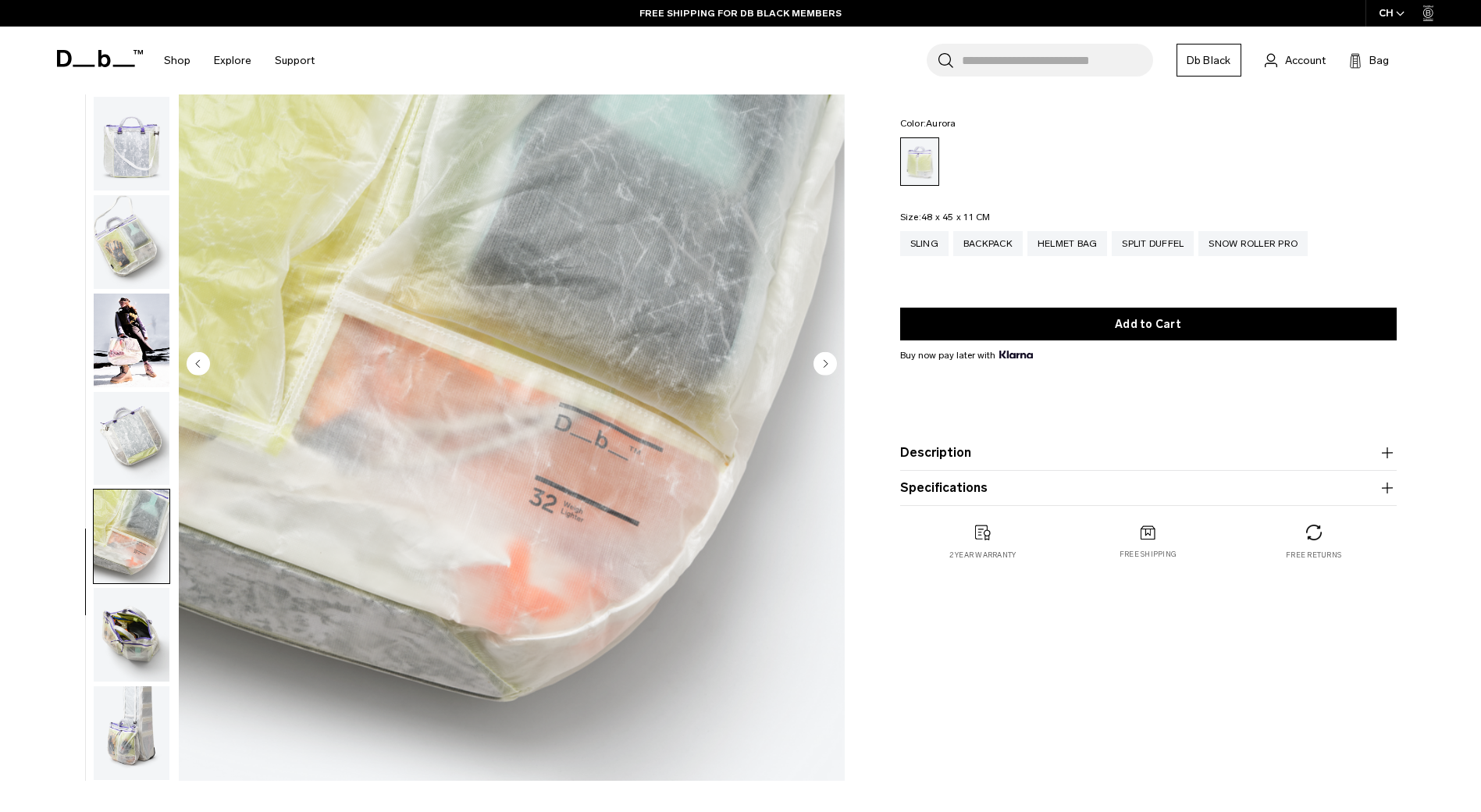
click at [142, 629] on img "button" at bounding box center [131, 634] width 76 height 93
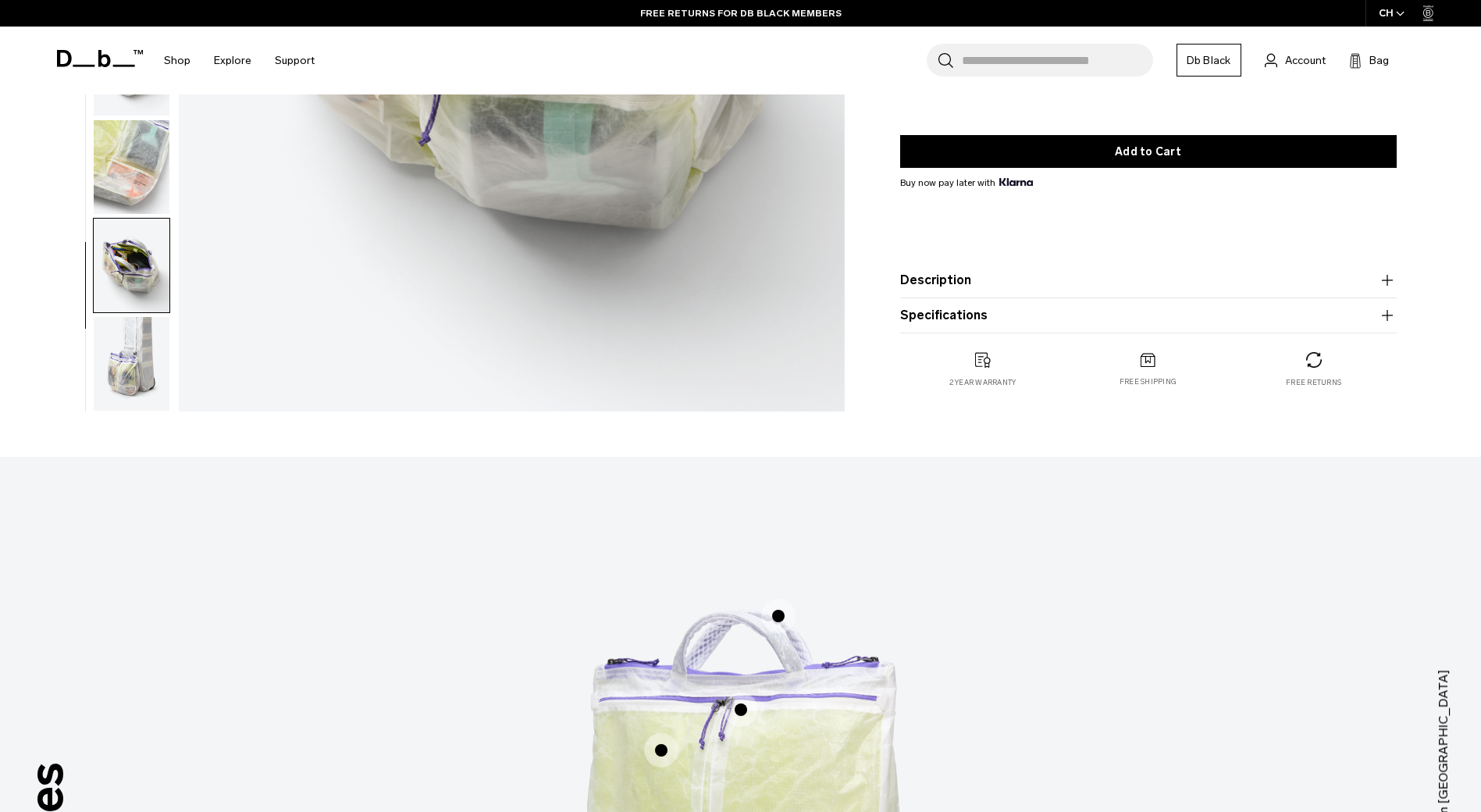
scroll to position [547, 0]
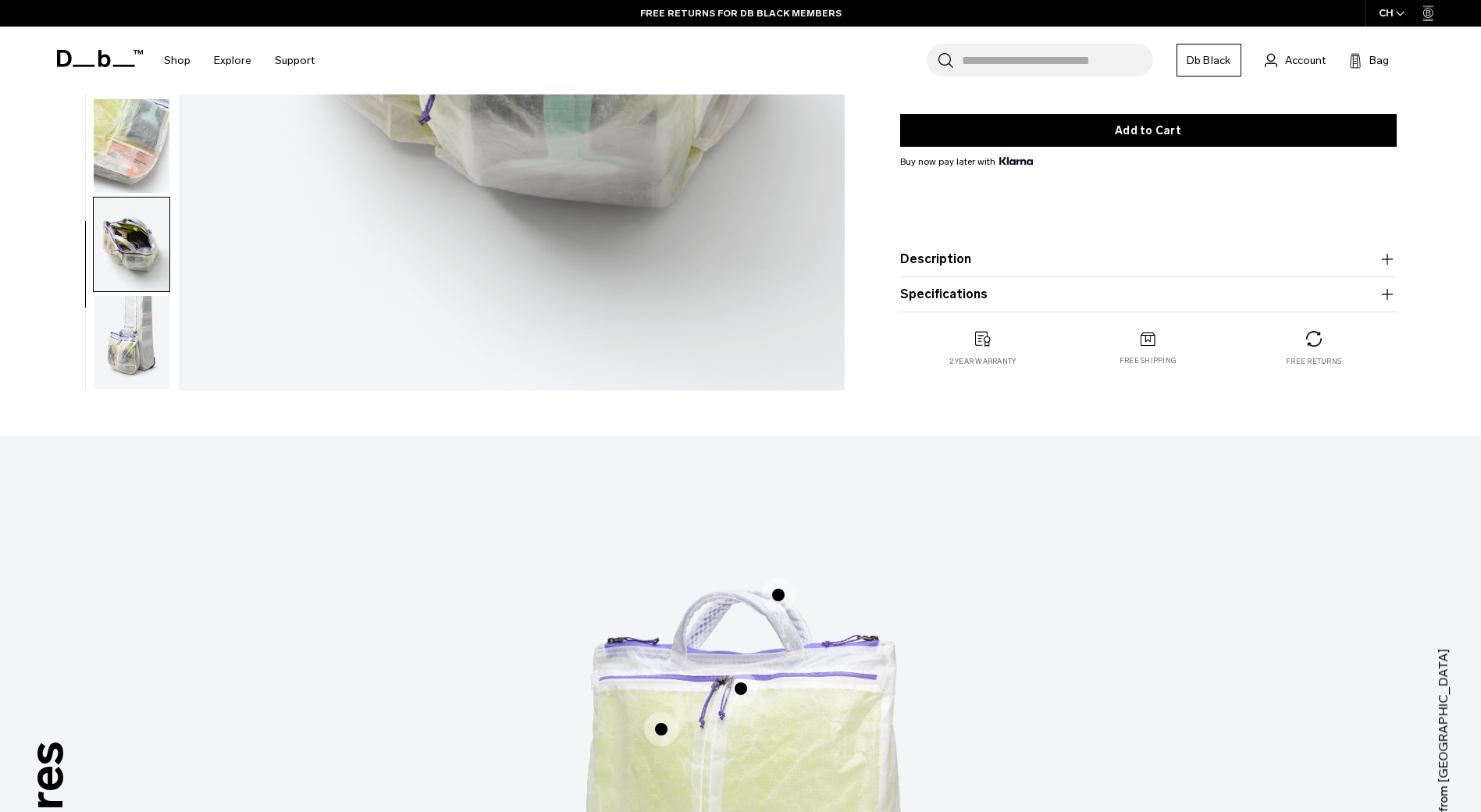
click at [124, 336] on img "button" at bounding box center [131, 342] width 76 height 93
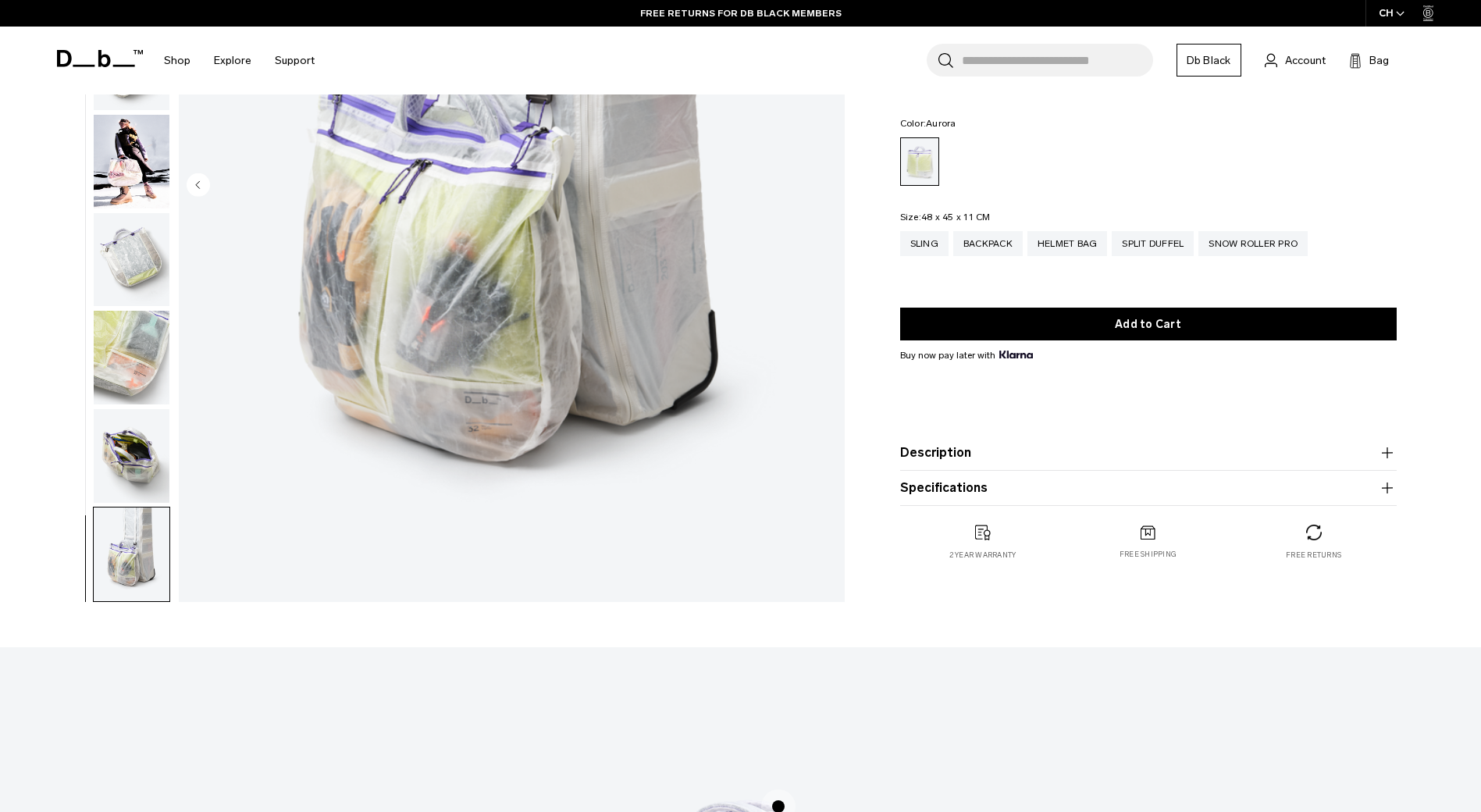
scroll to position [78, 0]
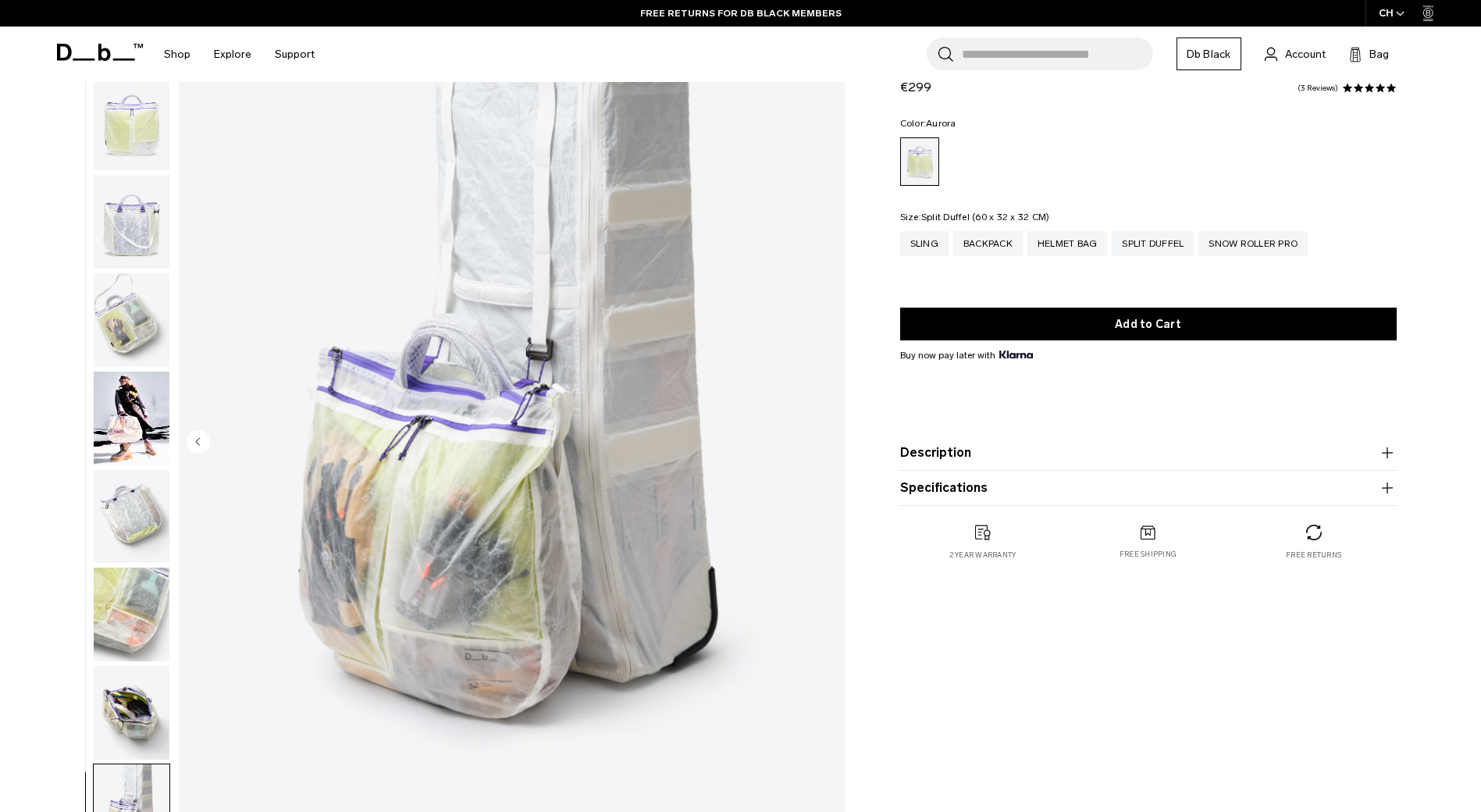
click at [1148, 243] on div "Split Duffel" at bounding box center [1153, 244] width 82 height 25
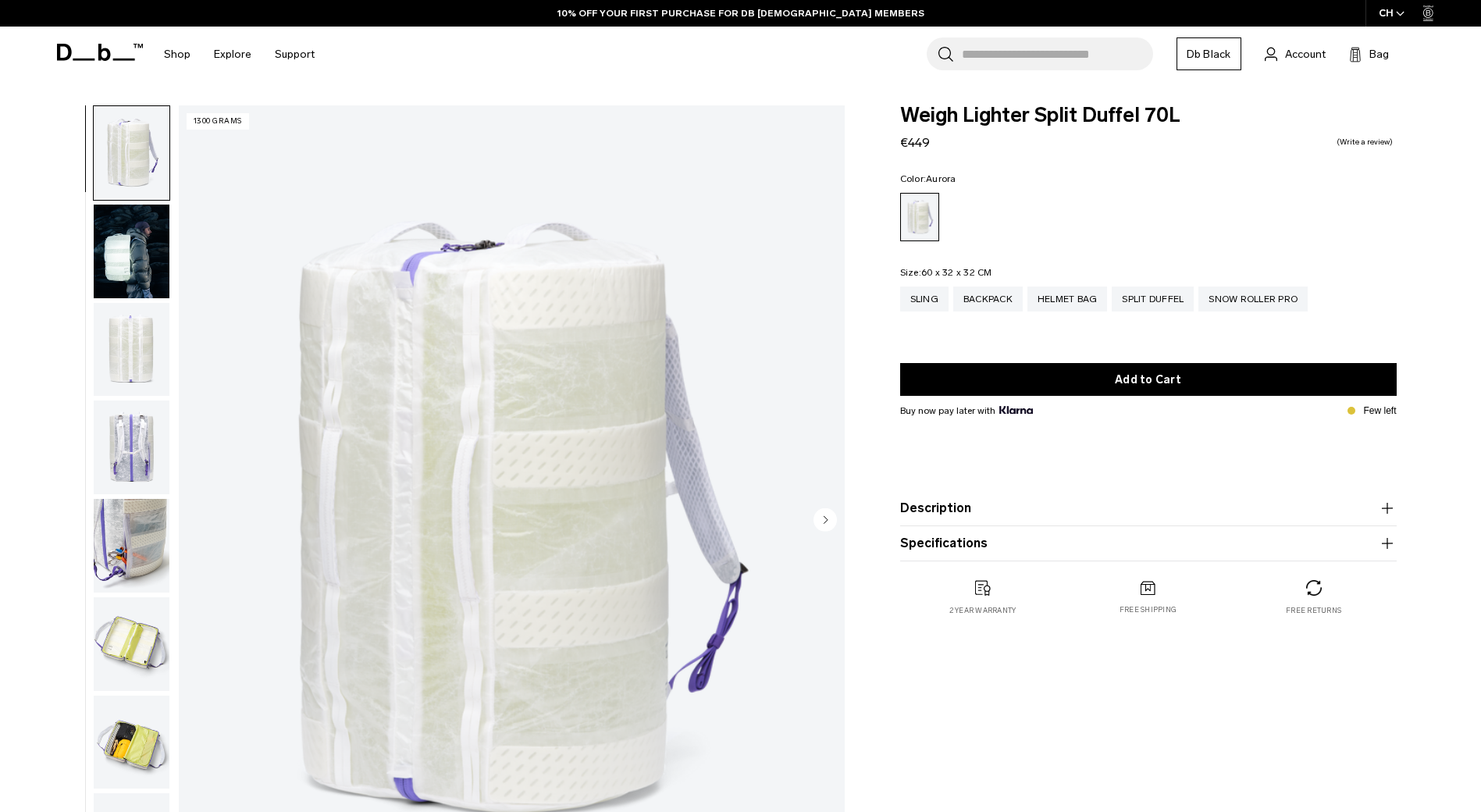
click at [124, 228] on img "button" at bounding box center [131, 251] width 76 height 93
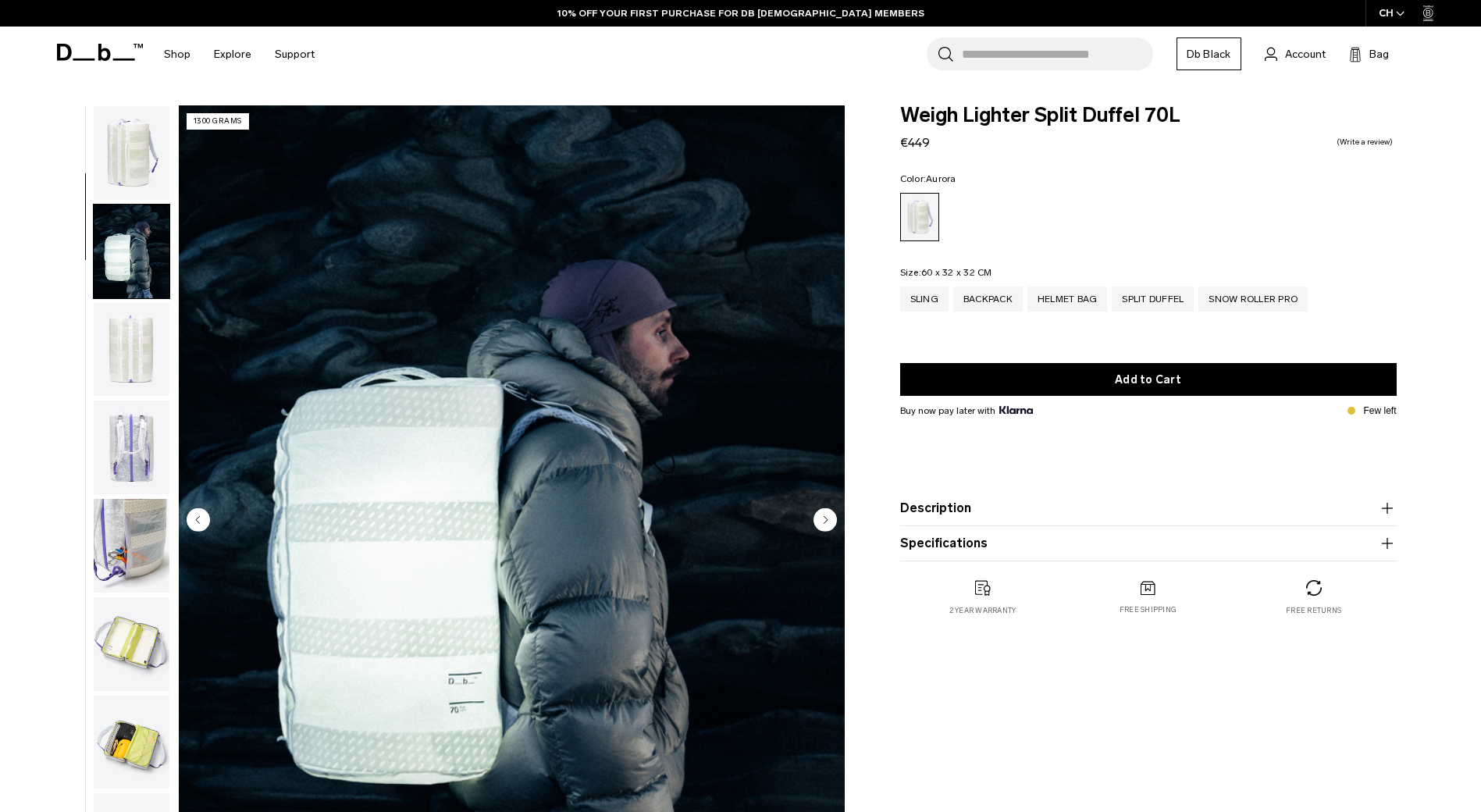
scroll to position [98, 0]
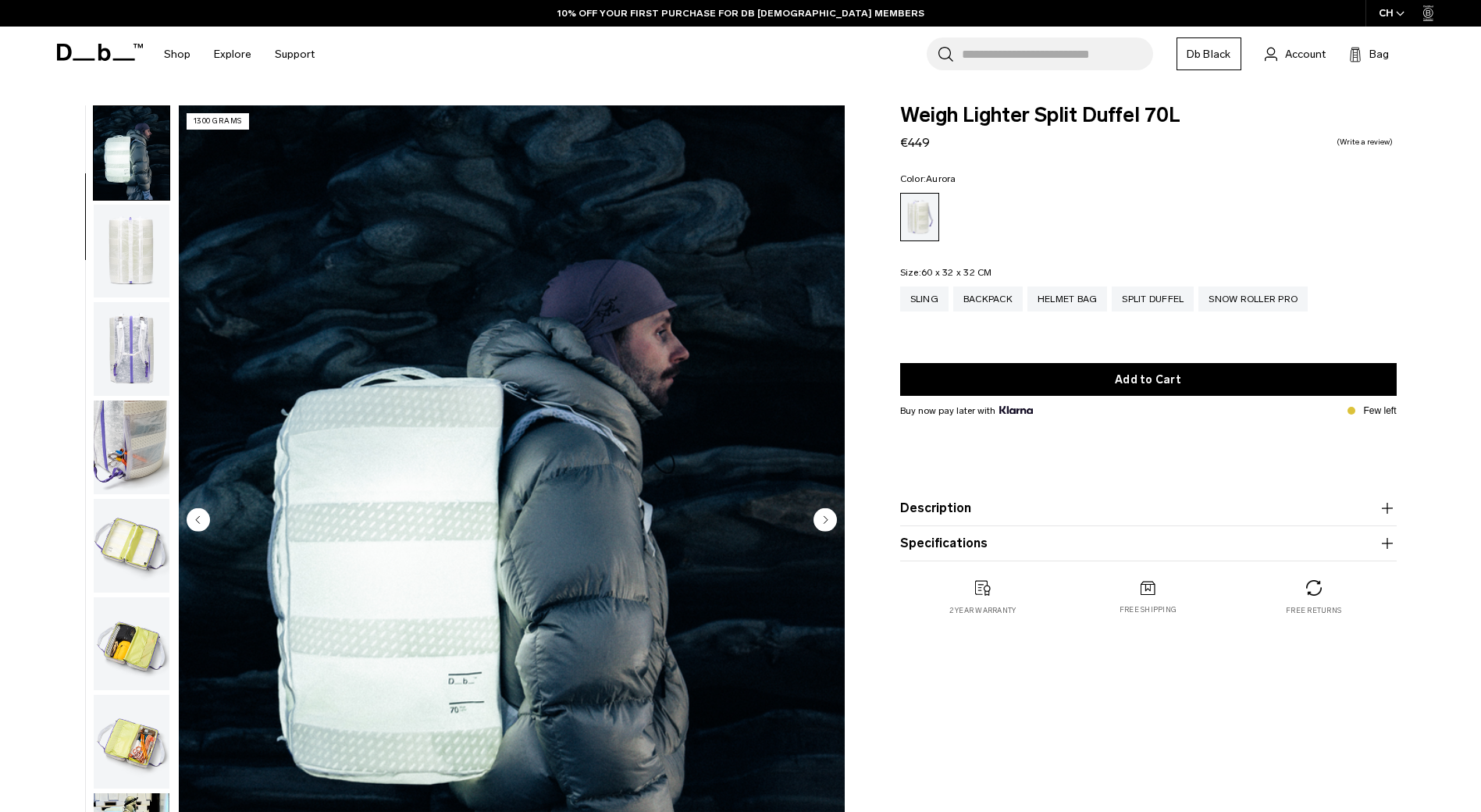
click at [147, 238] on img "button" at bounding box center [131, 251] width 76 height 93
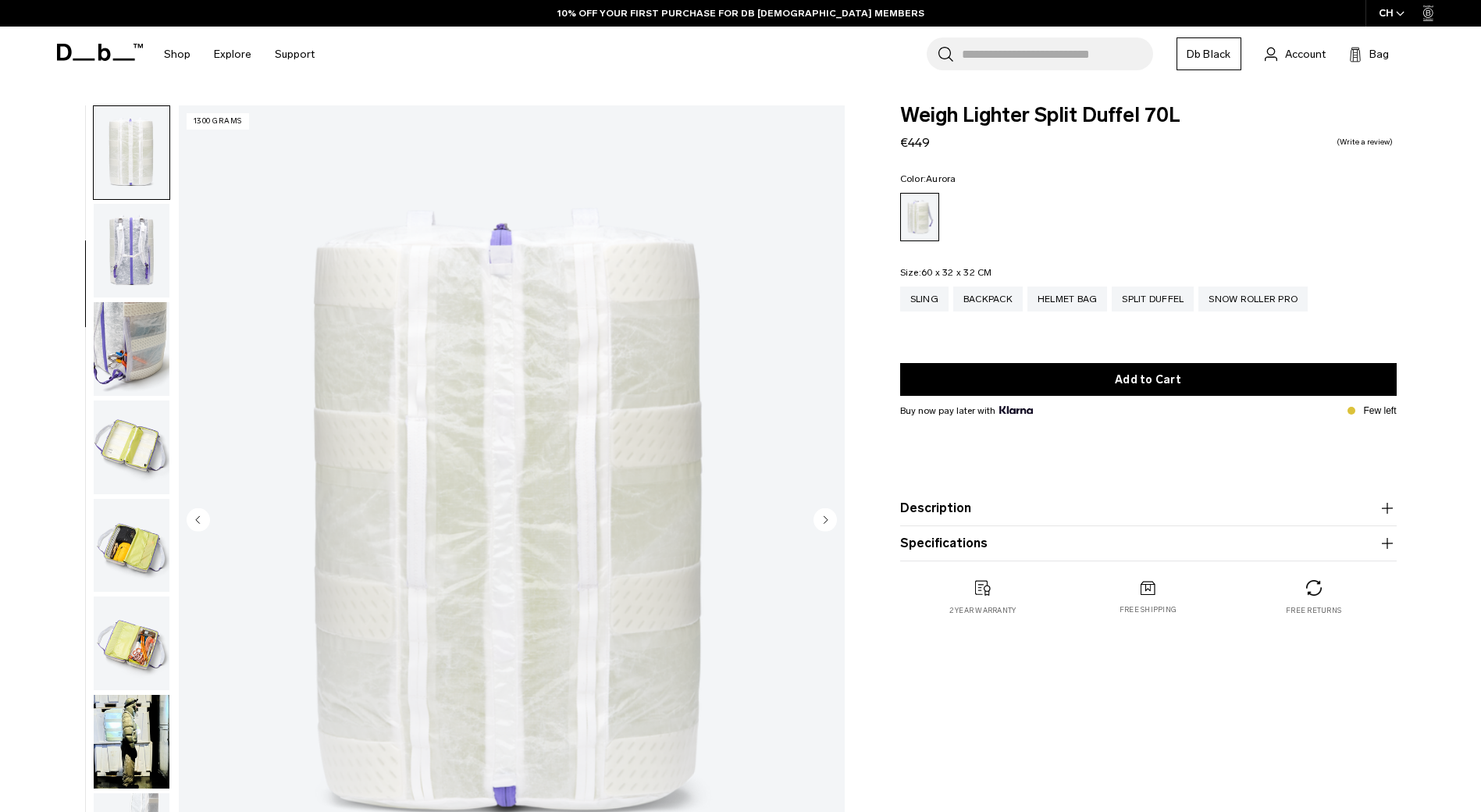
click at [153, 270] on img "button" at bounding box center [131, 250] width 76 height 93
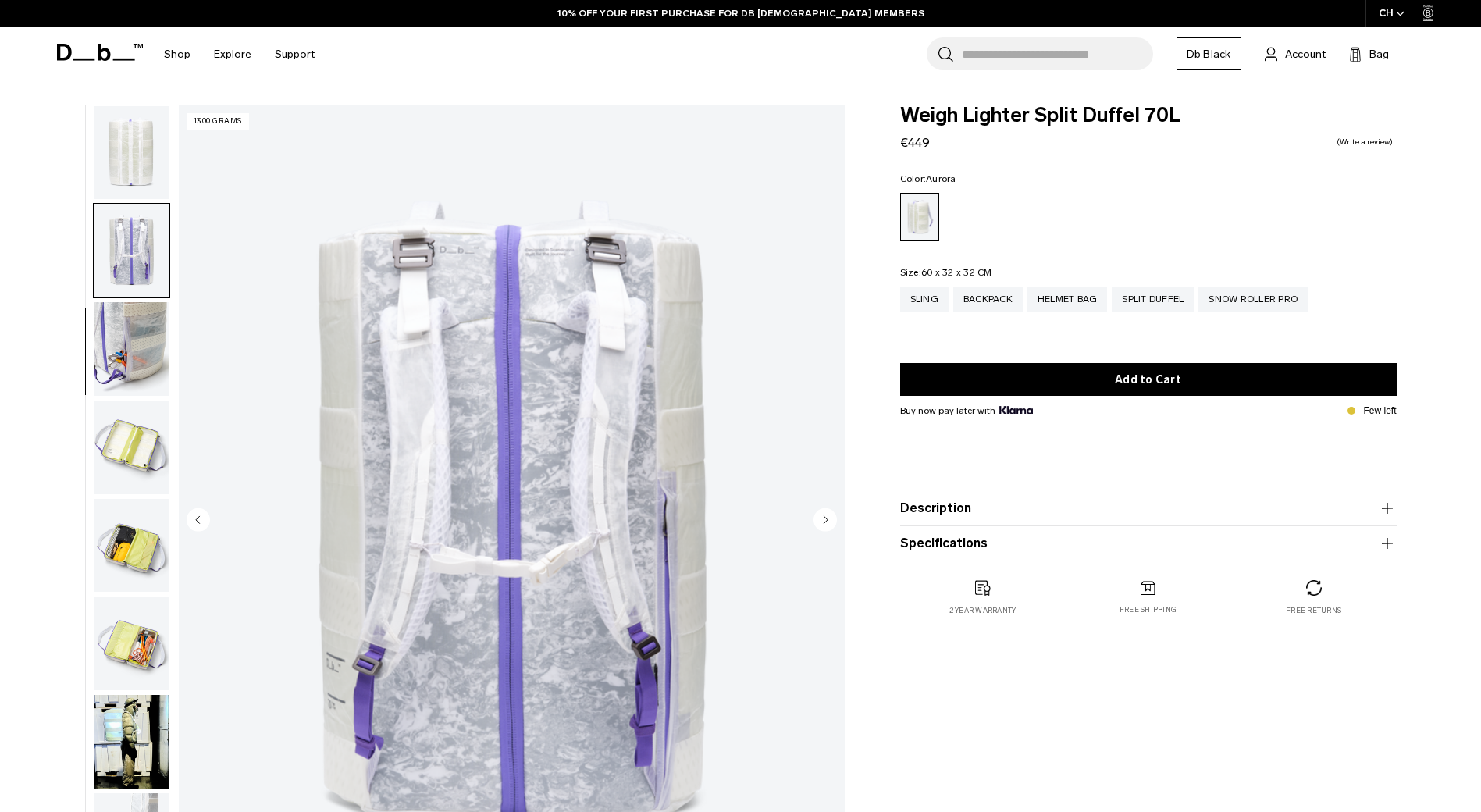
scroll to position [295, 0]
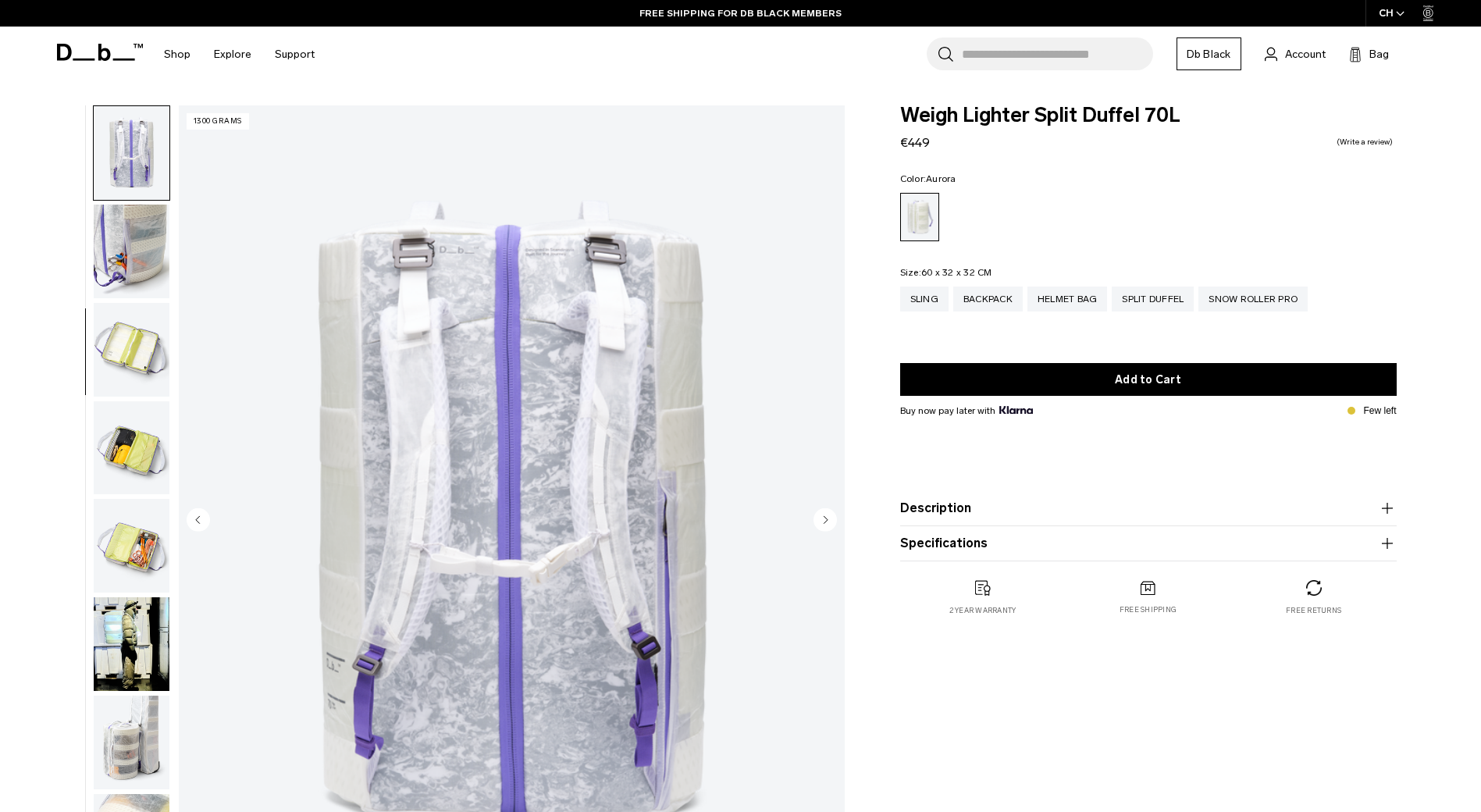
click at [142, 283] on img "button" at bounding box center [131, 251] width 76 height 93
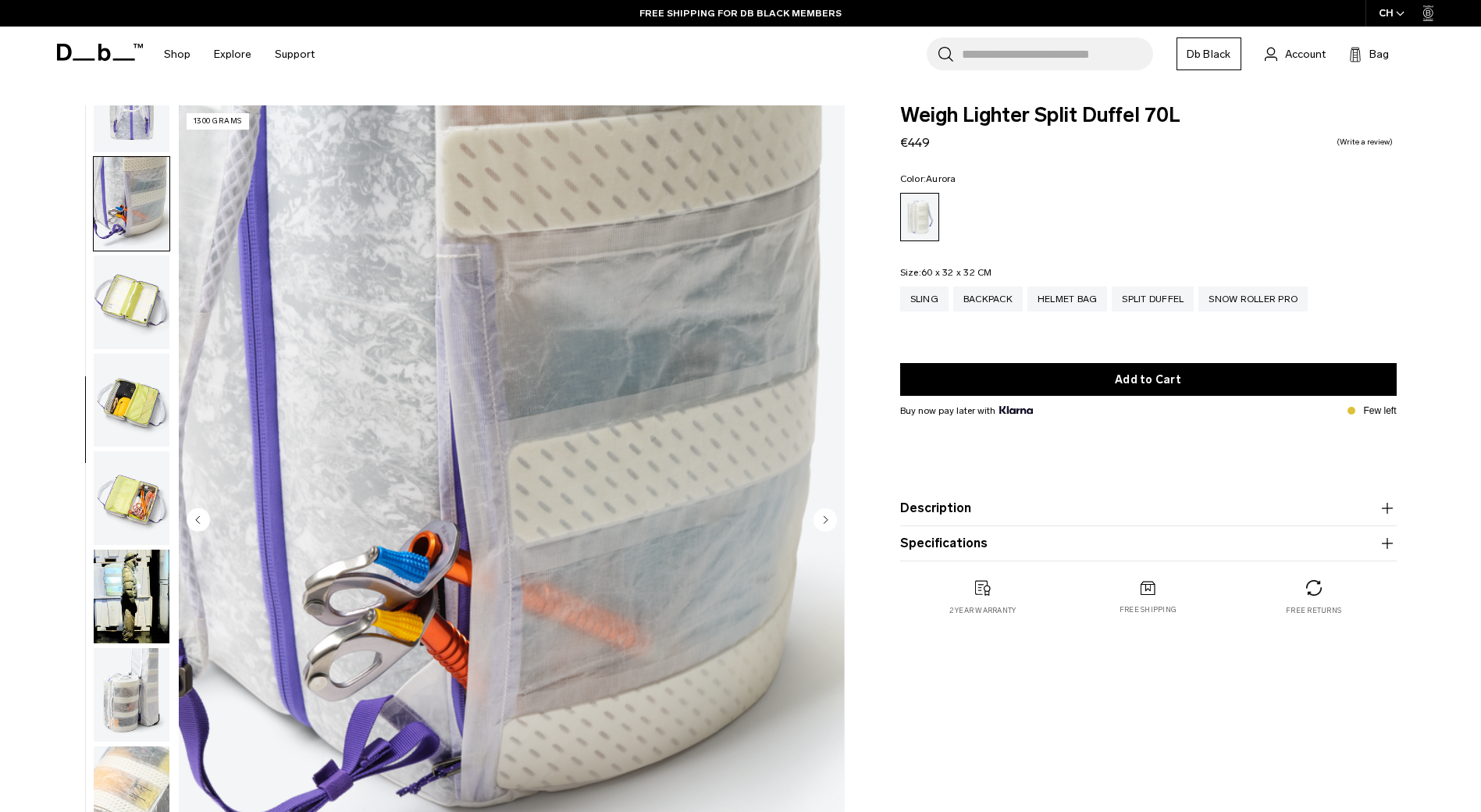
scroll to position [343, 0]
click at [141, 345] on img "button" at bounding box center [131, 300] width 76 height 93
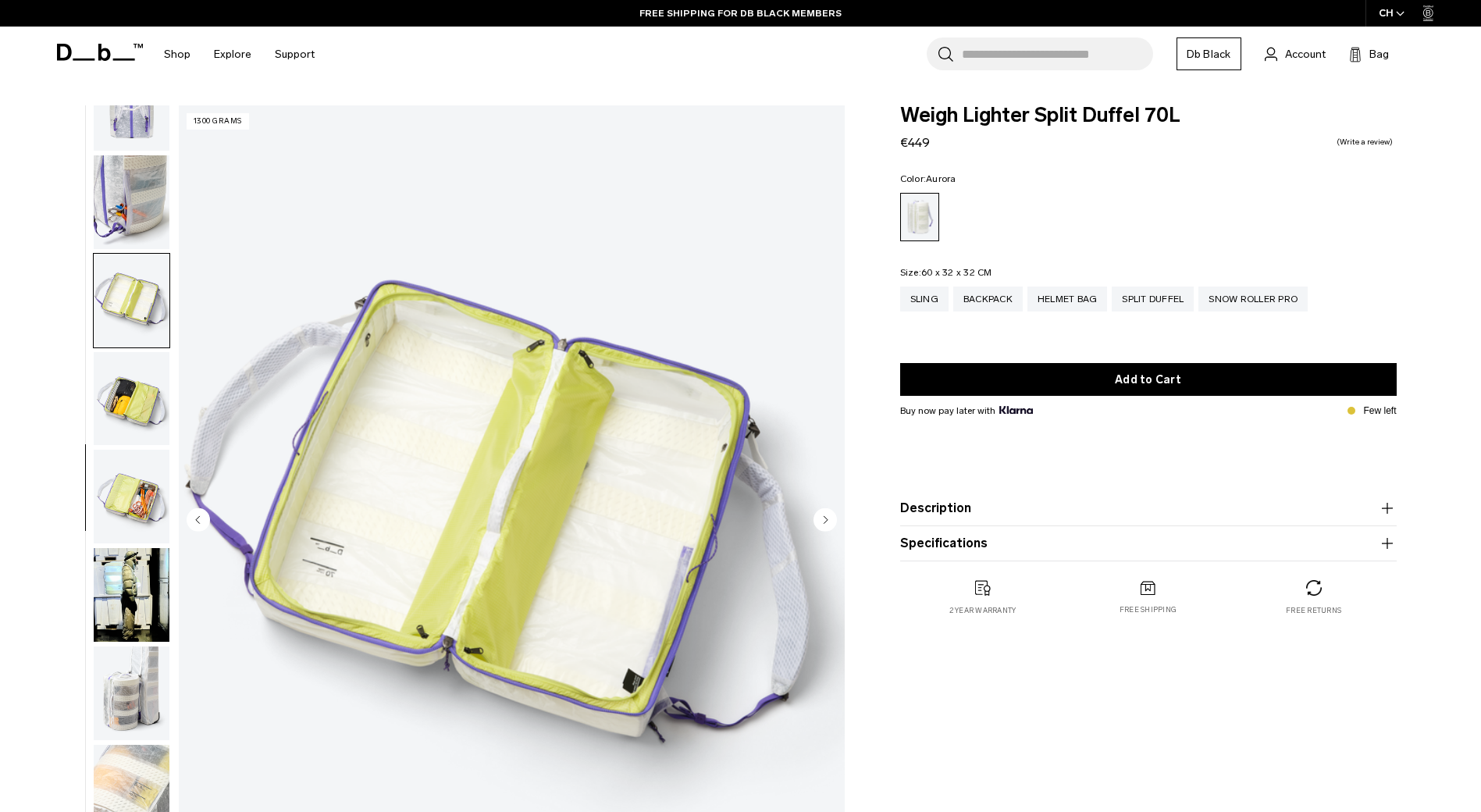
click at [145, 403] on img "button" at bounding box center [131, 399] width 76 height 93
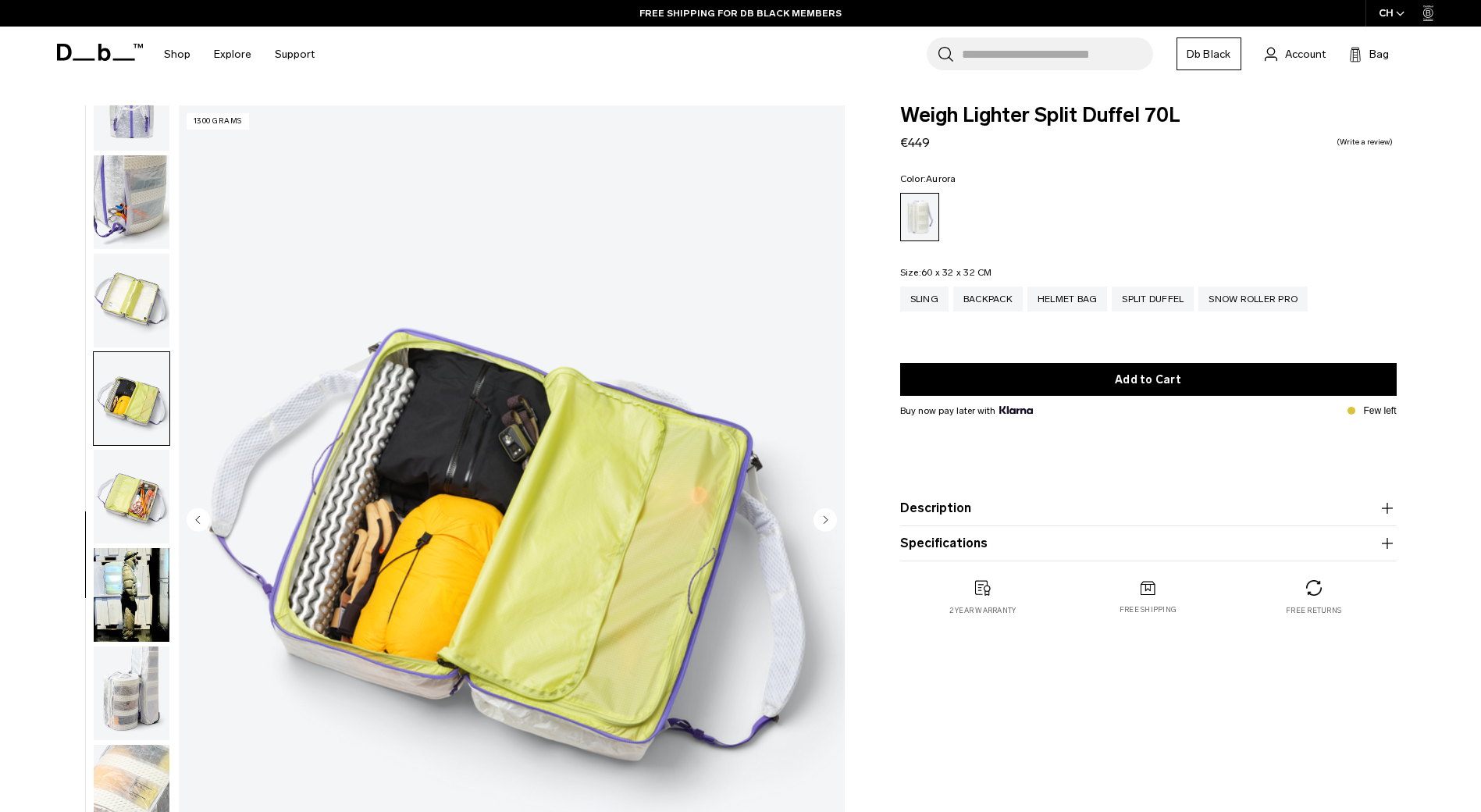
click at [157, 491] on img "button" at bounding box center [131, 497] width 76 height 93
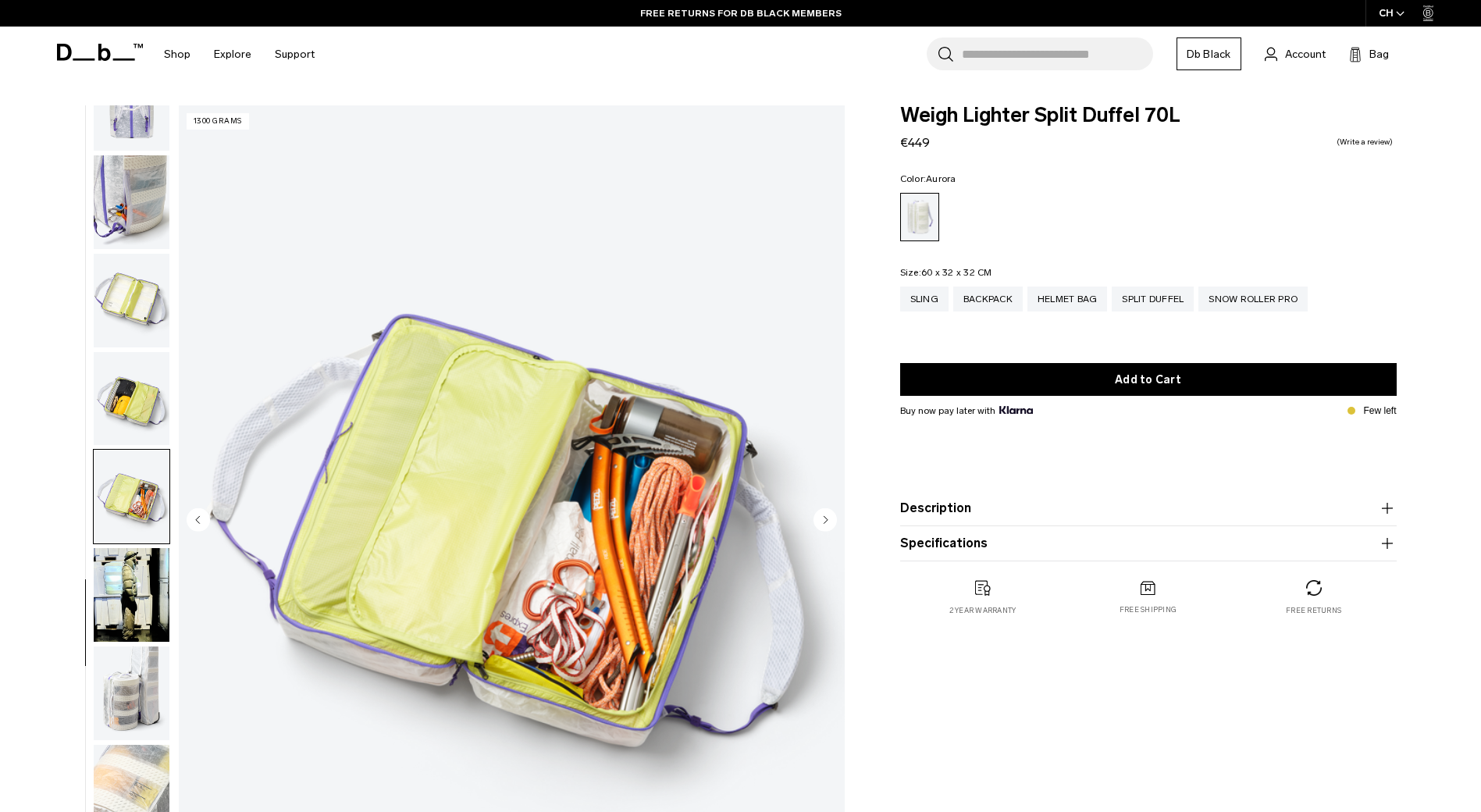
click at [149, 608] on img "button" at bounding box center [131, 594] width 76 height 93
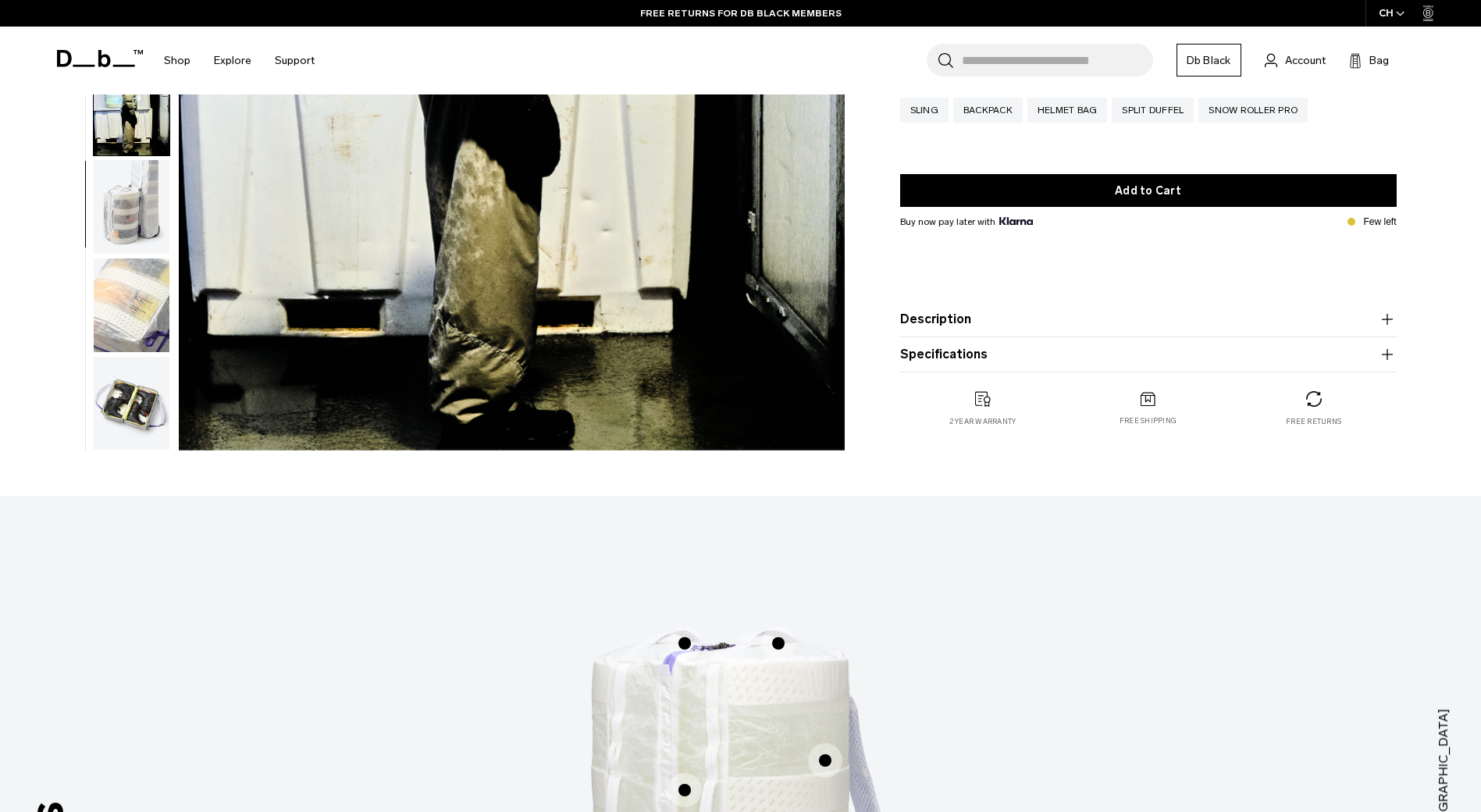
scroll to position [468, 0]
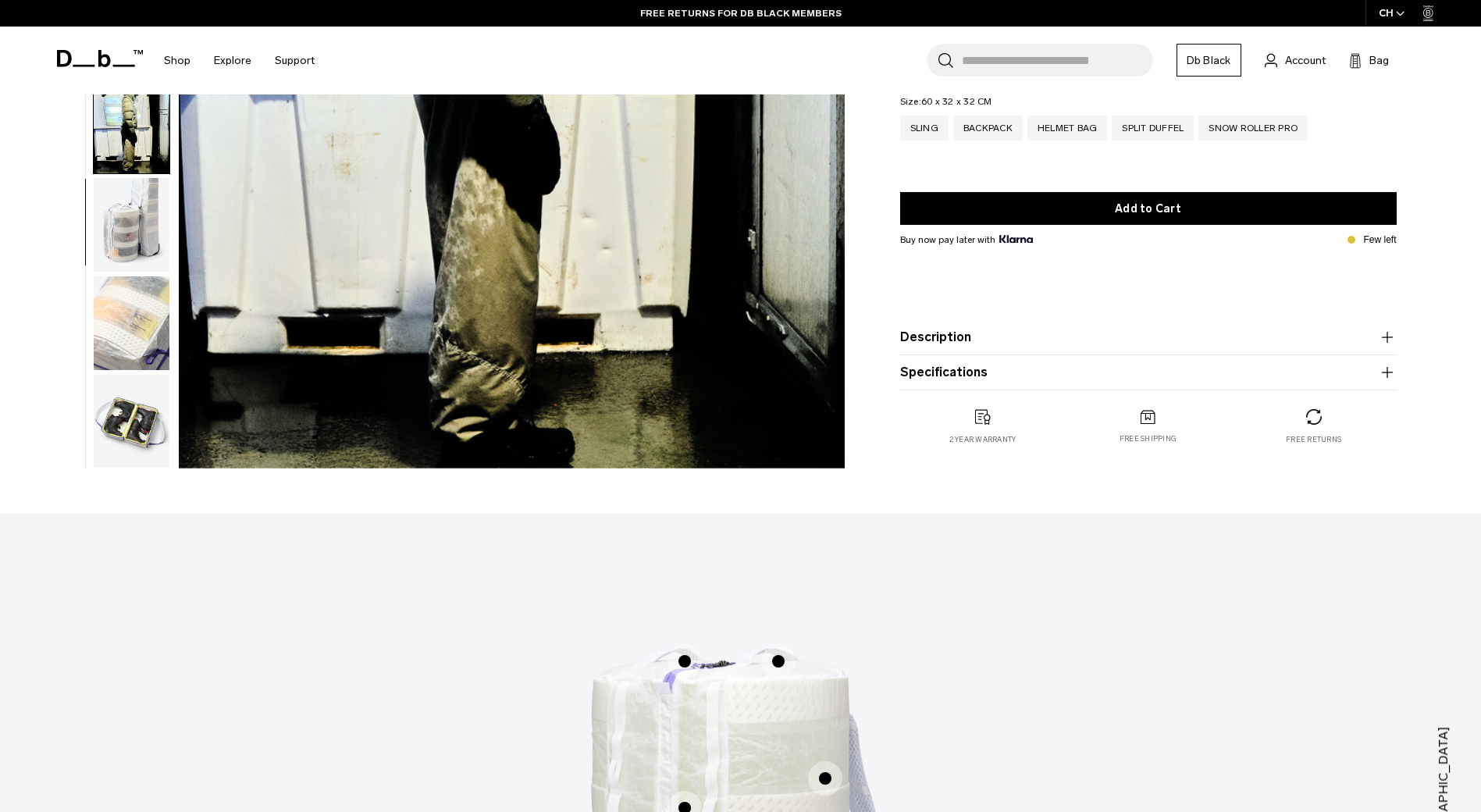
click at [121, 325] on img "button" at bounding box center [131, 323] width 76 height 93
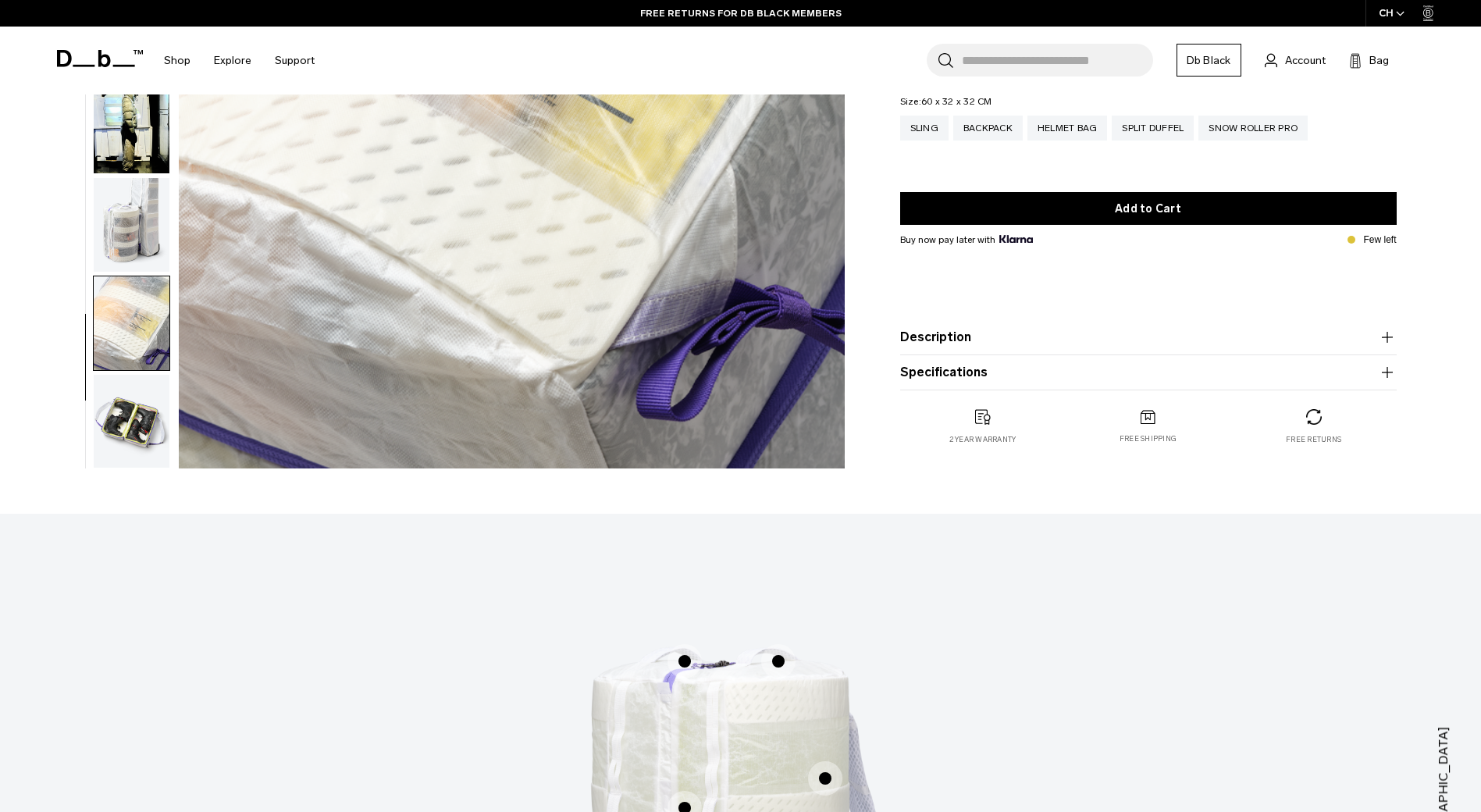
click at [151, 250] on img "button" at bounding box center [131, 224] width 76 height 93
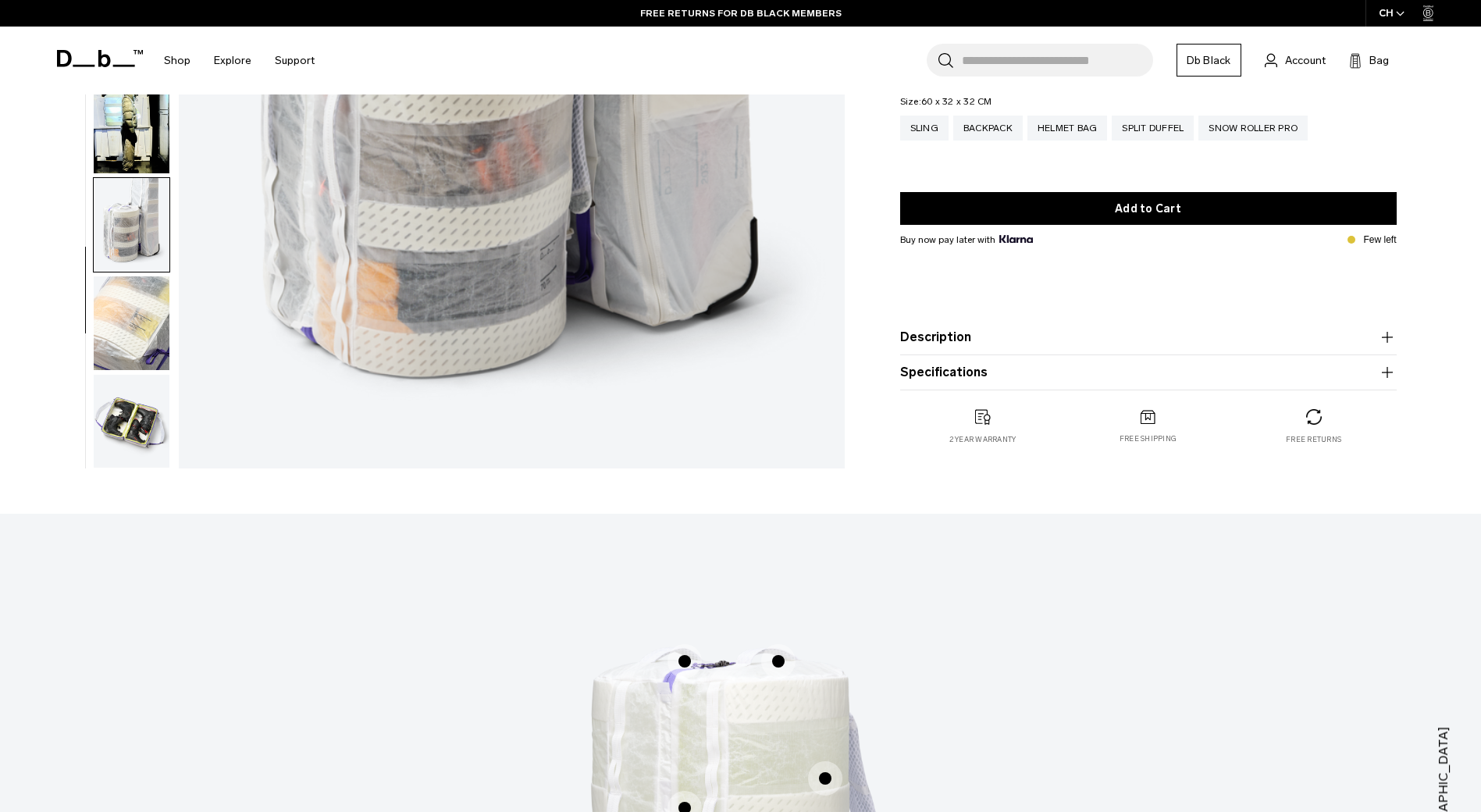
click at [139, 422] on img "button" at bounding box center [131, 421] width 76 height 93
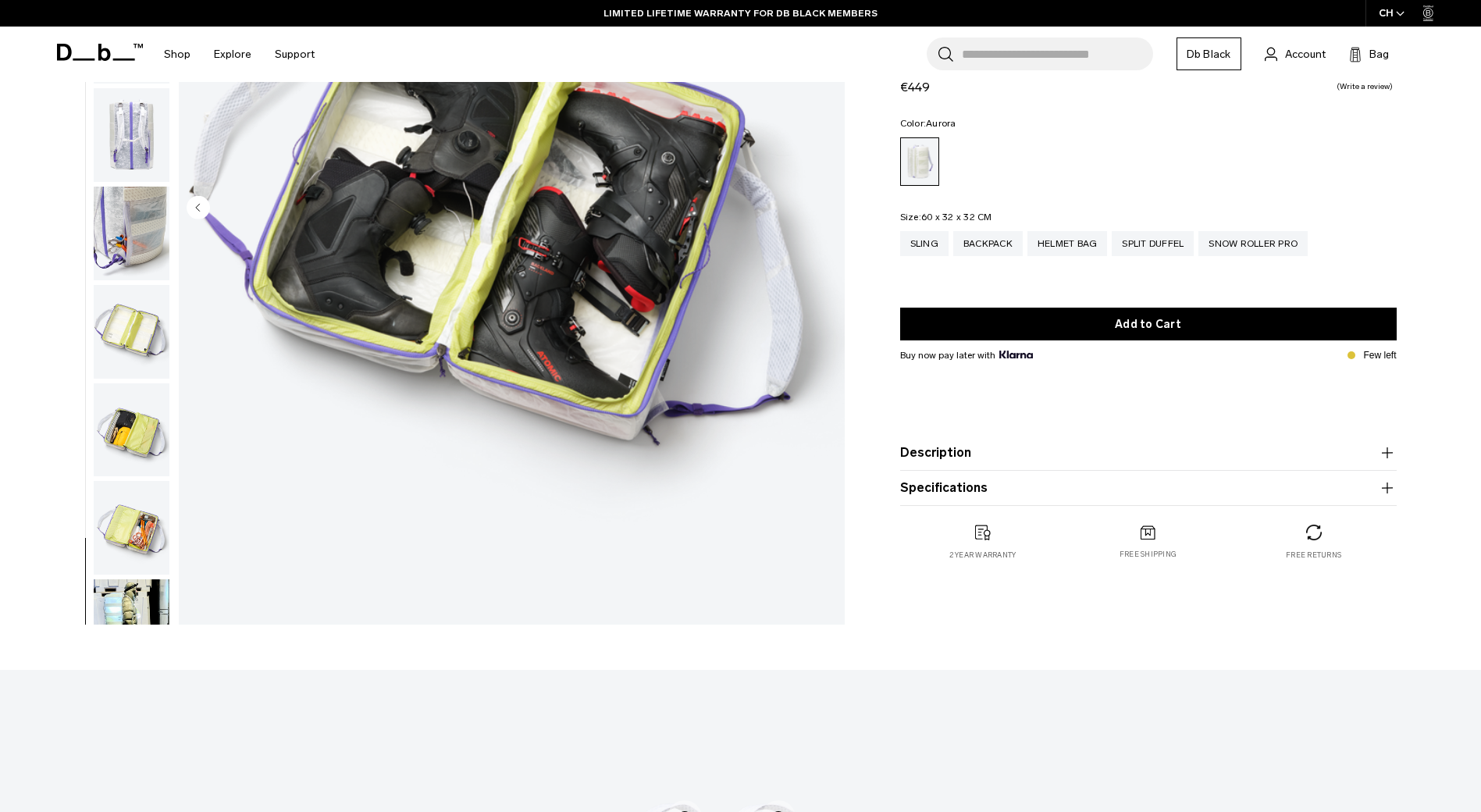
scroll to position [156, 0]
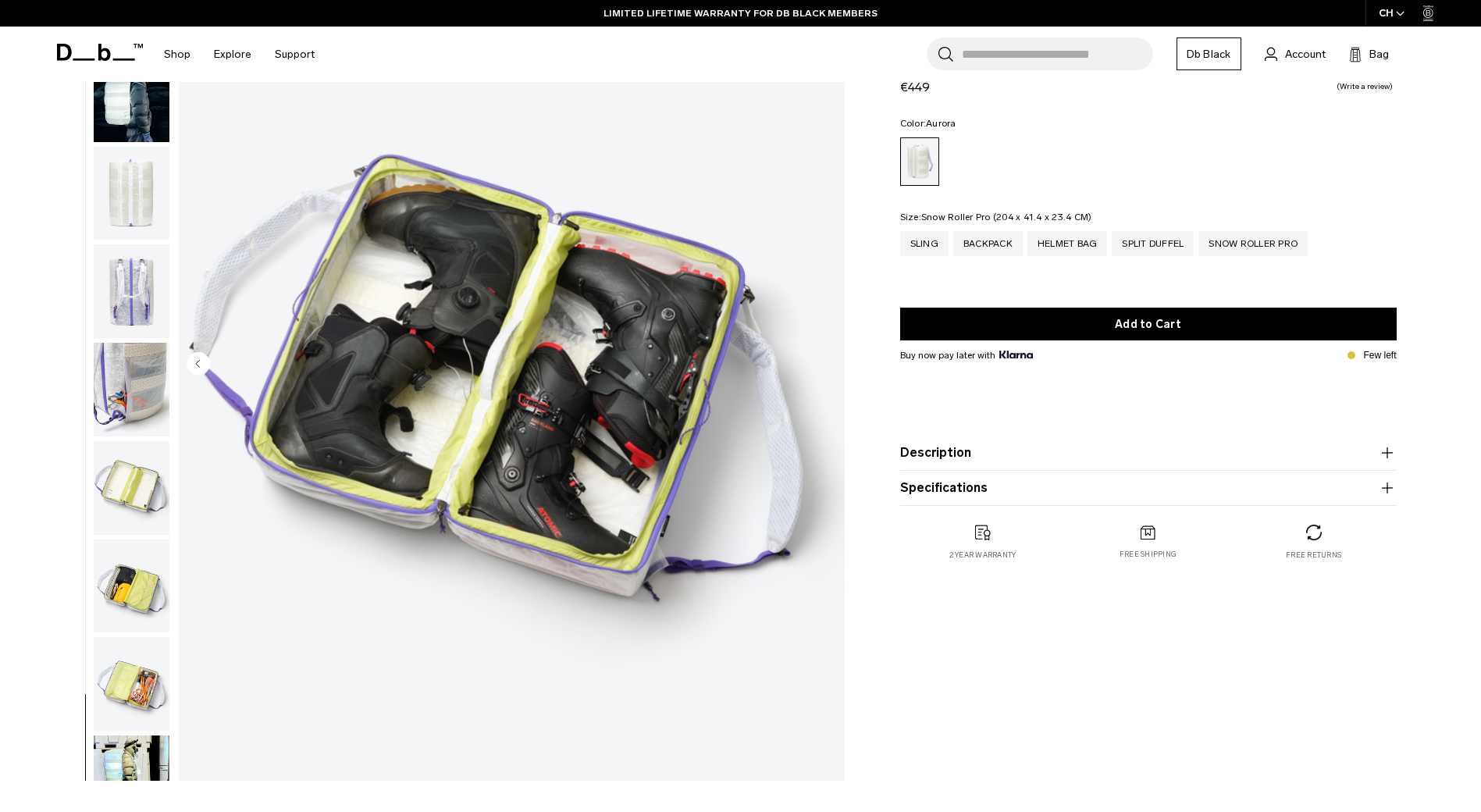
click at [1281, 251] on div "Snow Roller Pro" at bounding box center [1252, 244] width 109 height 25
